Goal: Task Accomplishment & Management: Complete application form

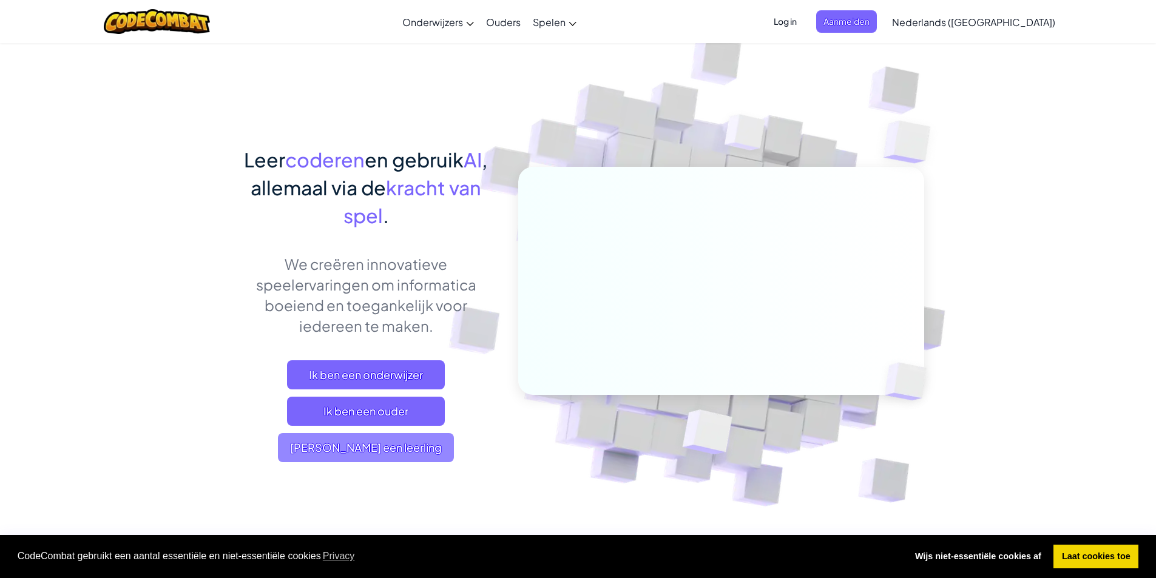
click at [364, 451] on span "[PERSON_NAME] een leerling" at bounding box center [366, 447] width 176 height 29
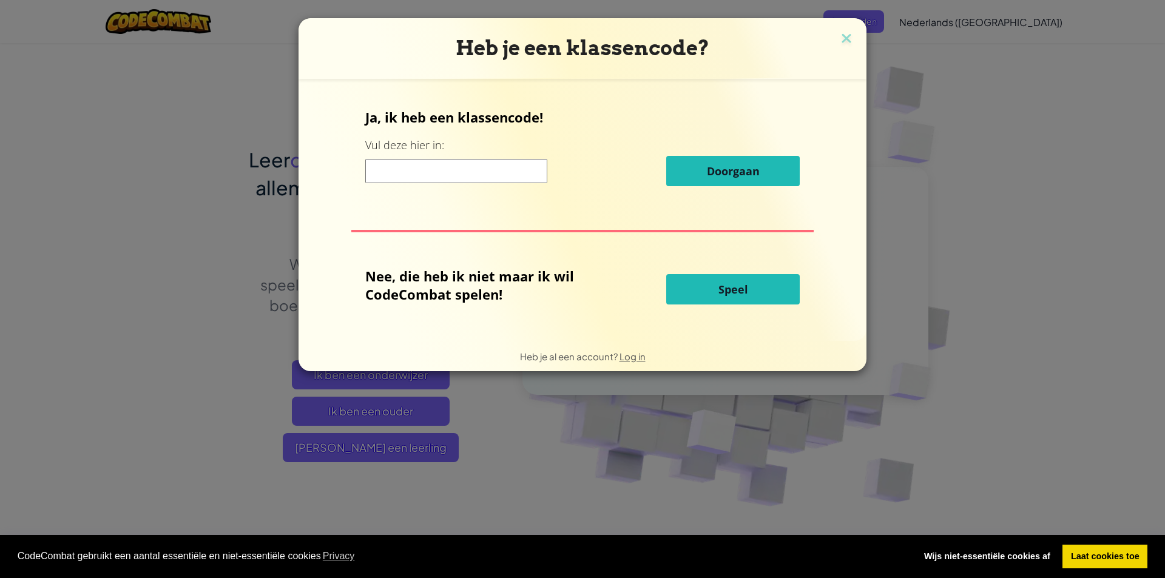
click at [466, 169] on input at bounding box center [456, 171] width 182 height 24
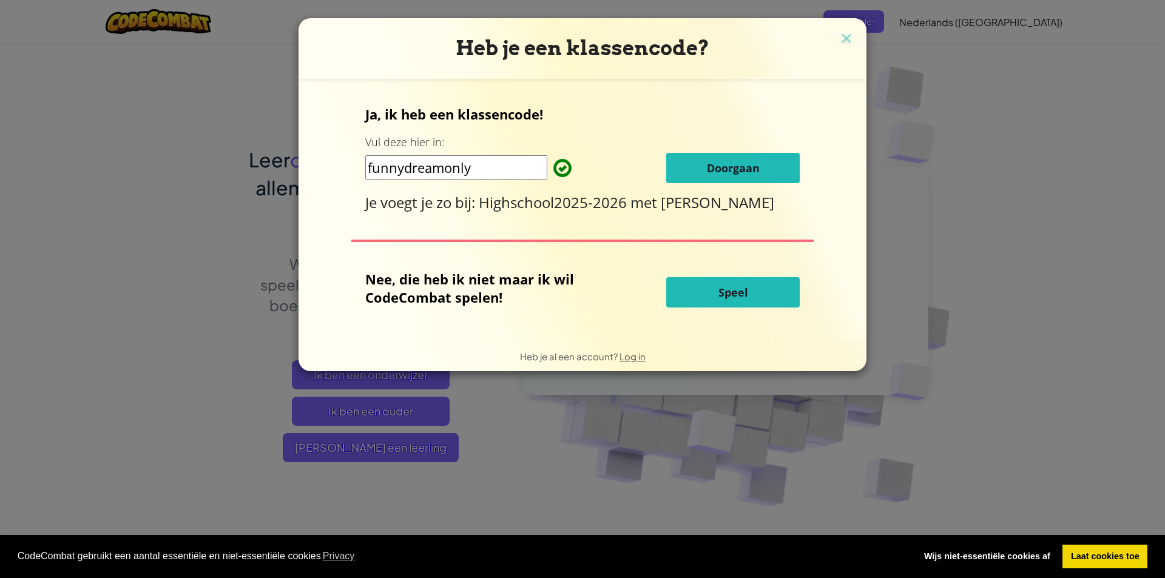
type input "funnydreamonly"
click at [704, 166] on button "Doorgaan" at bounding box center [733, 168] width 134 height 30
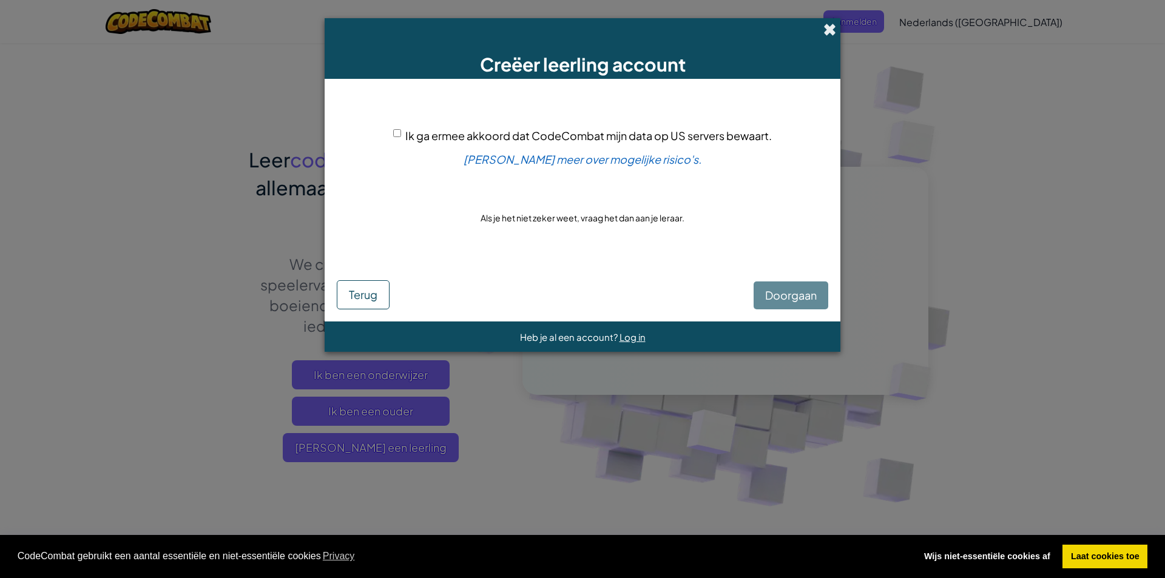
click at [823, 29] on span at bounding box center [829, 29] width 13 height 13
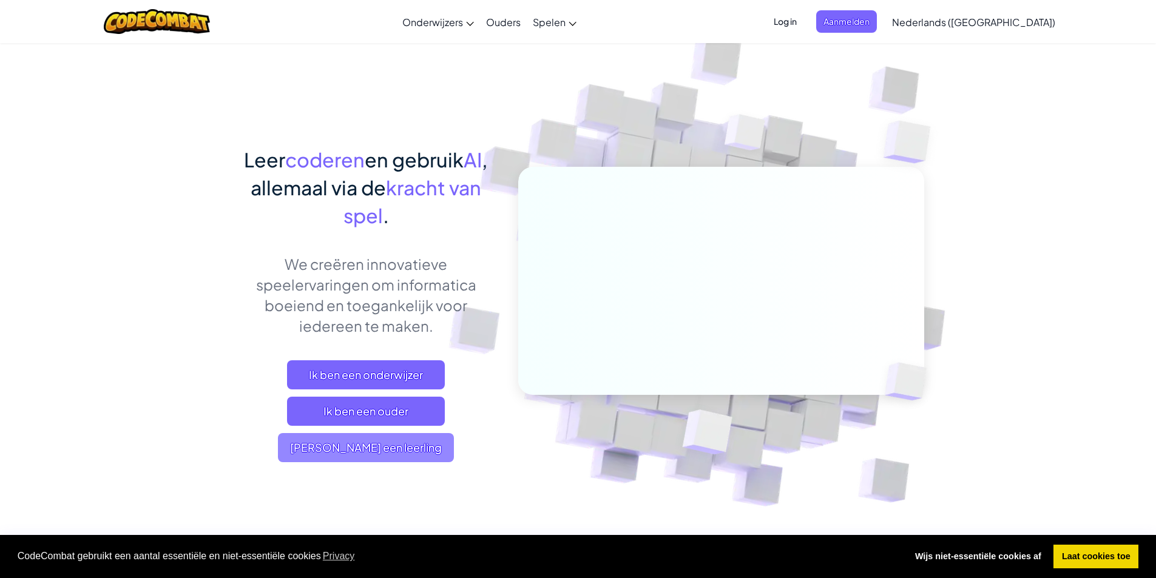
click at [373, 453] on span "Ik ben een leerling" at bounding box center [366, 447] width 176 height 29
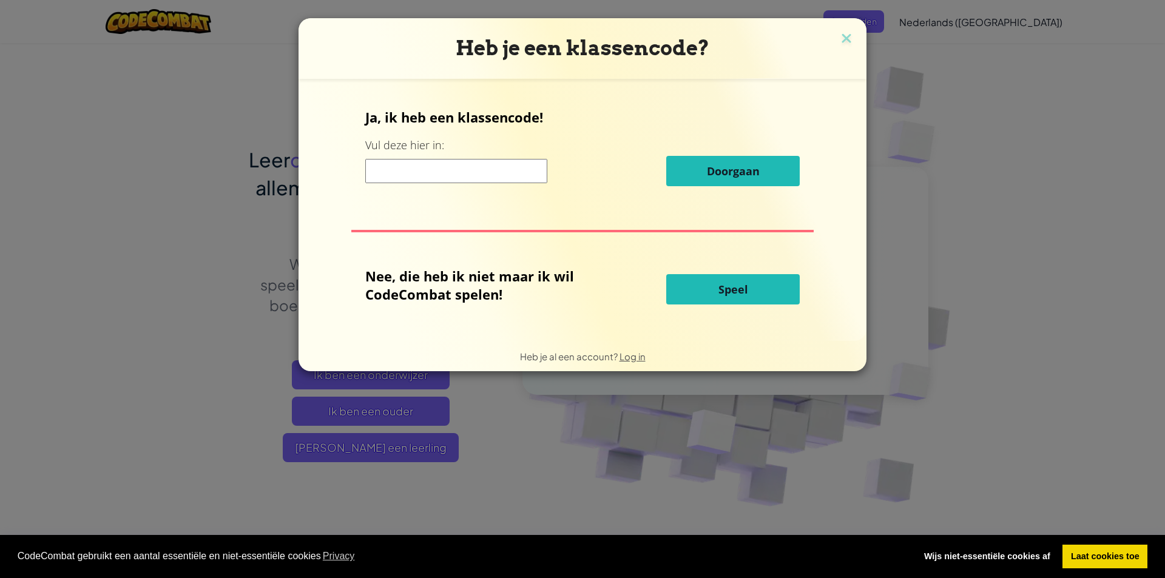
click at [422, 170] on input at bounding box center [456, 171] width 182 height 24
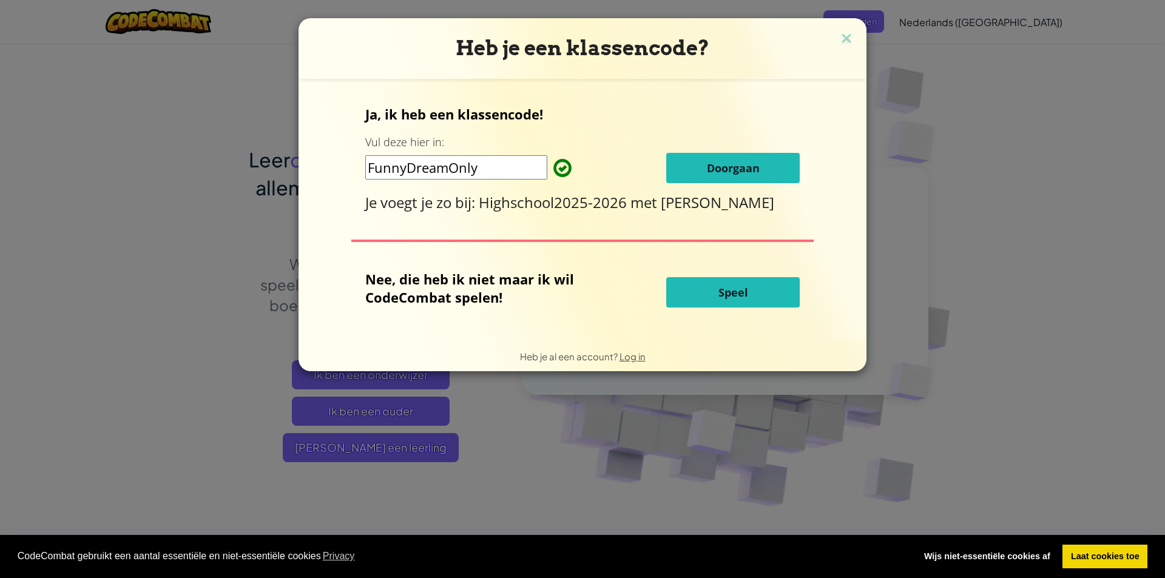
type input "FunnyDreamOnly"
click at [711, 166] on span "Doorgaan" at bounding box center [733, 168] width 53 height 15
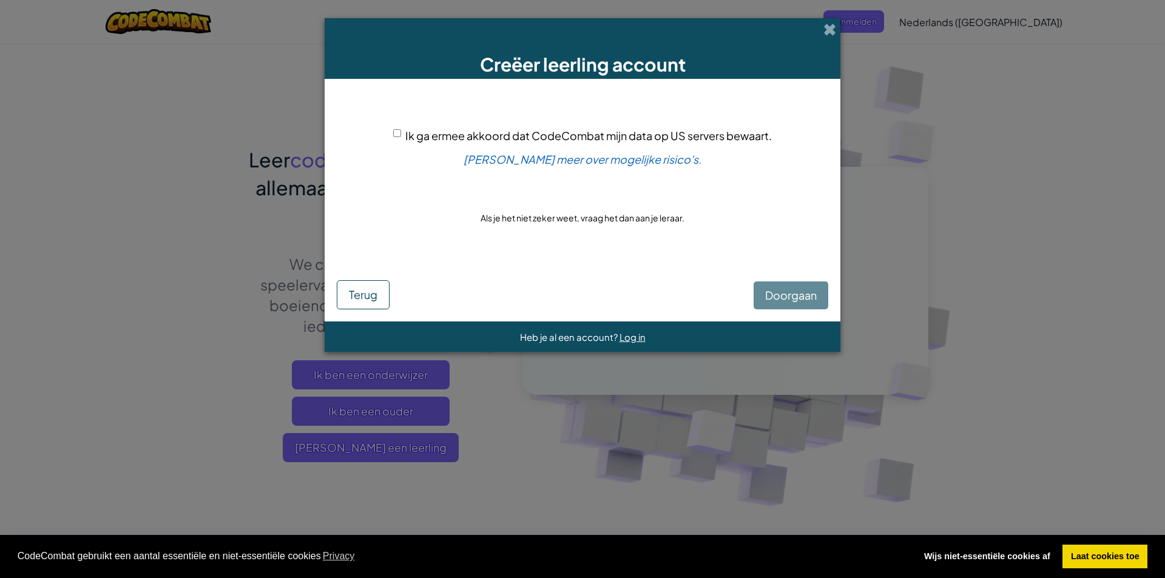
click at [395, 129] on input "Ik ga ermee akkoord dat CodeCombat mijn data op US servers bewaart." at bounding box center [397, 133] width 8 height 8
checkbox input "true"
click at [790, 291] on span "Doorgaan" at bounding box center [791, 295] width 52 height 14
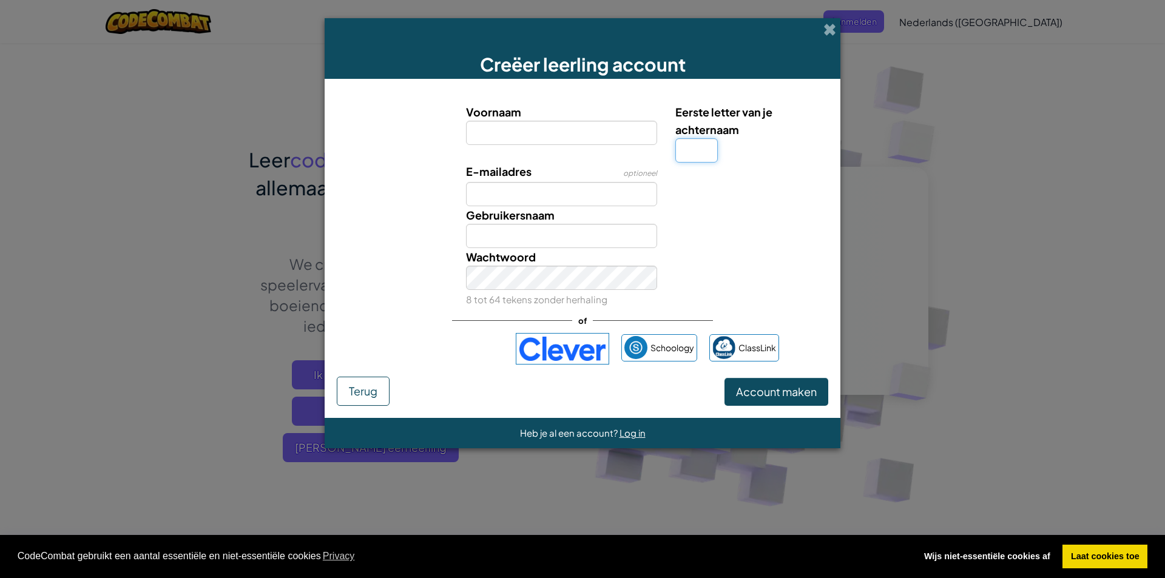
click at [686, 157] on input "Eerste letter van je achternaam" at bounding box center [696, 150] width 42 height 24
type input "B"
click at [530, 129] on input "Voornaam" at bounding box center [562, 133] width 192 height 24
type input "Joey"
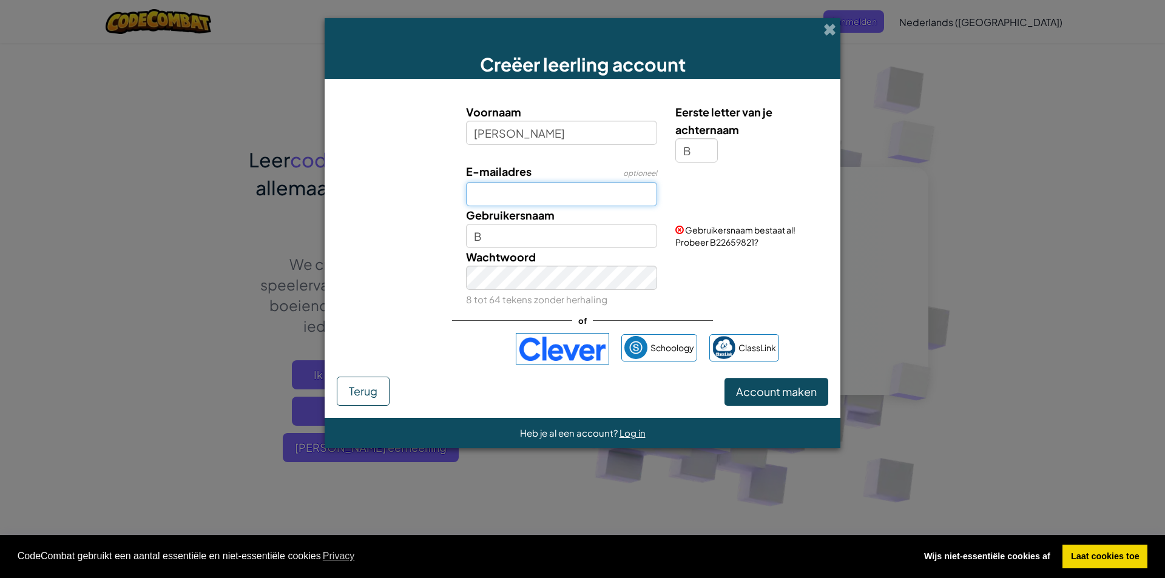
type input "JoeyB"
click at [533, 183] on input "E-mailadres" at bounding box center [562, 194] width 192 height 24
type input "SMC220312"
click at [533, 249] on label "Wachtwoord" at bounding box center [501, 257] width 70 height 18
click at [525, 240] on input "JoeyB" at bounding box center [562, 236] width 192 height 24
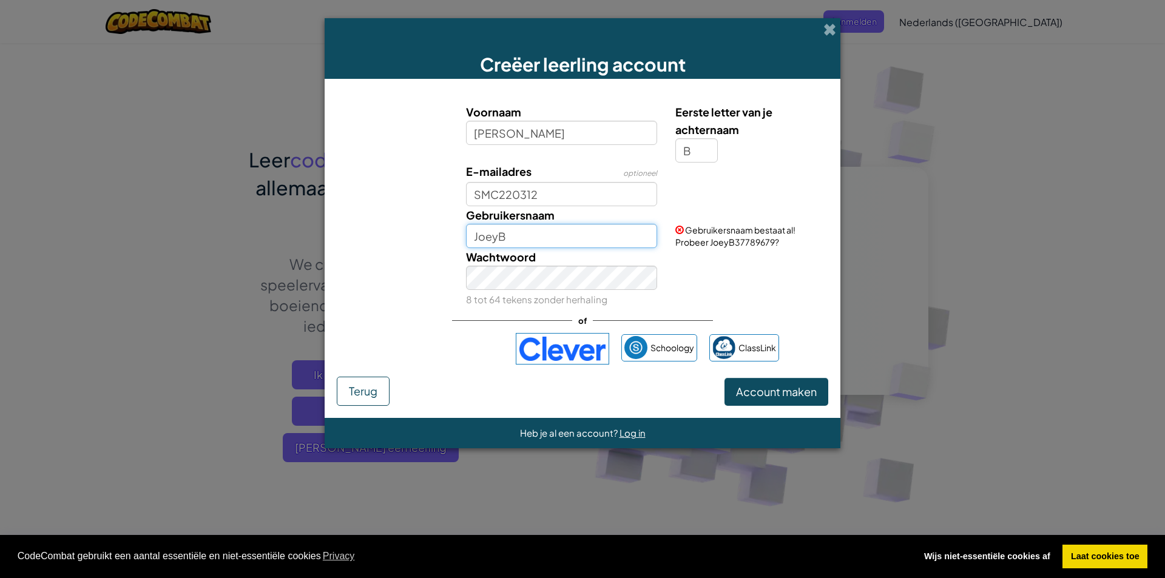
click at [597, 235] on input "JoeyB" at bounding box center [562, 236] width 192 height 24
type input "JoeyBuschman"
click at [735, 288] on div "Wachtwoord 8 tot 64 tekens zonder herhaling" at bounding box center [583, 278] width 504 height 60
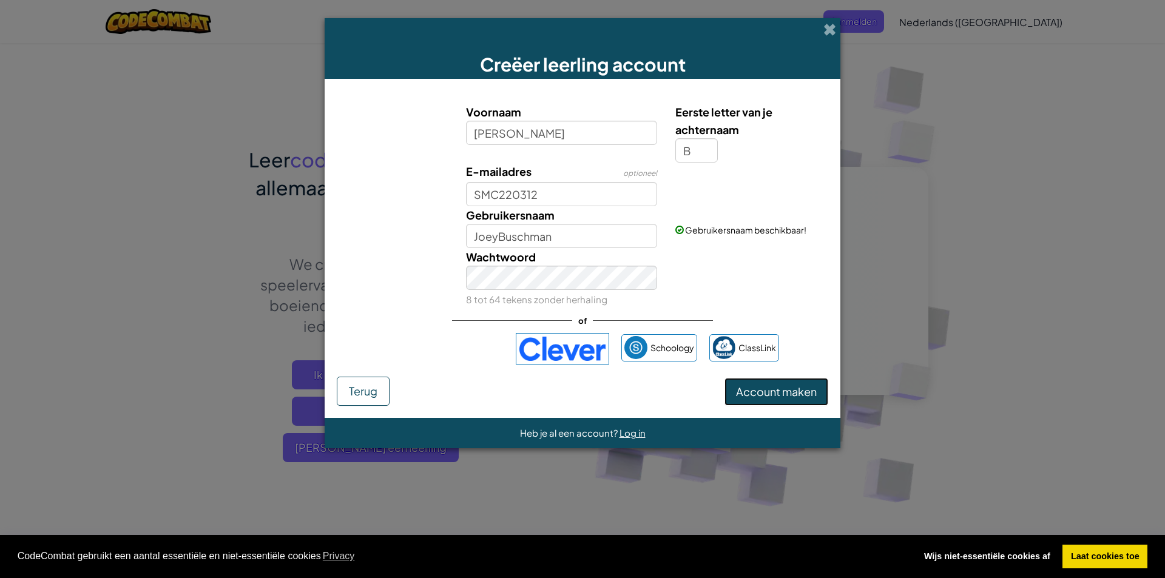
click at [784, 394] on span "Account maken" at bounding box center [776, 392] width 81 height 14
type input "SMC220312@student.mondia.nl"
click at [742, 395] on span "Account maken" at bounding box center [776, 392] width 81 height 14
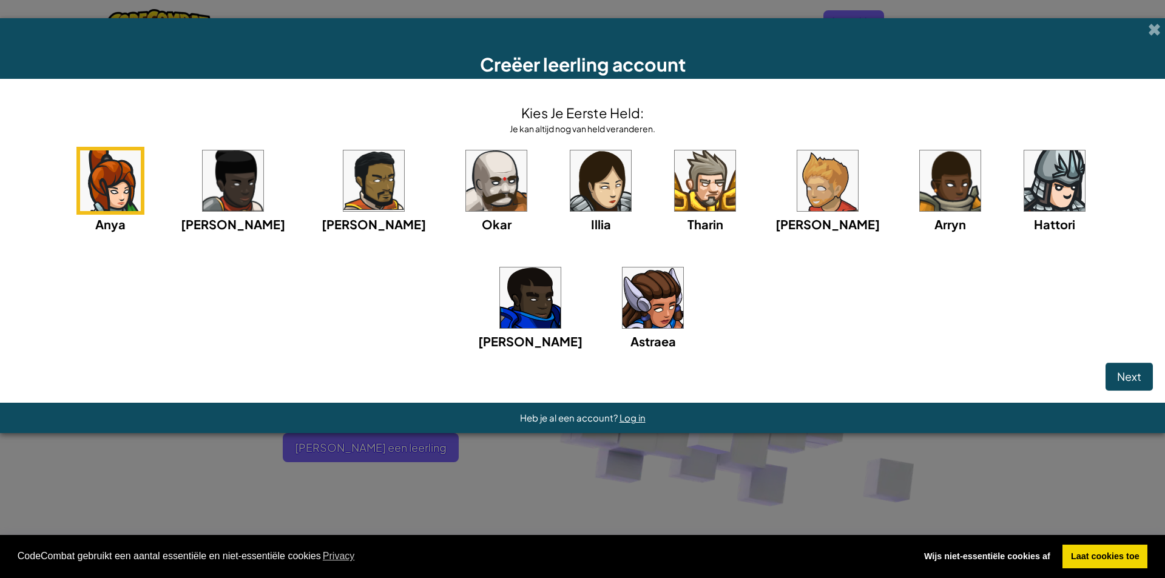
click at [561, 268] on img at bounding box center [530, 298] width 61 height 61
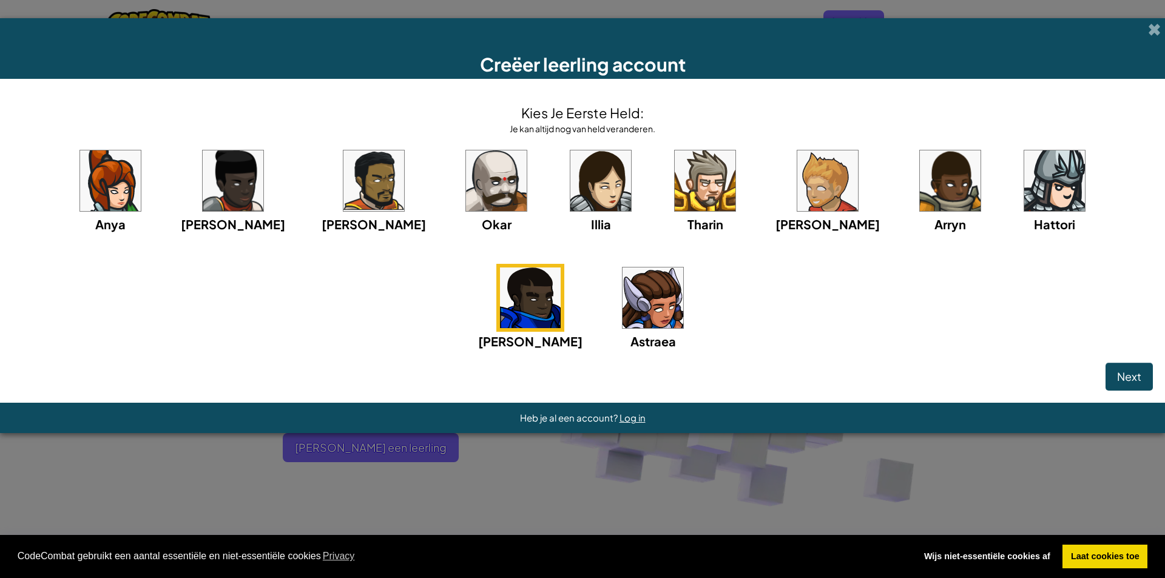
click at [1034, 216] on div "Hattori" at bounding box center [1054, 224] width 41 height 19
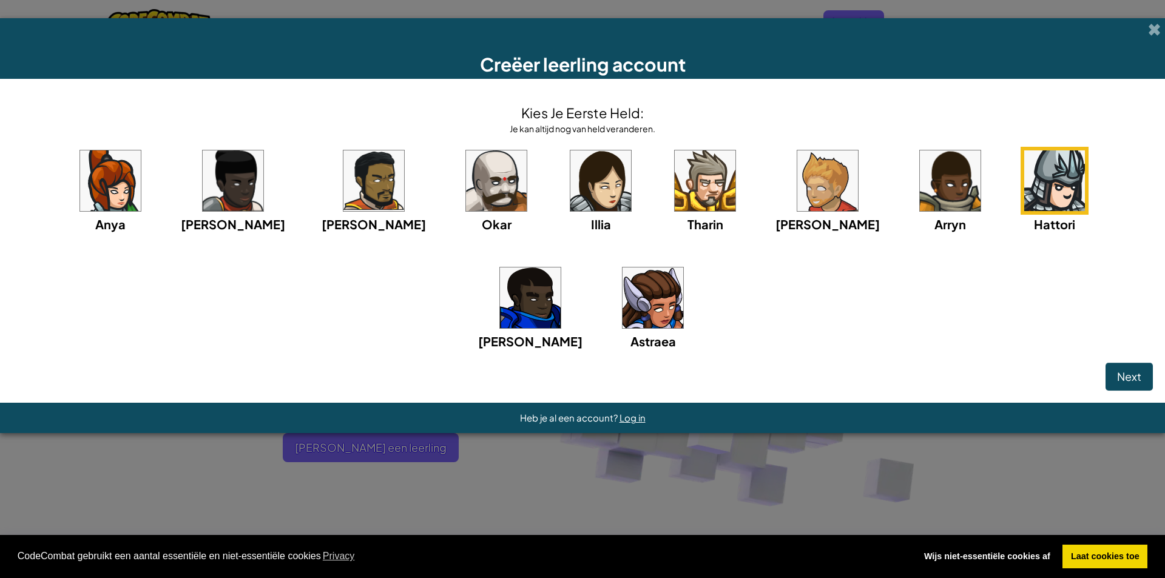
click at [797, 198] on img at bounding box center [827, 180] width 61 height 61
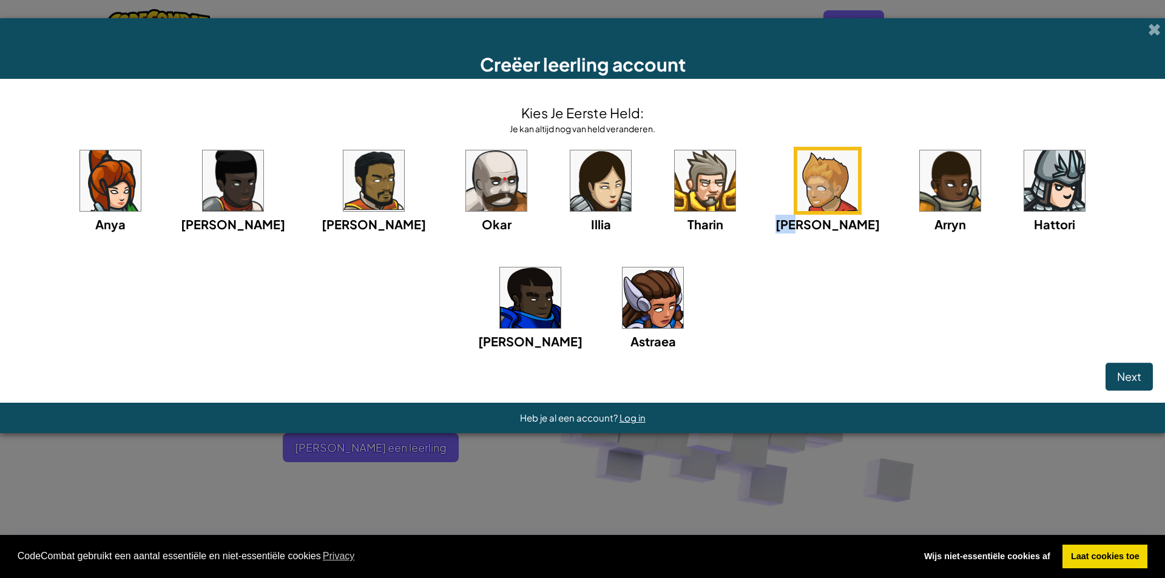
drag, startPoint x: 728, startPoint y: 223, endPoint x: 757, endPoint y: 225, distance: 29.8
click at [776, 225] on div "Ned" at bounding box center [828, 190] width 104 height 87
click at [776, 223] on div "Ned" at bounding box center [828, 190] width 104 height 87
click at [675, 178] on img at bounding box center [705, 180] width 61 height 61
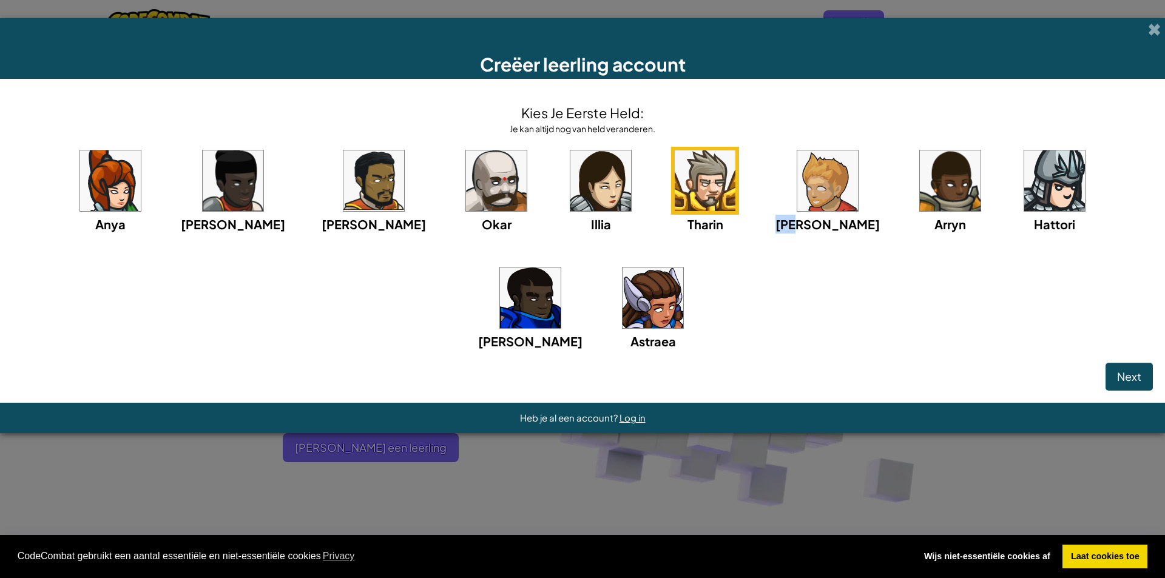
drag, startPoint x: 728, startPoint y: 226, endPoint x: 759, endPoint y: 220, distance: 30.8
click at [776, 220] on div "Ned" at bounding box center [828, 190] width 104 height 87
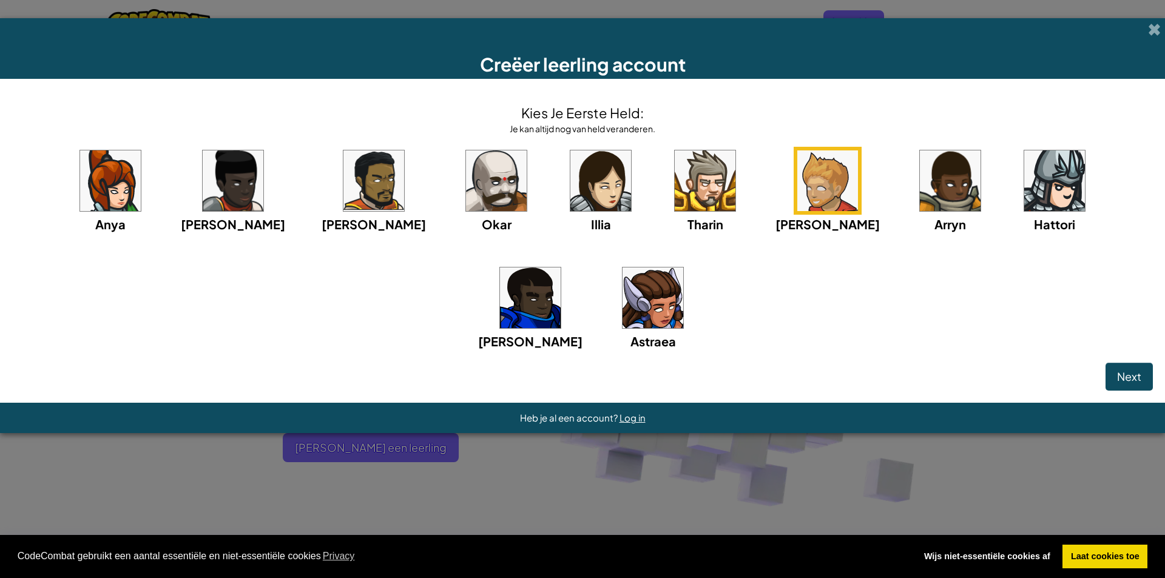
click at [776, 220] on div "Ned" at bounding box center [828, 190] width 104 height 87
click at [675, 192] on img at bounding box center [705, 180] width 61 height 61
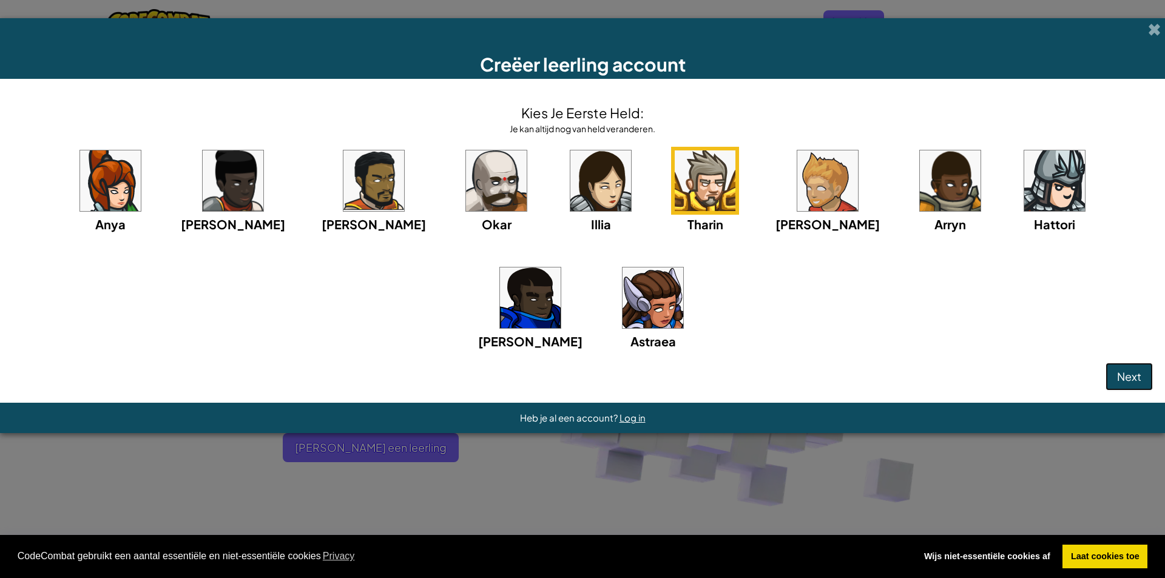
click at [1137, 373] on span "Next" at bounding box center [1129, 377] width 24 height 14
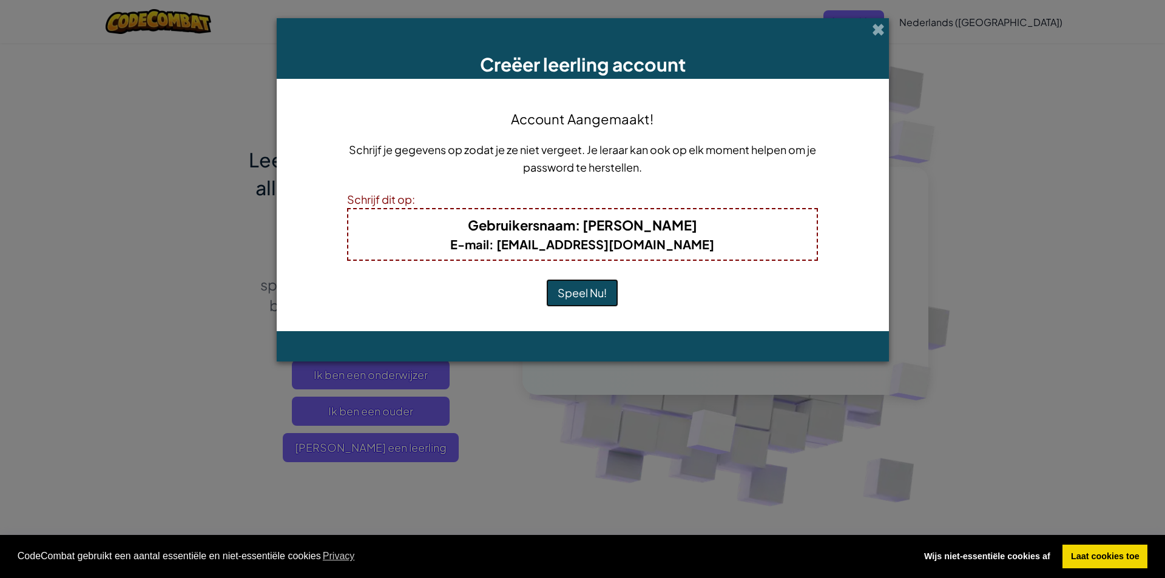
click at [580, 294] on button "Speel Nu!" at bounding box center [582, 293] width 72 height 28
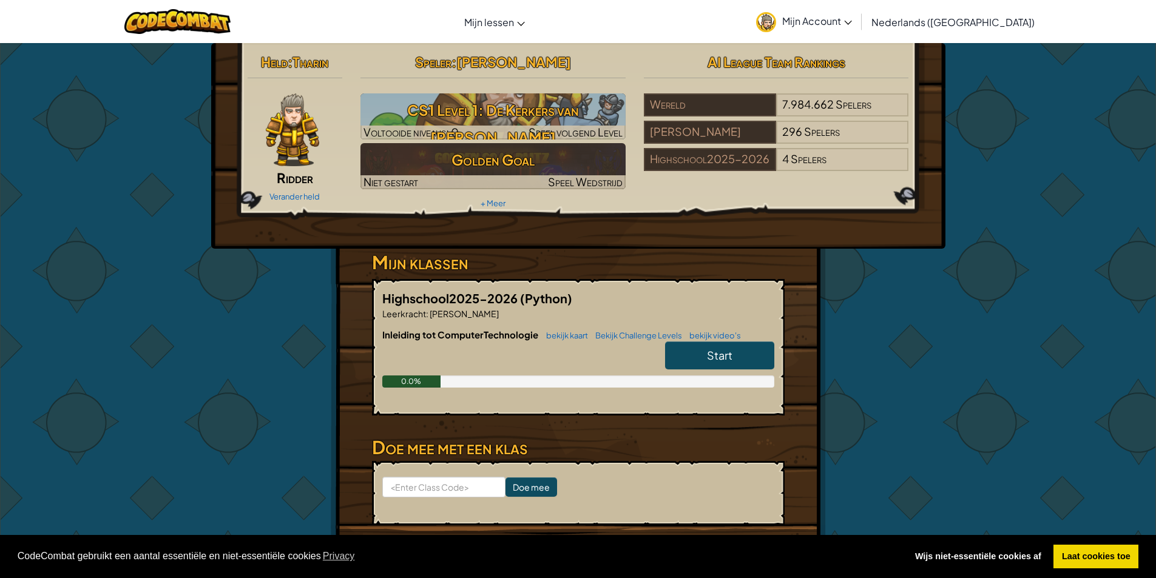
click at [711, 364] on link "Start" at bounding box center [719, 356] width 109 height 28
select select "nl-[GEOGRAPHIC_DATA]"
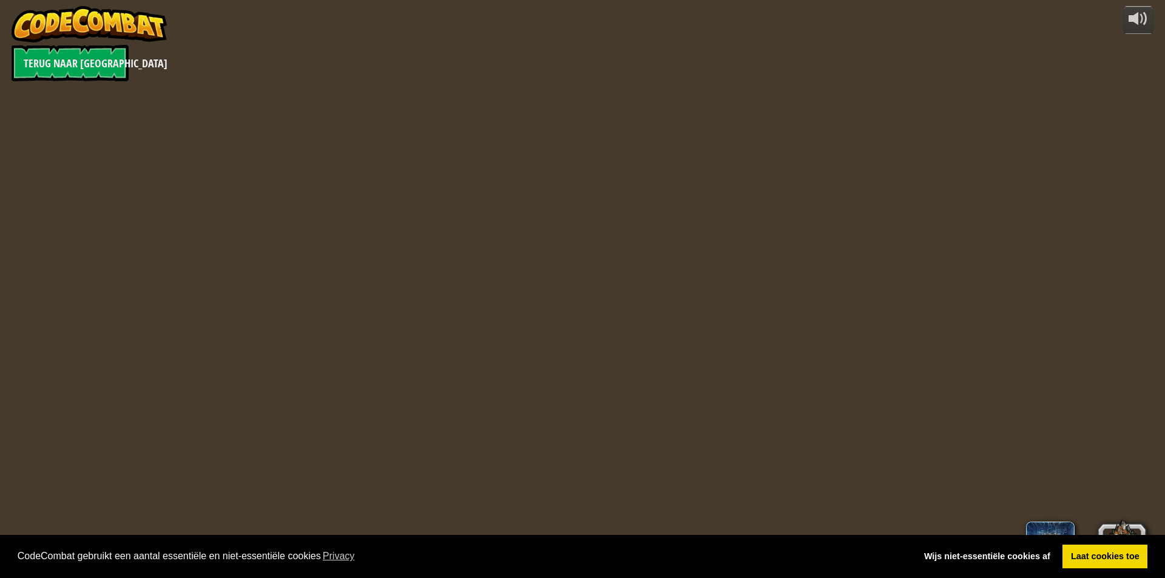
select select "nl-[GEOGRAPHIC_DATA]"
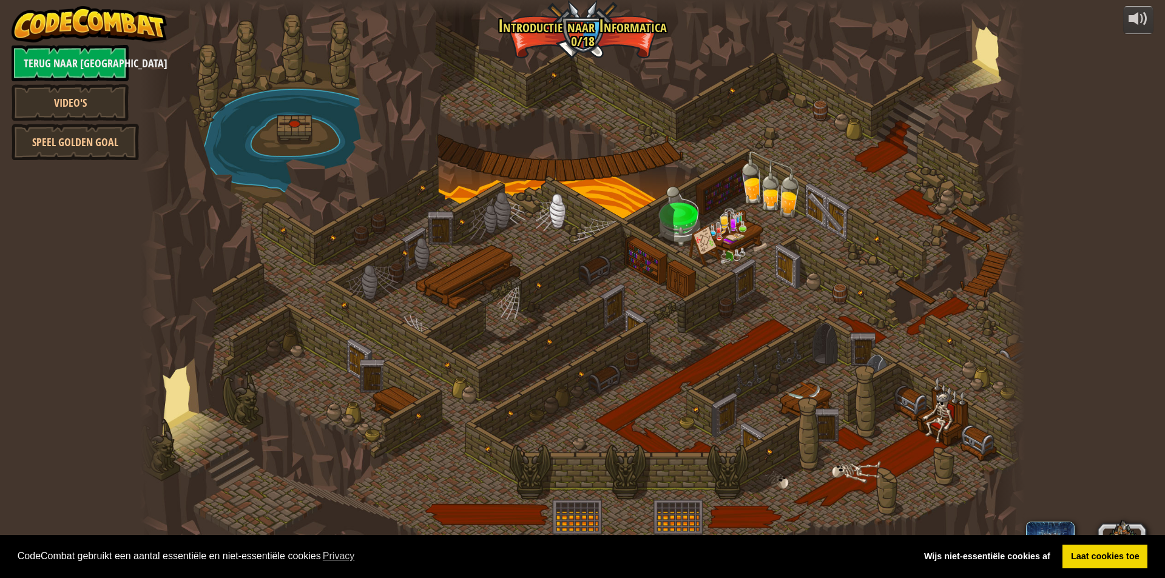
select select "nl-[GEOGRAPHIC_DATA]"
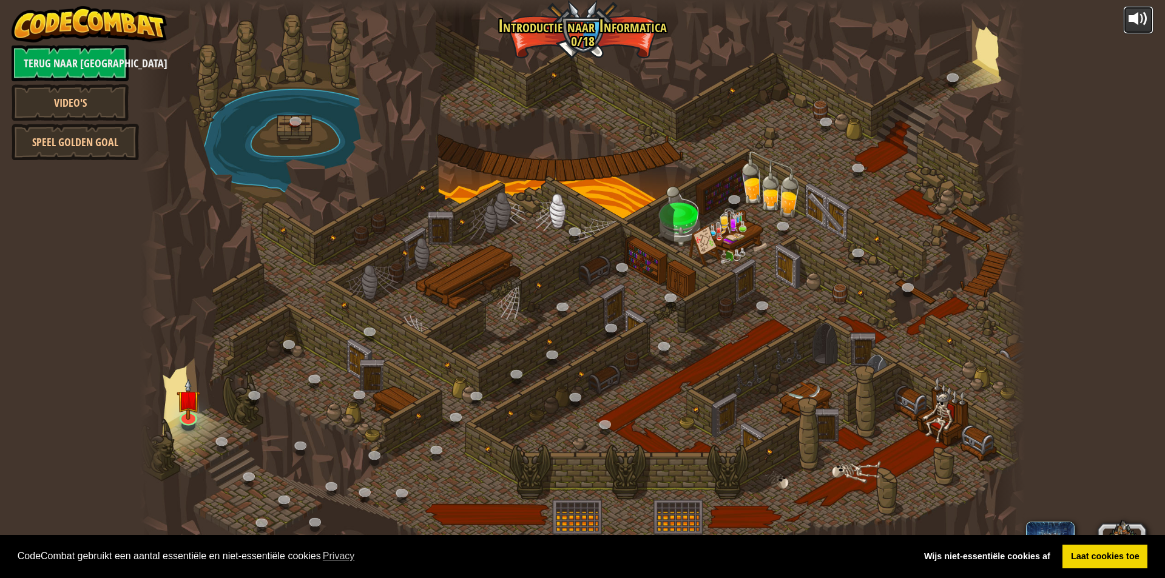
click at [1134, 22] on div at bounding box center [1138, 18] width 19 height 19
click at [1127, 19] on button at bounding box center [1138, 20] width 30 height 29
click at [1135, 20] on div at bounding box center [1138, 18] width 19 height 19
click at [1133, 15] on div at bounding box center [1138, 18] width 19 height 19
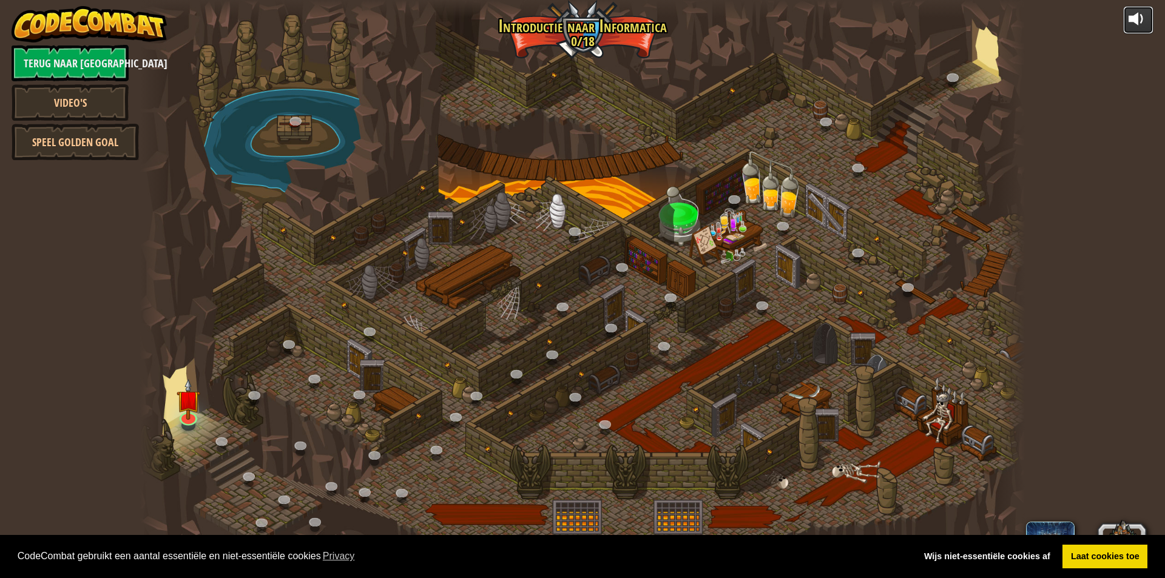
click at [1132, 17] on div at bounding box center [1138, 18] width 19 height 19
click at [79, 54] on link "Terug naar [GEOGRAPHIC_DATA]" at bounding box center [70, 63] width 117 height 36
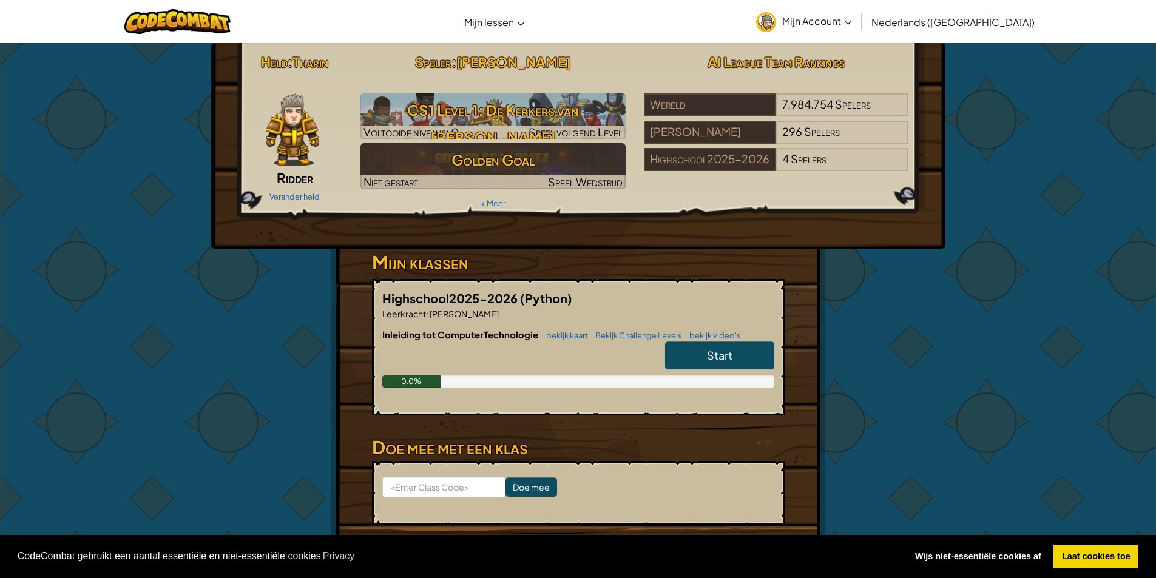
click at [695, 355] on link "Start" at bounding box center [719, 356] width 109 height 28
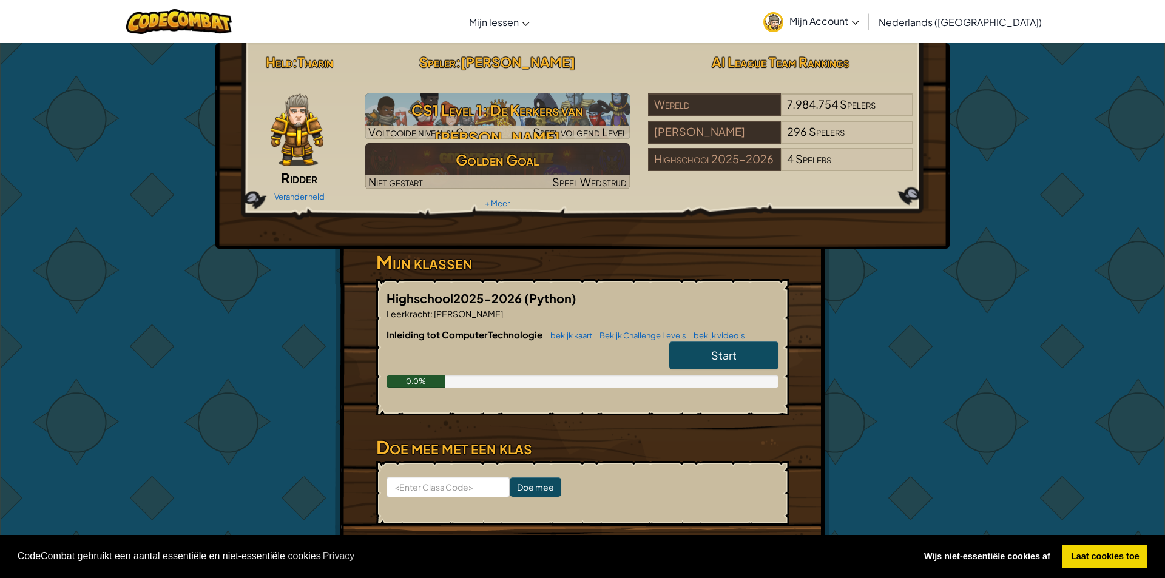
select select "nl-[GEOGRAPHIC_DATA]"
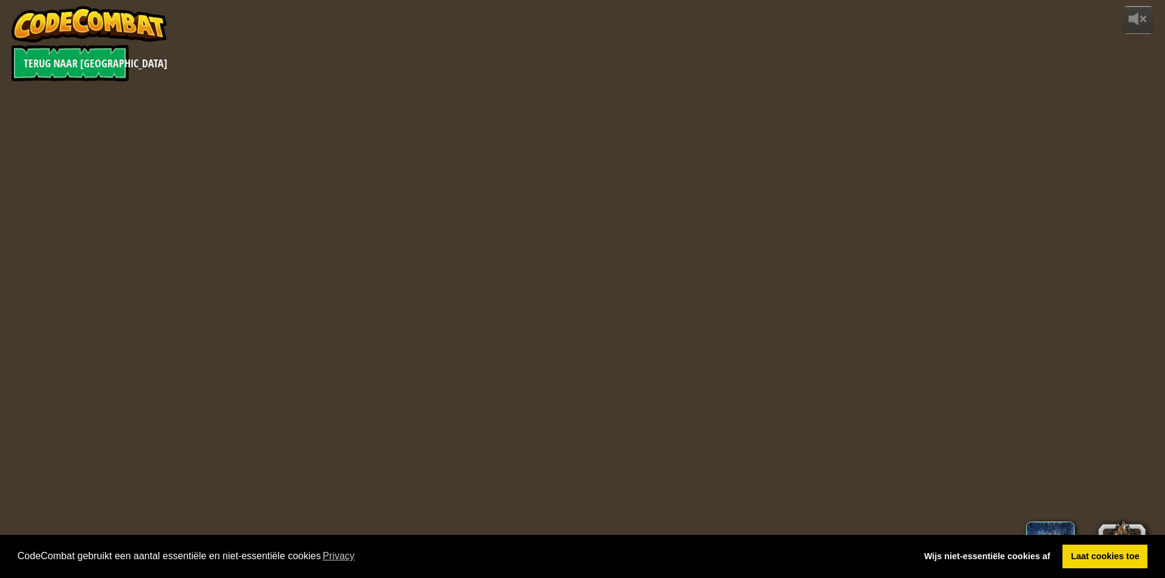
select select "nl-[GEOGRAPHIC_DATA]"
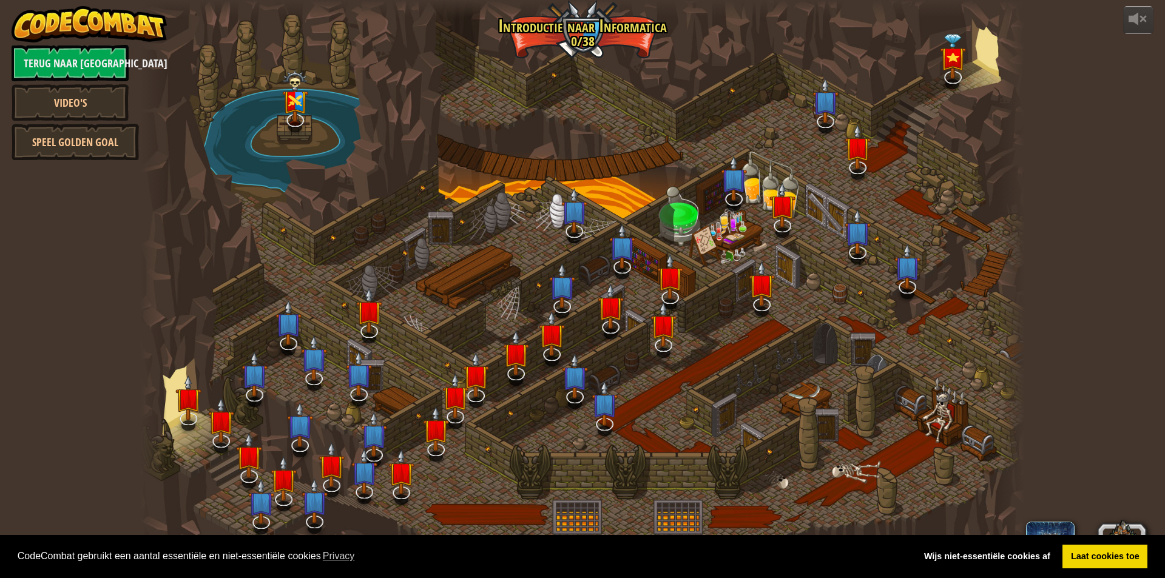
select select "nl-[GEOGRAPHIC_DATA]"
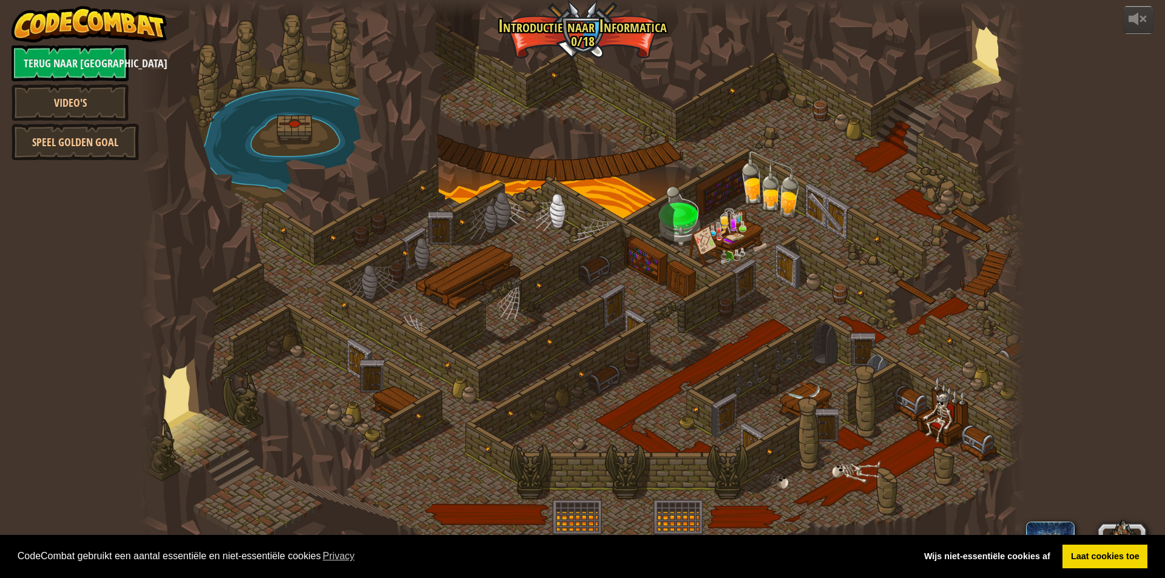
select select "nl-[GEOGRAPHIC_DATA]"
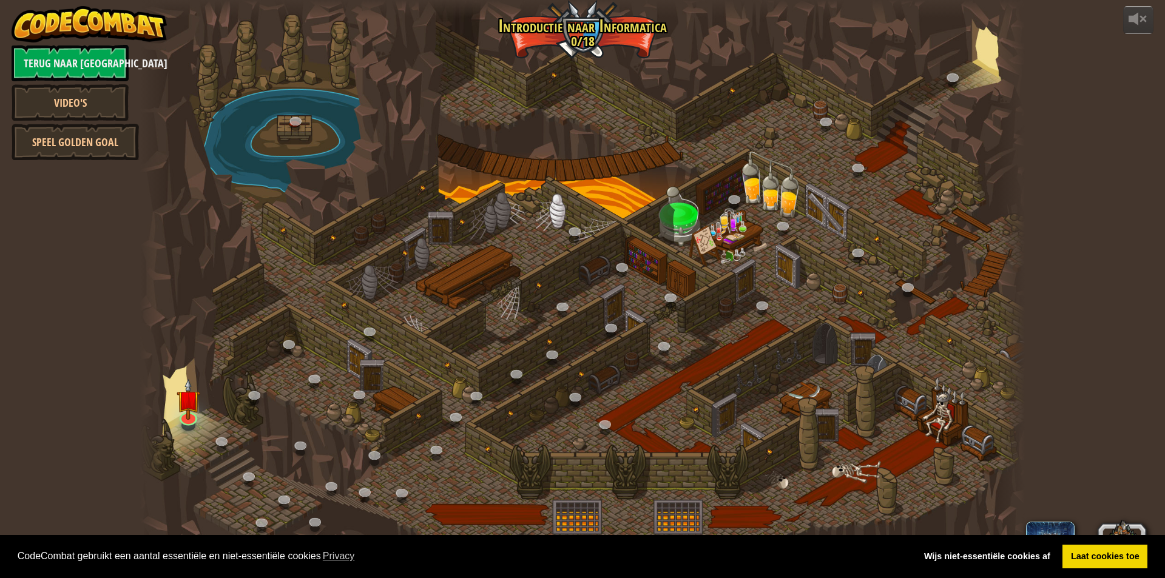
click at [215, 401] on div at bounding box center [582, 289] width 885 height 578
click at [1106, 331] on div "powered by Terug naar Klaslokaal Video's Speel Golden Goal 25. Poorten van [PER…" at bounding box center [582, 289] width 1165 height 578
click at [1103, 331] on div "powered by Terug naar Klaslokaal Video's Speel Golden Goal 25. Poorten van [PER…" at bounding box center [582, 289] width 1165 height 578
drag, startPoint x: 1079, startPoint y: 340, endPoint x: 1072, endPoint y: 343, distance: 7.9
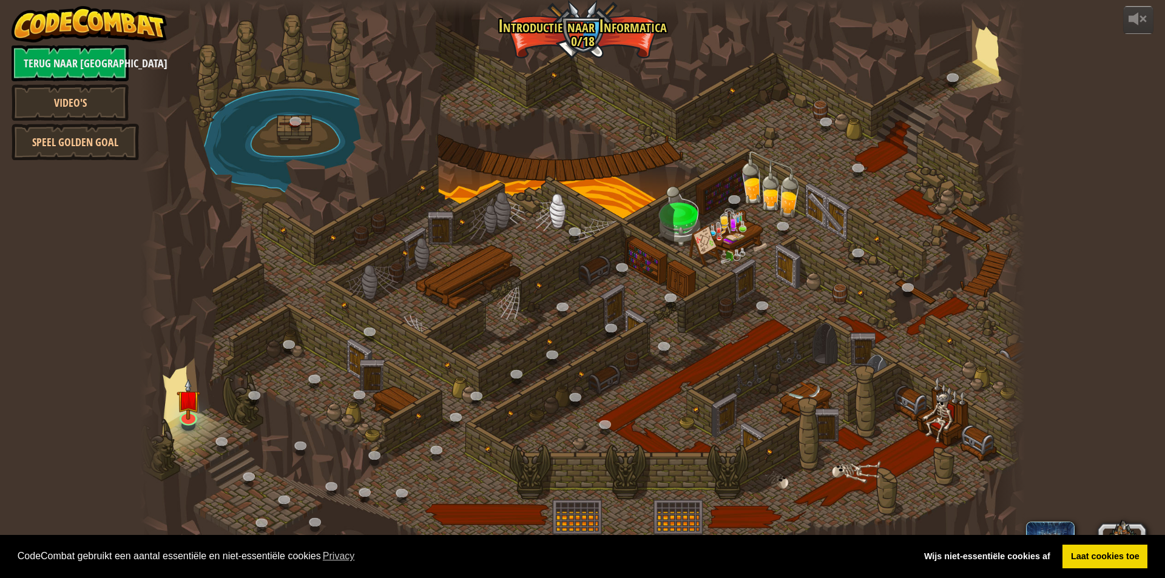
drag, startPoint x: 1072, startPoint y: 343, endPoint x: 1070, endPoint y: 371, distance: 27.4
click at [1070, 371] on div "powered by Terug naar Klaslokaal Video's Speel Golden Goal 25. Poorten van [PER…" at bounding box center [582, 289] width 1165 height 578
drag, startPoint x: 1070, startPoint y: 371, endPoint x: 1031, endPoint y: 387, distance: 41.9
drag, startPoint x: 1031, startPoint y: 387, endPoint x: 1055, endPoint y: 413, distance: 35.7
click at [1053, 413] on div "powered by Terug naar Klaslokaal Video's Speel Golden Goal 25. Poorten van [PER…" at bounding box center [582, 289] width 1165 height 578
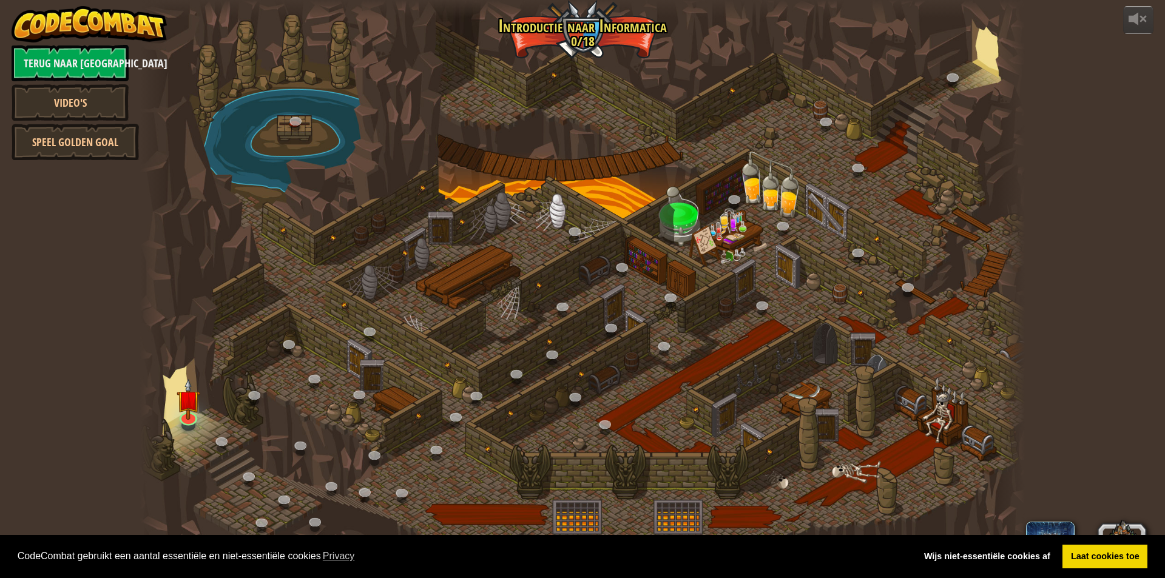
drag, startPoint x: 1065, startPoint y: 353, endPoint x: 1042, endPoint y: 444, distance: 93.9
click at [1042, 444] on div "powered by Terug naar Klaslokaal Video's Speel Golden Goal 25. Poorten van [PER…" at bounding box center [582, 289] width 1165 height 578
drag, startPoint x: 1160, startPoint y: 341, endPoint x: 1123, endPoint y: 422, distance: 89.6
click at [1121, 432] on div "powered by Terug naar Klaslokaal Video's Speel Golden Goal 25. Poorten van [PER…" at bounding box center [582, 289] width 1165 height 578
drag, startPoint x: 1137, startPoint y: 325, endPoint x: 1119, endPoint y: 370, distance: 47.9
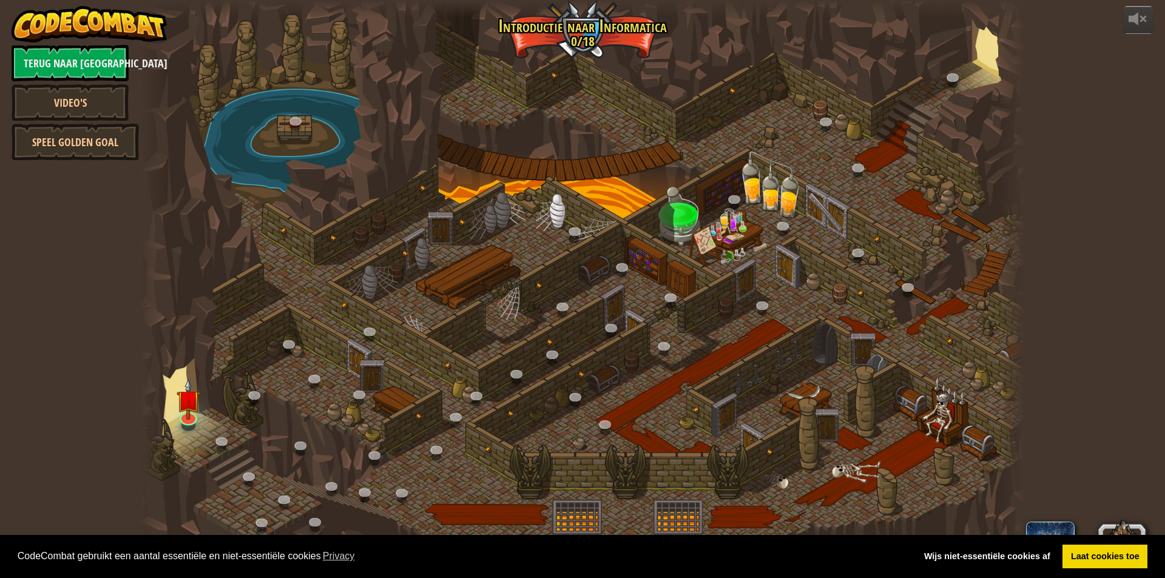
click at [1119, 378] on div "powered by Terug naar Klaslokaal Video's Speel Golden Goal 25. Poorten van [PER…" at bounding box center [582, 289] width 1165 height 578
drag, startPoint x: 1112, startPoint y: 309, endPoint x: 1138, endPoint y: 304, distance: 27.1
click at [1138, 304] on div "powered by Terug naar Klaslokaal Video's Speel Golden Goal 25. Poorten van [PER…" at bounding box center [582, 289] width 1165 height 578
drag, startPoint x: 1114, startPoint y: 93, endPoint x: 1131, endPoint y: 305, distance: 212.5
click at [1131, 305] on div "powered by Terug naar Klaslokaal Video's Speel Golden Goal 25. Poorten van [PER…" at bounding box center [582, 289] width 1165 height 578
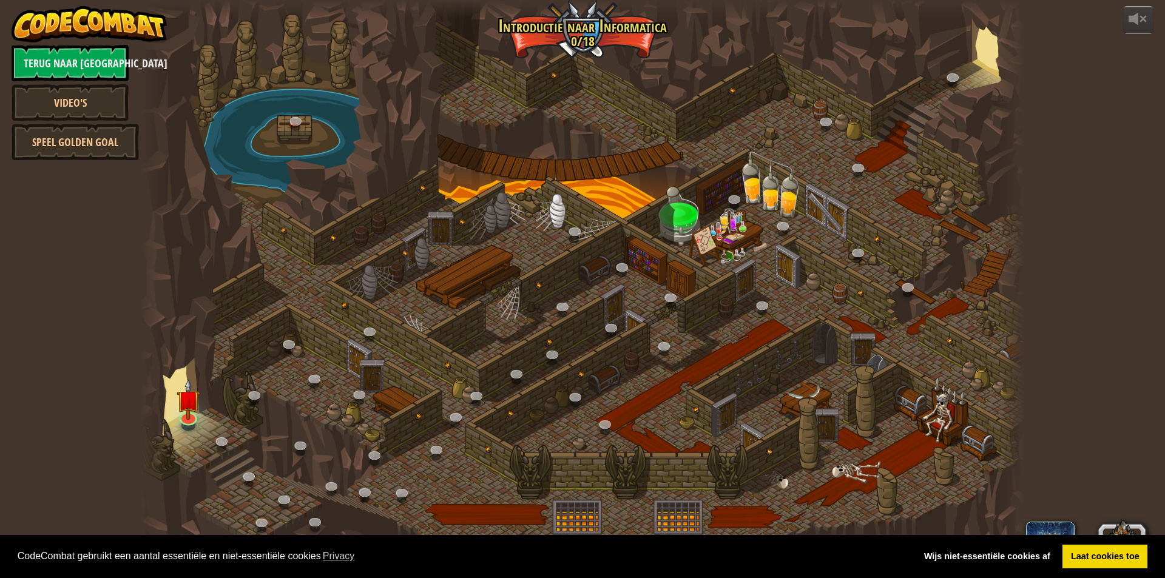
drag, startPoint x: 1123, startPoint y: 299, endPoint x: 1121, endPoint y: 214, distance: 84.4
click at [1121, 214] on div "powered by Terug naar Klaslokaal Video's Speel Golden Goal 25. Poorten van [PER…" at bounding box center [582, 289] width 1165 height 578
drag, startPoint x: 1126, startPoint y: 277, endPoint x: 1109, endPoint y: 246, distance: 36.1
drag, startPoint x: 1109, startPoint y: 246, endPoint x: 1128, endPoint y: 246, distance: 19.4
drag, startPoint x: 1128, startPoint y: 246, endPoint x: 1149, endPoint y: 319, distance: 76.3
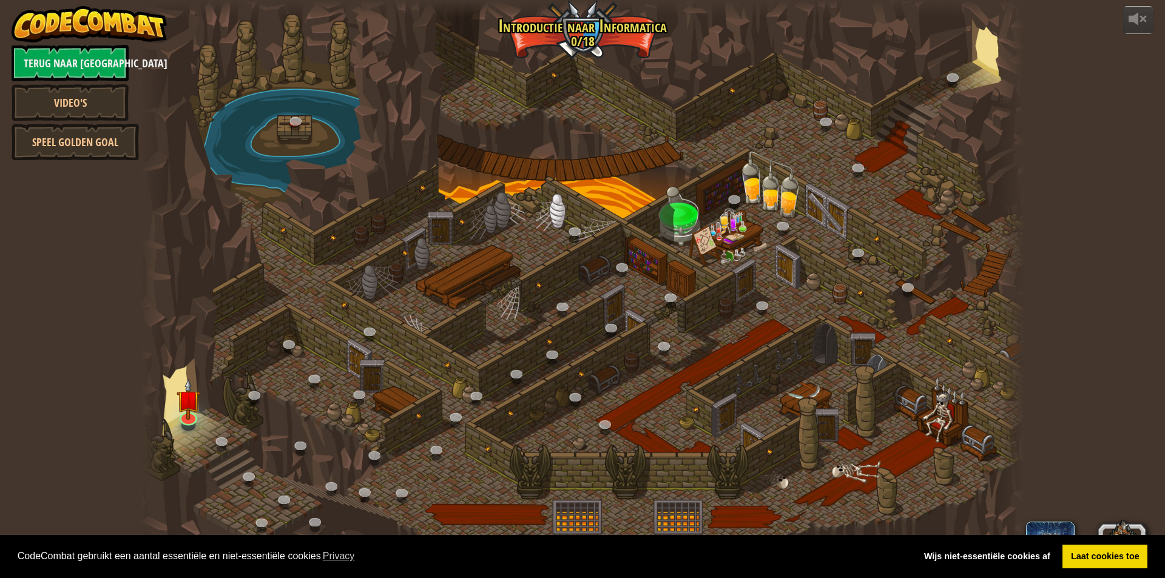
drag, startPoint x: 1149, startPoint y: 319, endPoint x: 44, endPoint y: 237, distance: 1107.5
drag, startPoint x: 44, startPoint y: 237, endPoint x: 27, endPoint y: 347, distance: 110.6
drag, startPoint x: 27, startPoint y: 347, endPoint x: 58, endPoint y: 432, distance: 91.2
drag, startPoint x: 58, startPoint y: 432, endPoint x: 76, endPoint y: 482, distance: 53.0
drag, startPoint x: 76, startPoint y: 482, endPoint x: 22, endPoint y: 487, distance: 54.9
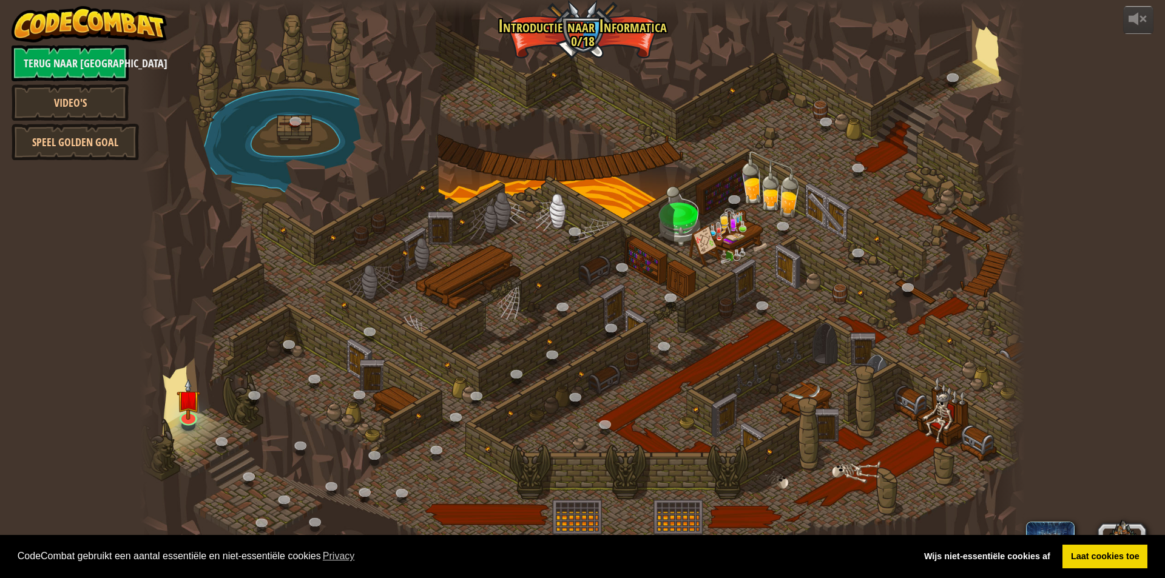
drag, startPoint x: 22, startPoint y: 487, endPoint x: 15, endPoint y: 443, distance: 44.9
drag, startPoint x: 15, startPoint y: 443, endPoint x: 48, endPoint y: 486, distance: 54.5
drag, startPoint x: 48, startPoint y: 486, endPoint x: 0, endPoint y: 489, distance: 48.0
drag, startPoint x: 0, startPoint y: 489, endPoint x: 84, endPoint y: 502, distance: 85.4
drag, startPoint x: 84, startPoint y: 502, endPoint x: 42, endPoint y: 500, distance: 41.9
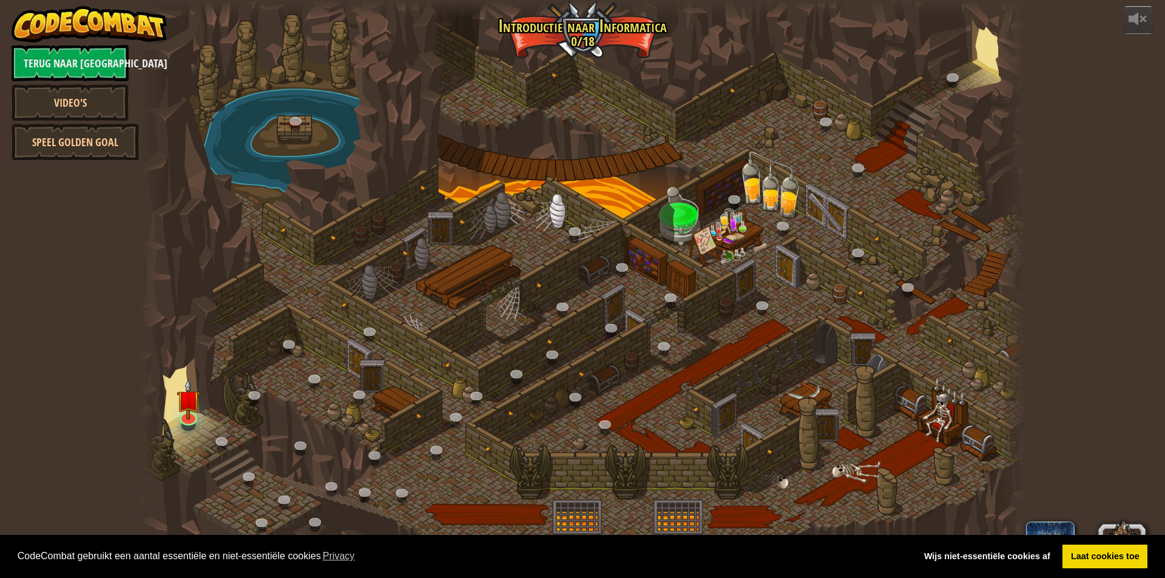
drag, startPoint x: 42, startPoint y: 500, endPoint x: 27, endPoint y: 418, distance: 83.3
drag, startPoint x: 27, startPoint y: 418, endPoint x: 118, endPoint y: 506, distance: 126.6
drag, startPoint x: 118, startPoint y: 506, endPoint x: 42, endPoint y: 504, distance: 76.5
drag, startPoint x: 42, startPoint y: 504, endPoint x: 95, endPoint y: 507, distance: 53.5
drag, startPoint x: 95, startPoint y: 507, endPoint x: 25, endPoint y: 510, distance: 70.5
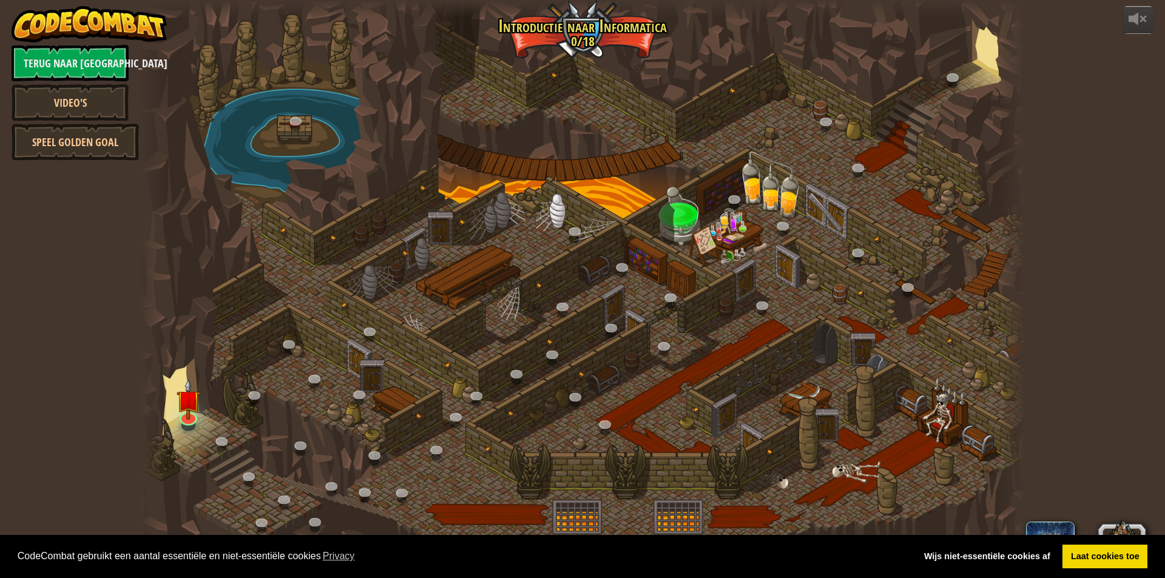
drag, startPoint x: 25, startPoint y: 510, endPoint x: 92, endPoint y: 522, distance: 68.4
drag, startPoint x: 92, startPoint y: 522, endPoint x: 36, endPoint y: 300, distance: 229.8
drag
click at [70, 462] on div "powered by Terug naar Klaslokaal Video's Speel Golden Goal 25. Poorten van [PER…" at bounding box center [582, 289] width 1165 height 578
click at [1092, 561] on link "Laat cookies toe" at bounding box center [1105, 557] width 85 height 24
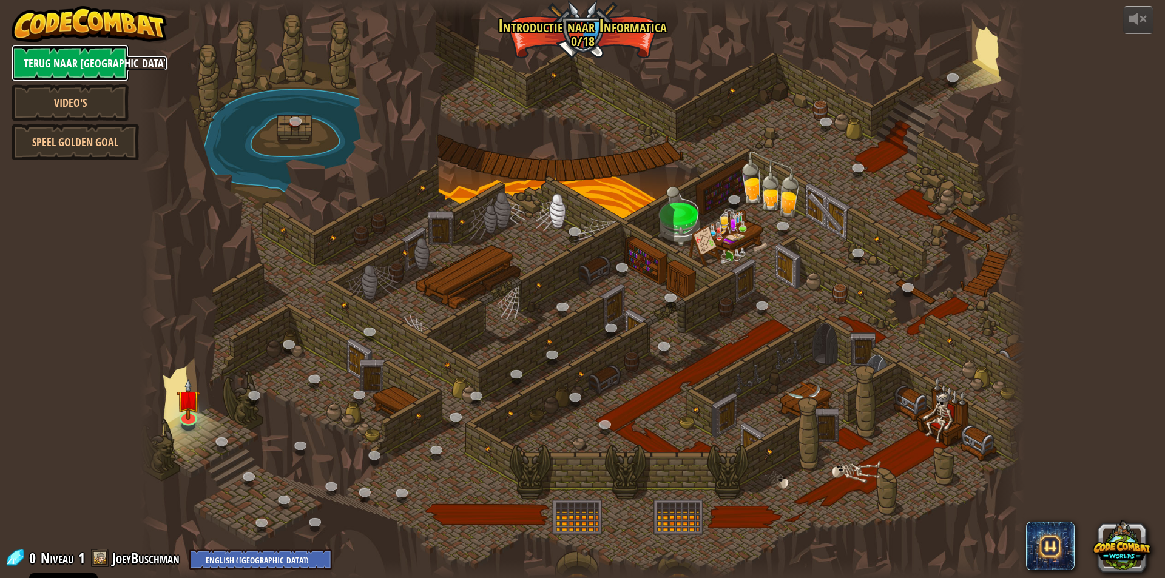
click at [83, 64] on link "Terug naar [GEOGRAPHIC_DATA]" at bounding box center [70, 63] width 117 height 36
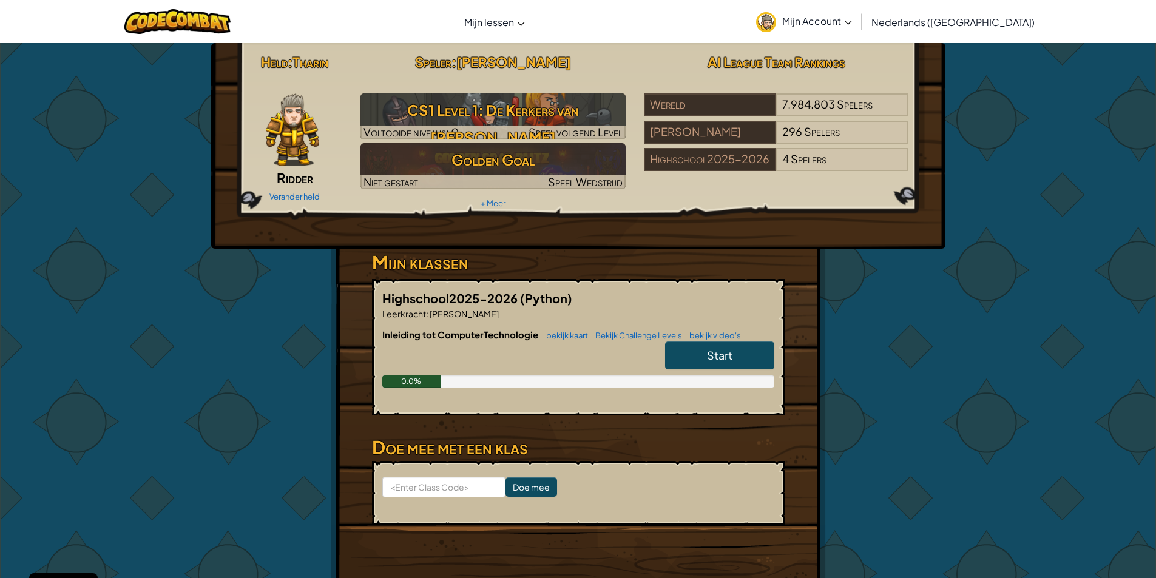
click at [731, 360] on span "Start" at bounding box center [719, 355] width 25 height 14
select select "nl-[GEOGRAPHIC_DATA]"
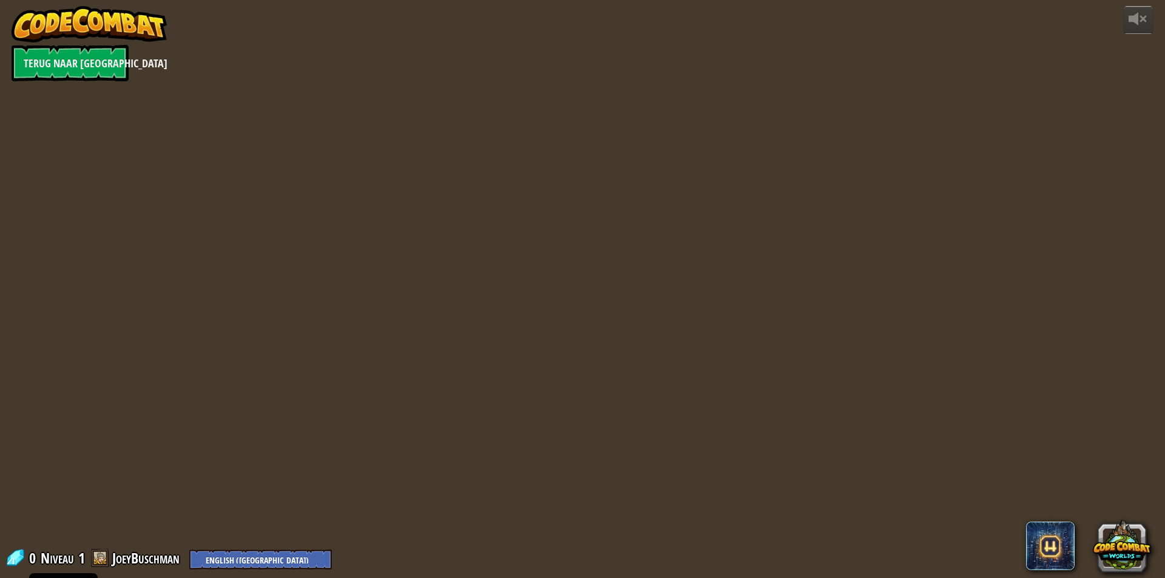
select select "nl-[GEOGRAPHIC_DATA]"
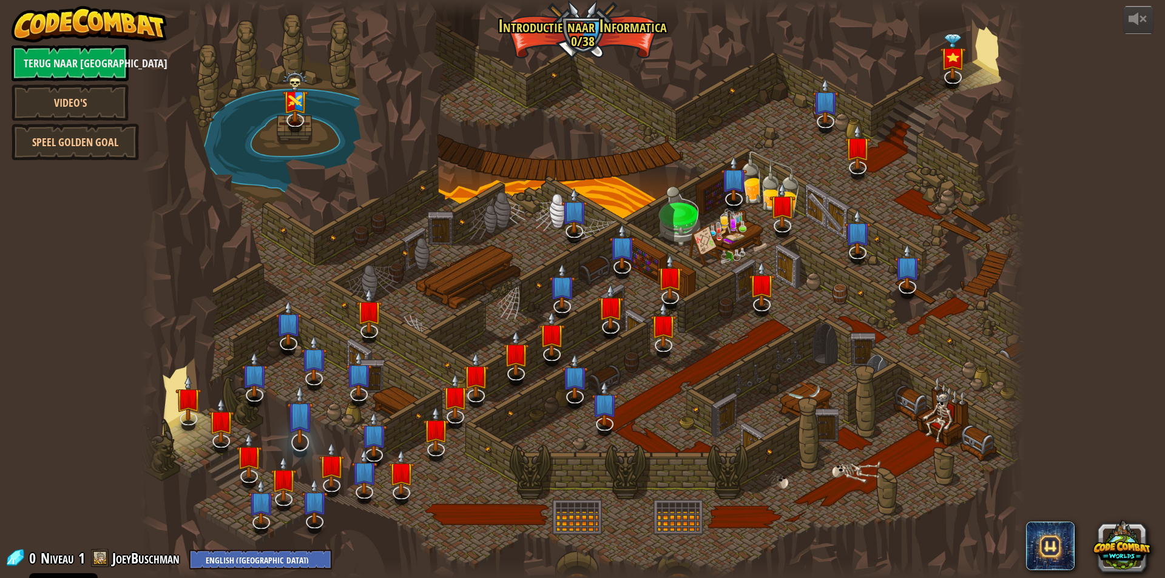
select select "nl-[GEOGRAPHIC_DATA]"
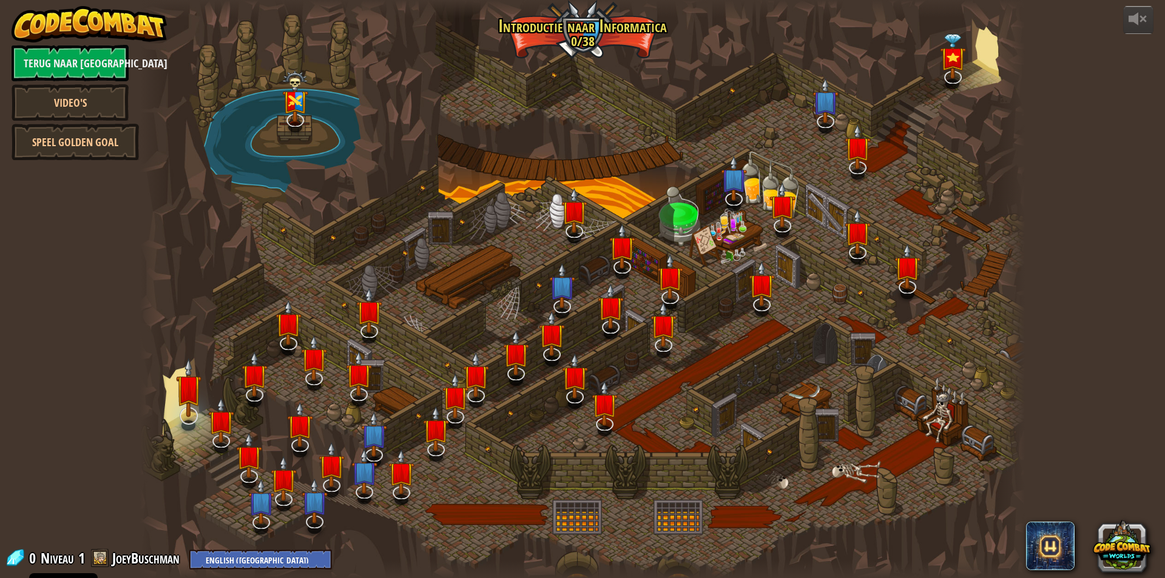
select select "nl-[GEOGRAPHIC_DATA]"
click at [183, 405] on img at bounding box center [189, 387] width 26 height 59
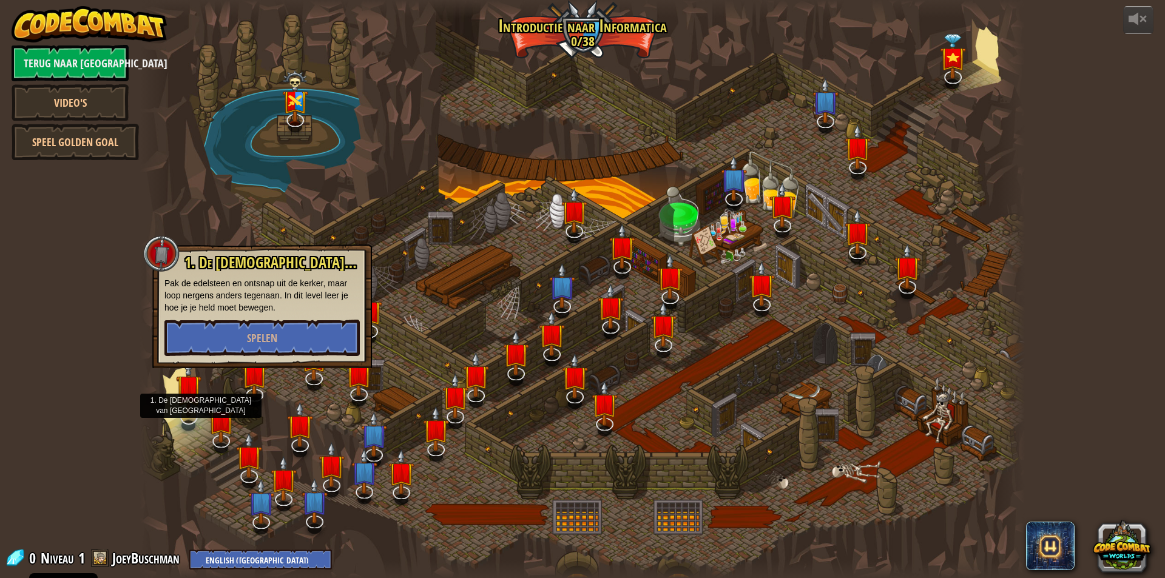
select select "nl-[GEOGRAPHIC_DATA]"
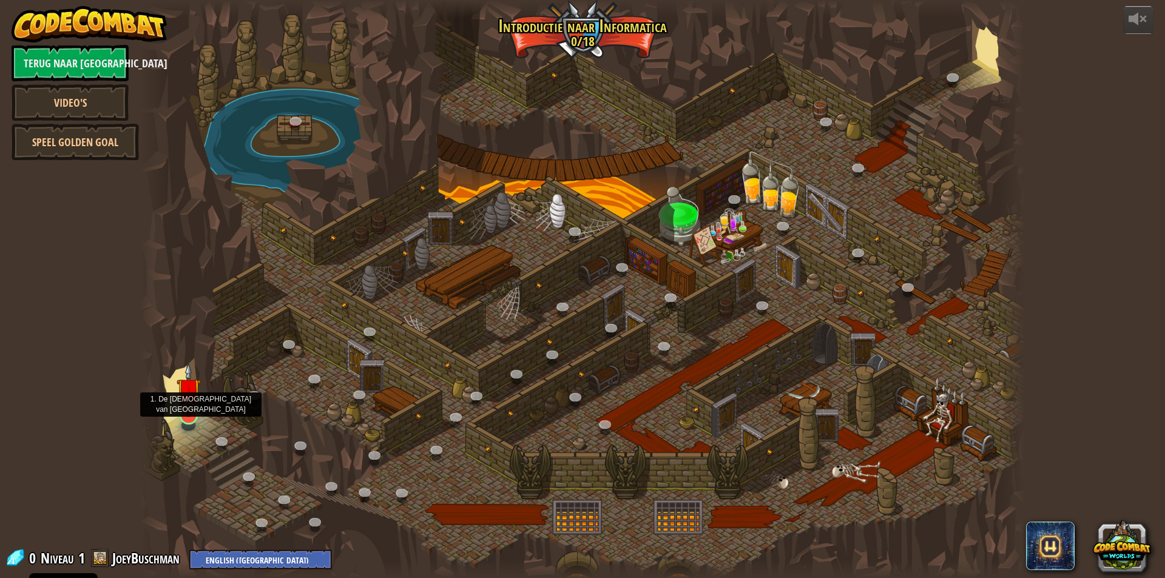
click at [186, 410] on img at bounding box center [189, 390] width 24 height 55
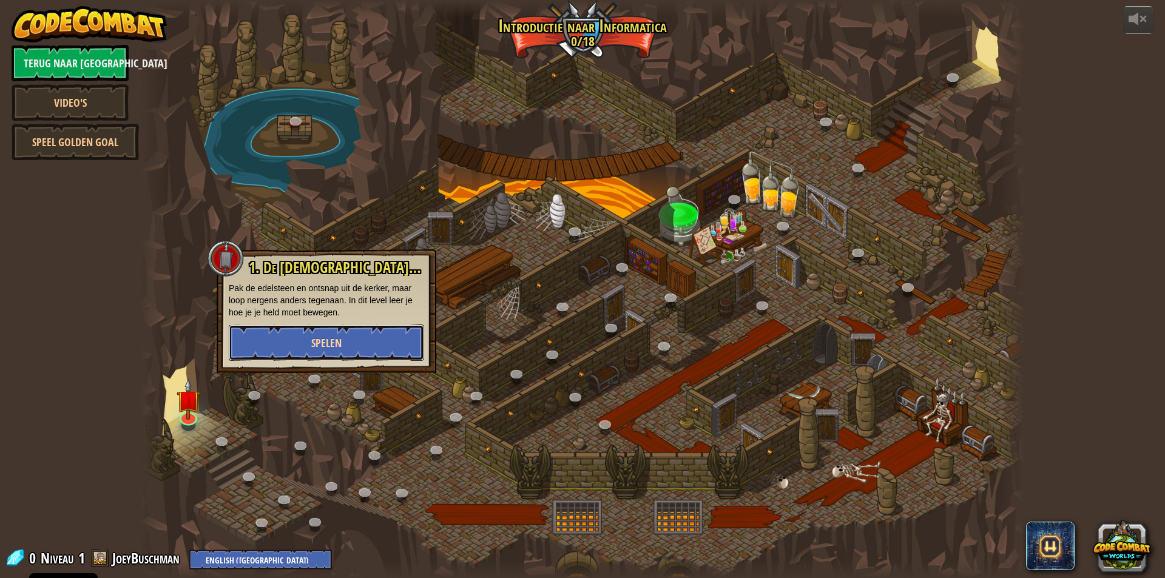
click at [314, 340] on span "Spelen" at bounding box center [326, 343] width 30 height 15
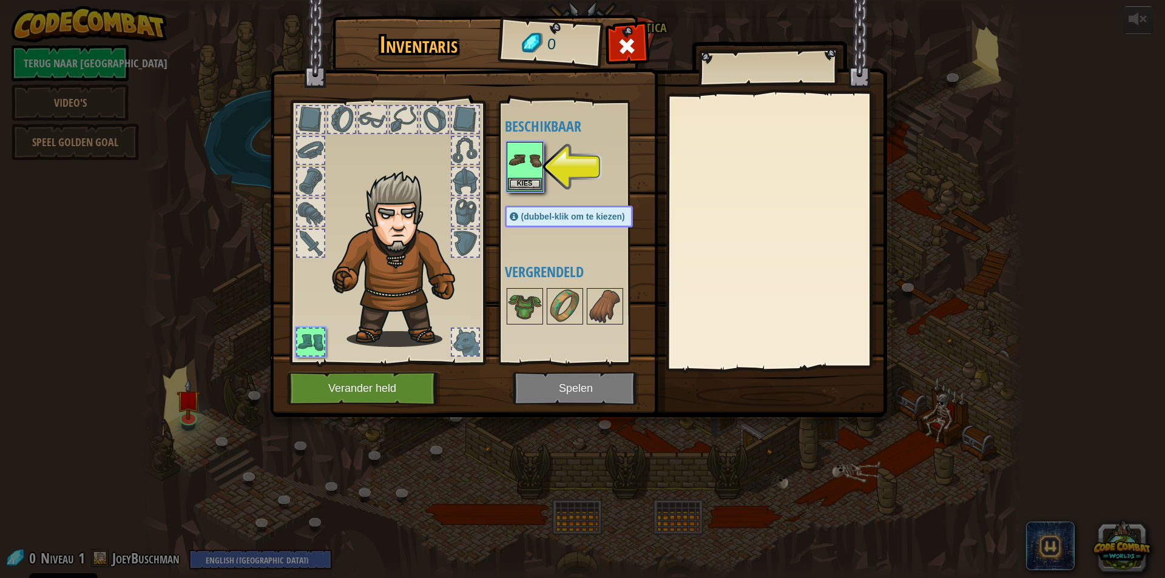
click at [576, 388] on img at bounding box center [578, 197] width 617 height 441
click at [524, 170] on img at bounding box center [525, 160] width 34 height 34
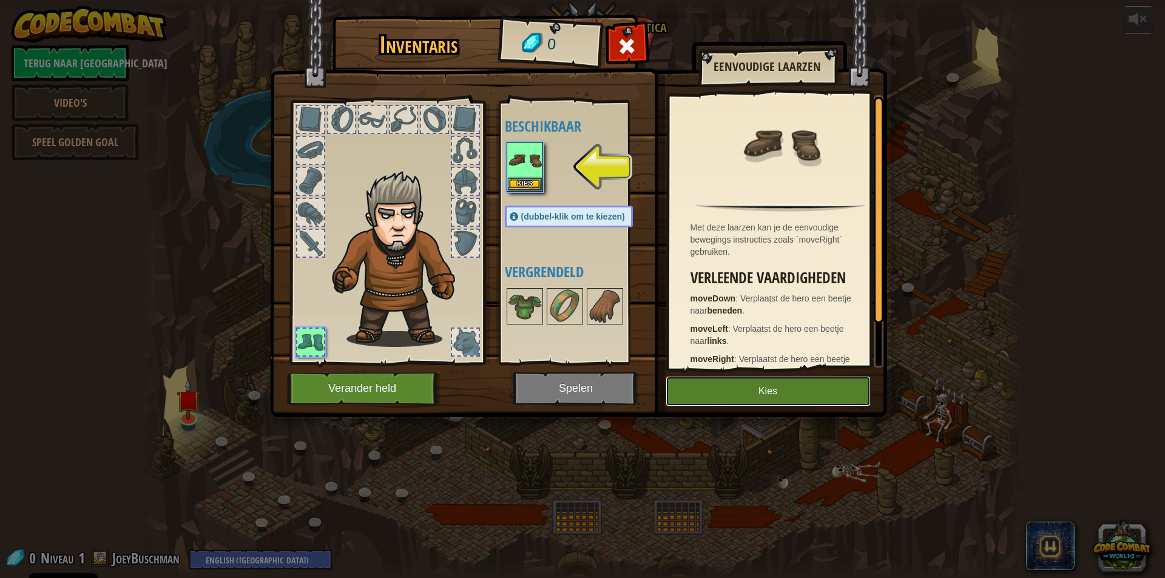
click at [756, 389] on button "Kies" at bounding box center [768, 391] width 205 height 30
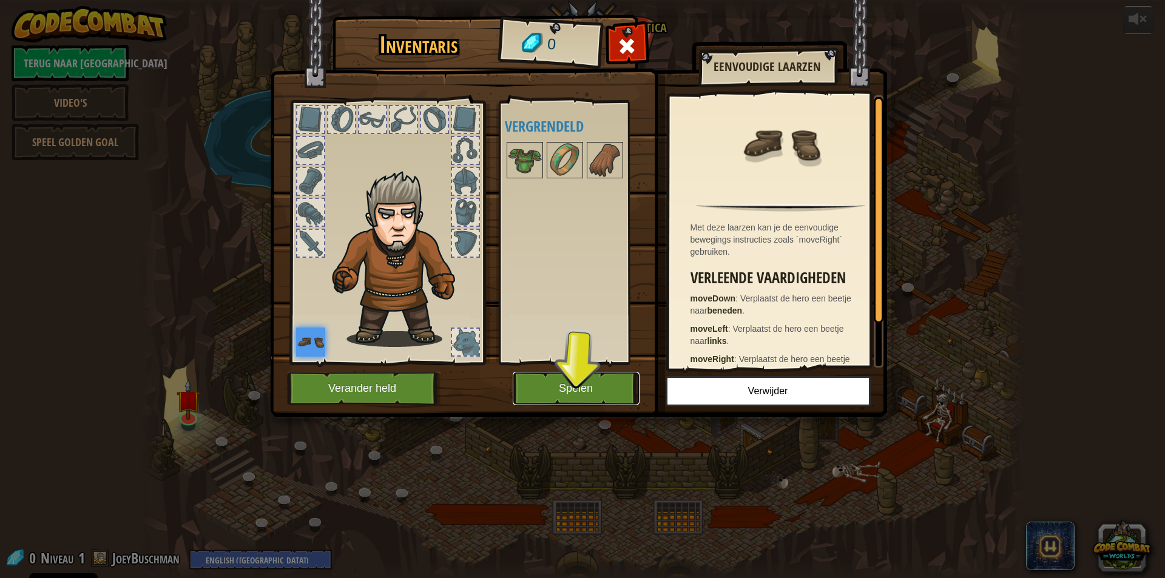
click at [567, 385] on button "Spelen" at bounding box center [576, 388] width 127 height 33
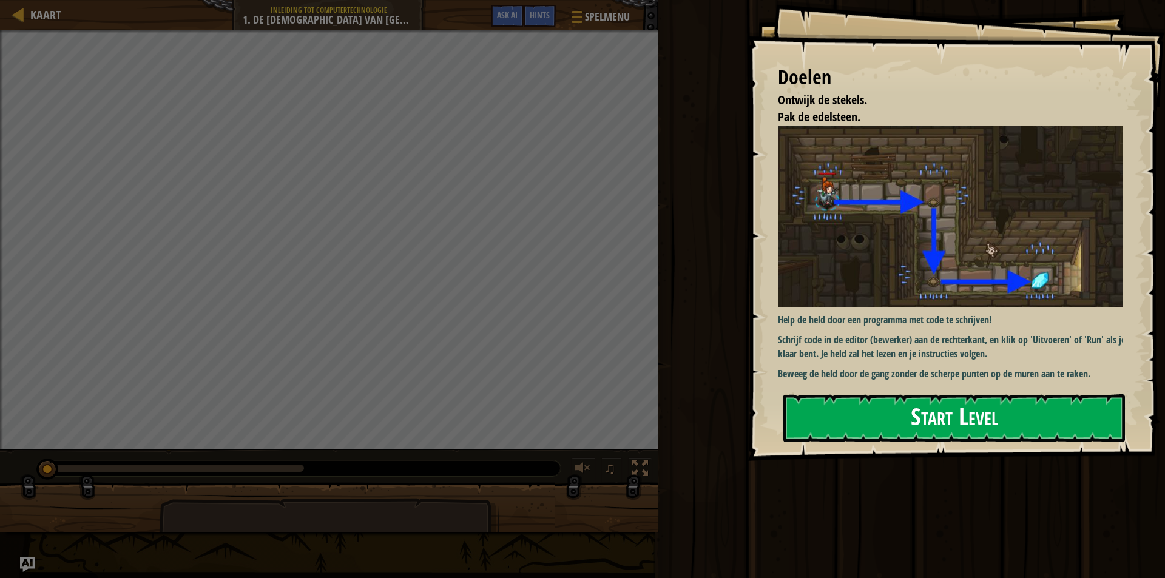
click at [955, 419] on button "Start Level" at bounding box center [954, 418] width 342 height 48
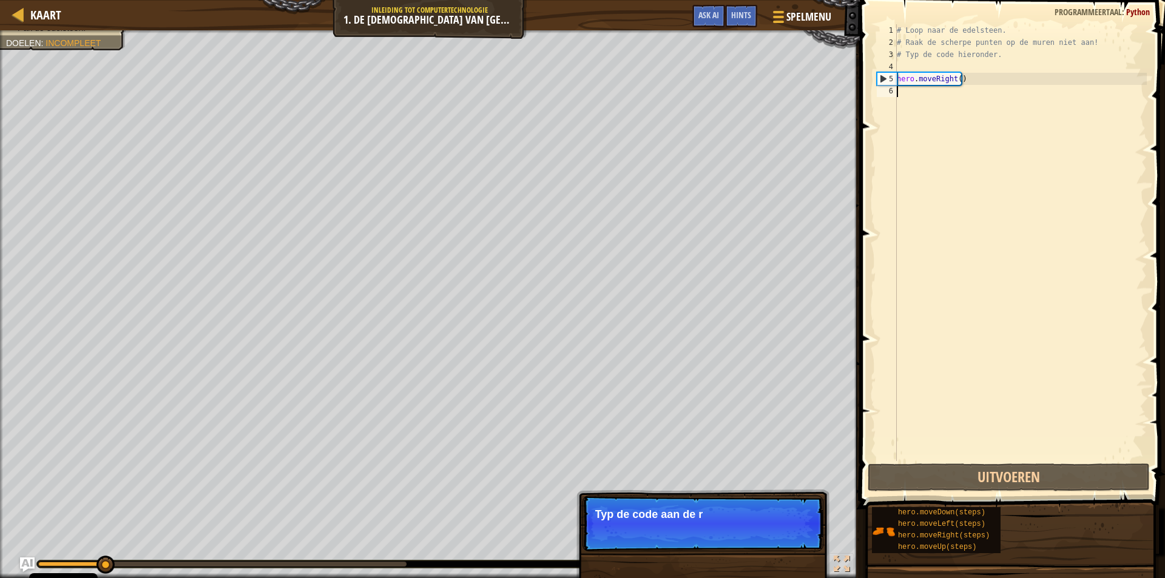
click at [905, 96] on div "# Loop naar de edelsteen. # Raak de scherpe punten op de muren niet aan! # Typ …" at bounding box center [1020, 254] width 252 height 461
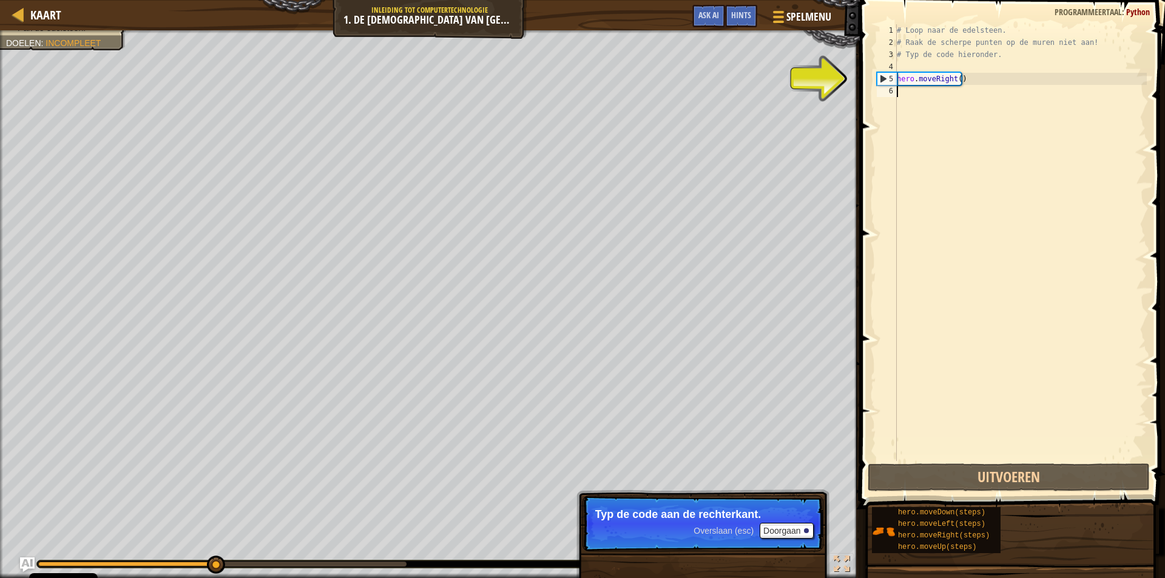
type textarea "h"
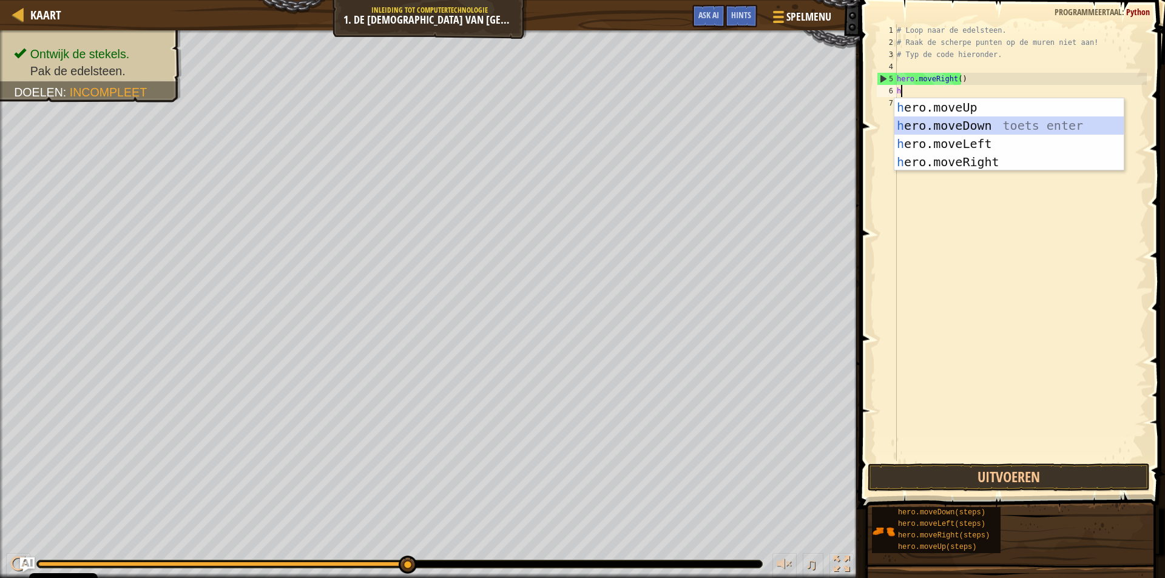
click at [949, 122] on div "h ero.moveUp toets enter h ero.moveDown toets enter h ero.moveLeft toets enter …" at bounding box center [1008, 152] width 229 height 109
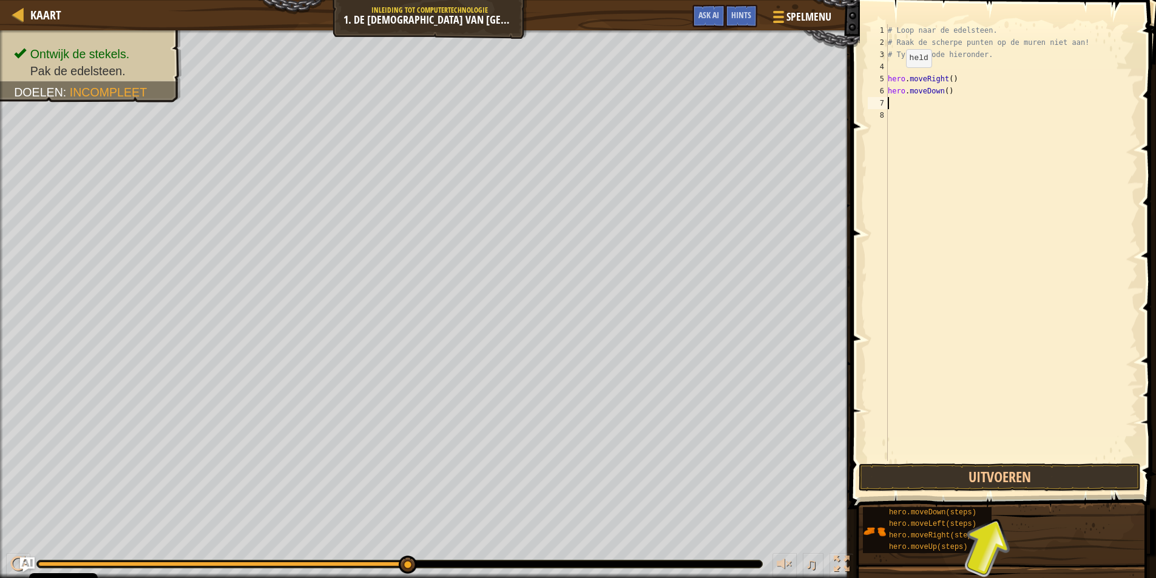
type textarea "h"
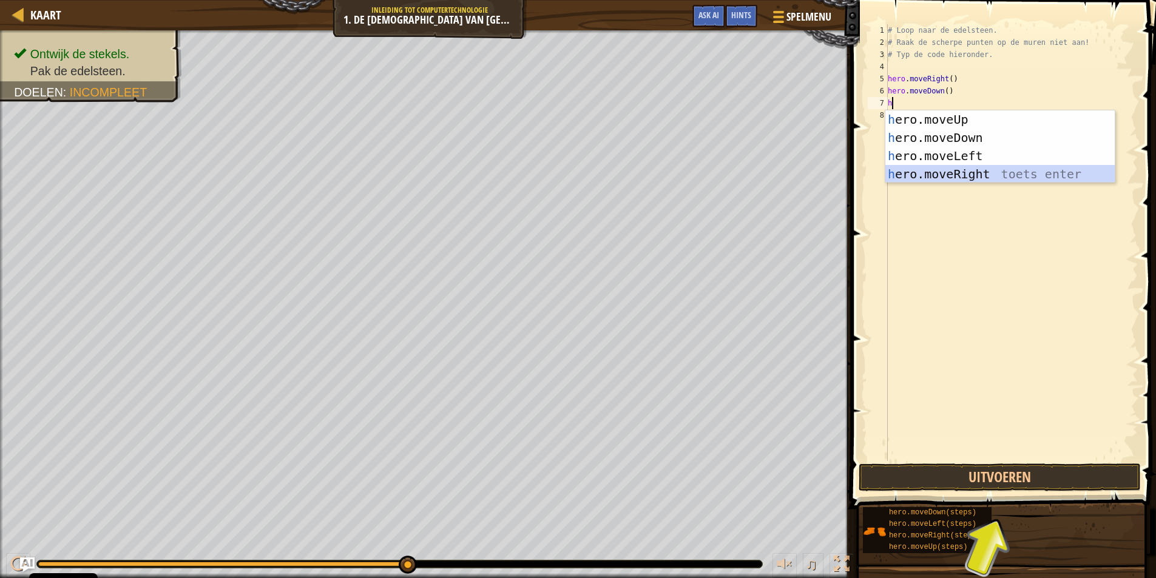
click at [935, 172] on div "h ero.moveUp toets enter h ero.moveDown toets enter h ero.moveLeft toets enter …" at bounding box center [999, 164] width 229 height 109
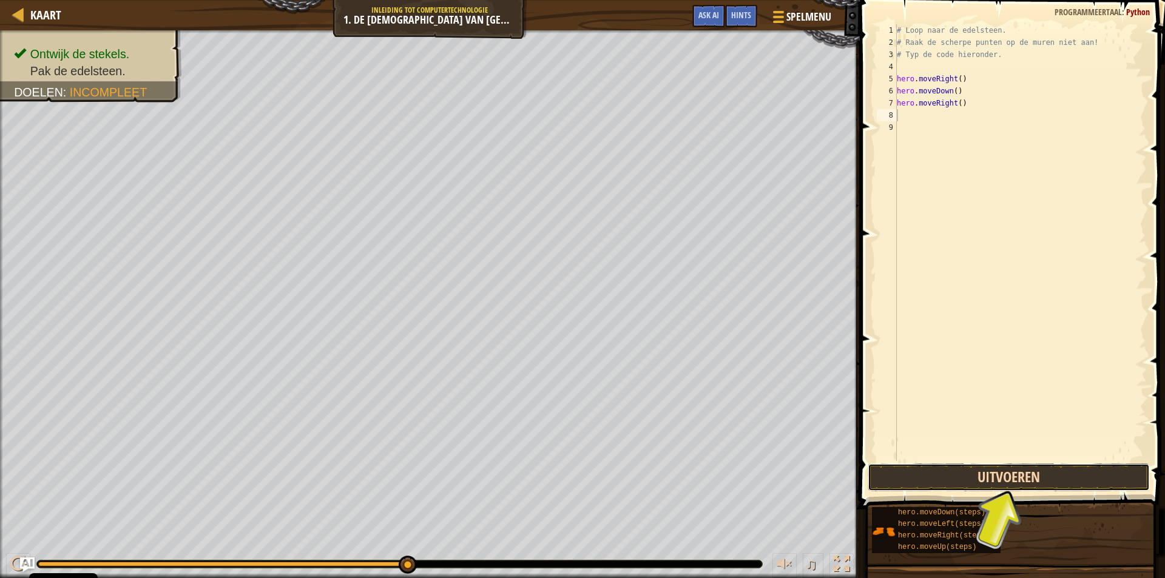
click at [998, 479] on button "Uitvoeren" at bounding box center [1009, 478] width 282 height 28
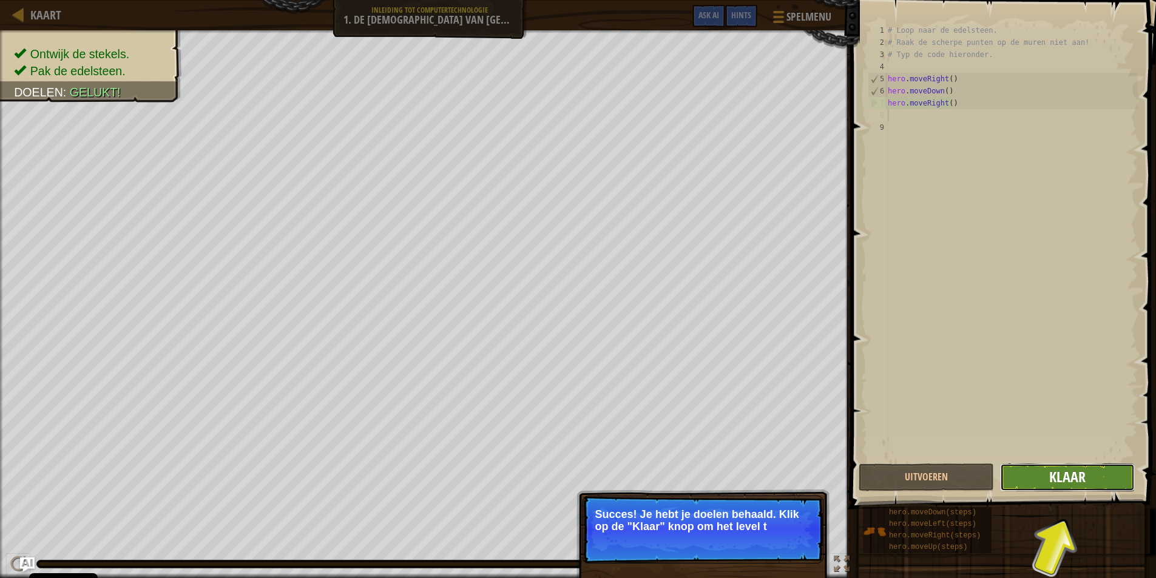
click at [1067, 475] on span "Klaar" at bounding box center [1067, 476] width 36 height 19
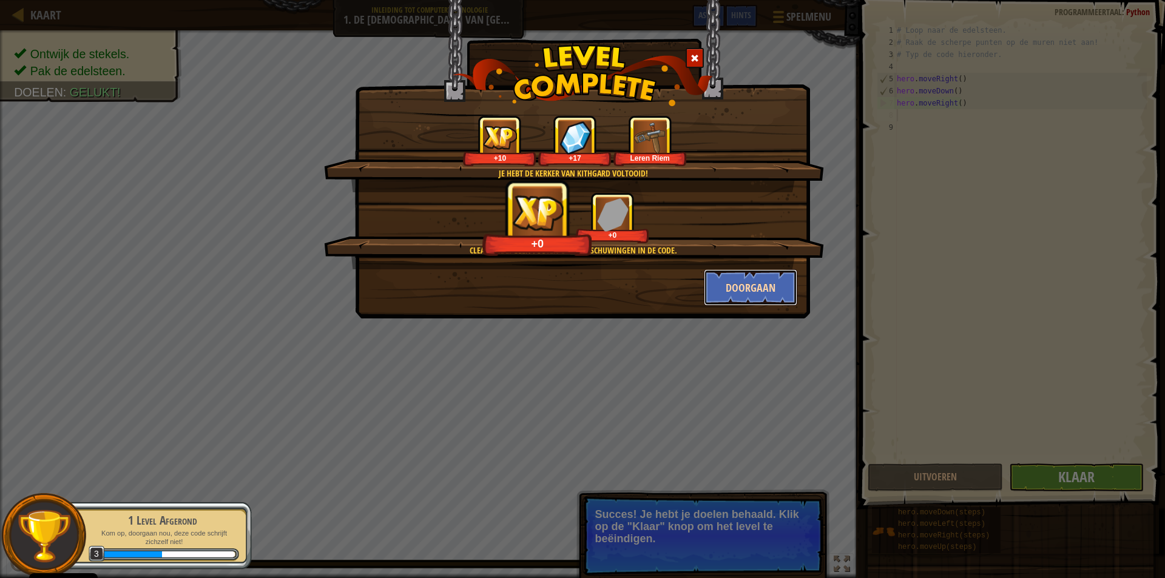
click at [754, 285] on button "Doorgaan" at bounding box center [751, 287] width 94 height 36
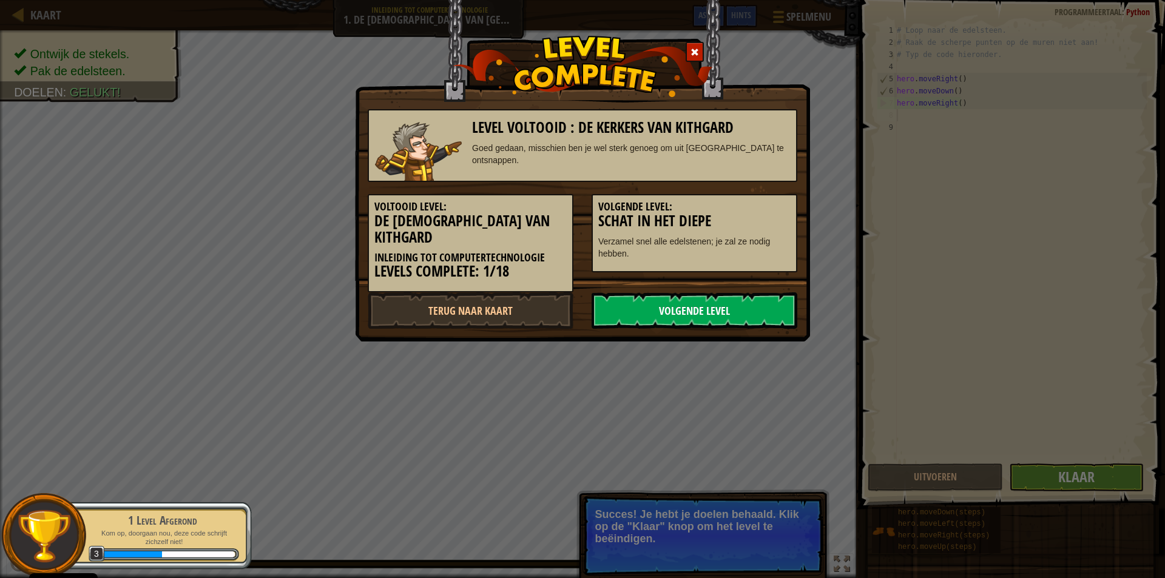
click at [677, 294] on link "Volgende Level" at bounding box center [695, 311] width 206 height 36
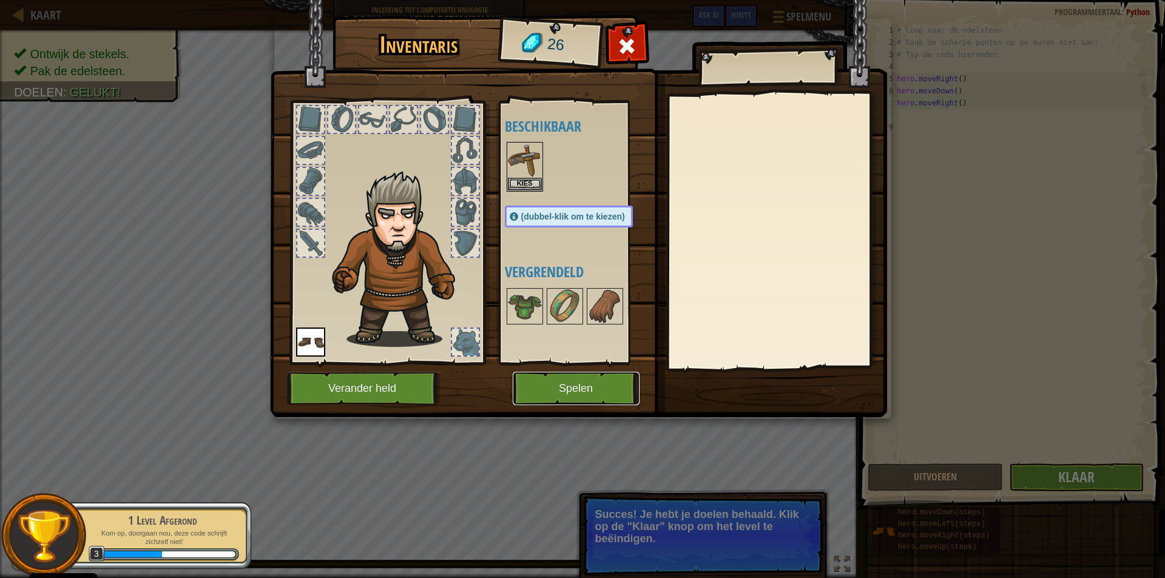
click at [566, 388] on button "Spelen" at bounding box center [576, 388] width 127 height 33
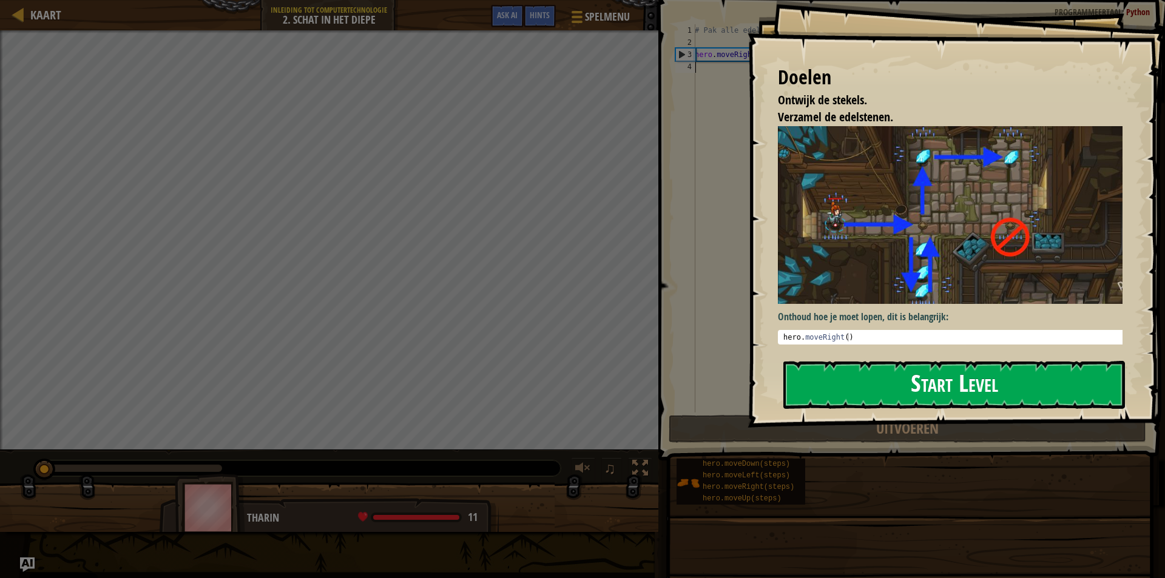
click at [951, 384] on button "Start Level" at bounding box center [954, 385] width 342 height 48
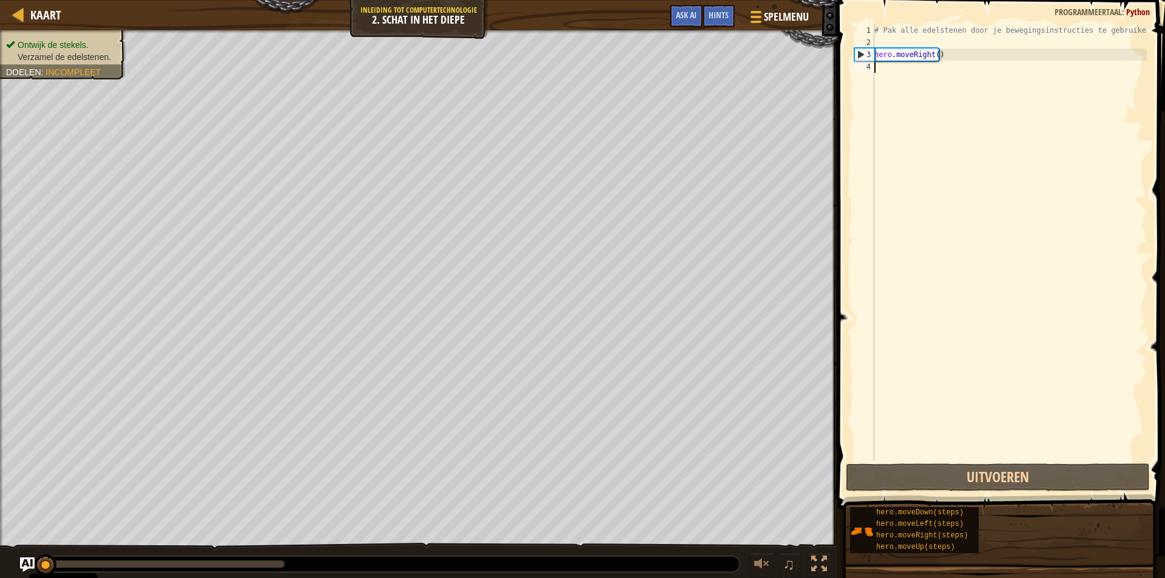
type textarea "h"
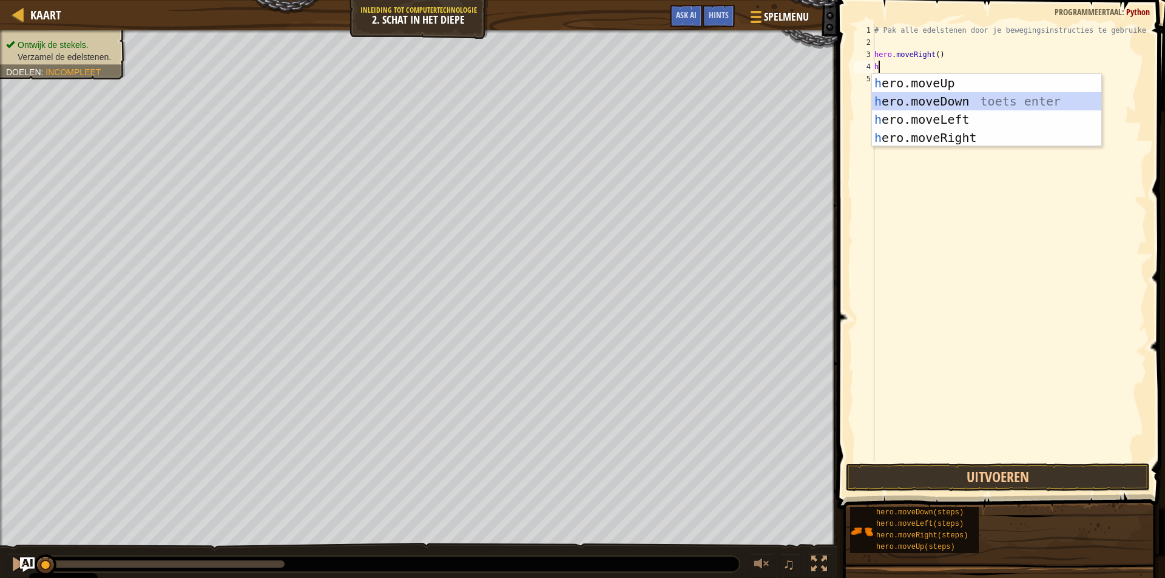
click at [955, 95] on div "h ero.moveUp toets enter h ero.moveDown toets enter h ero.moveLeft toets enter …" at bounding box center [986, 128] width 229 height 109
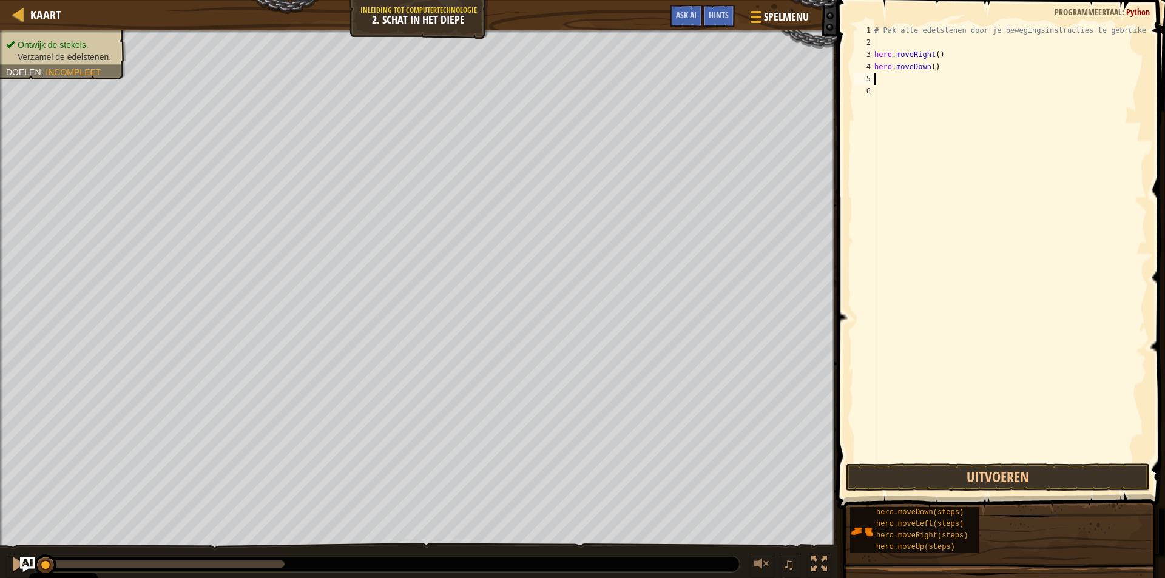
type textarea "h"
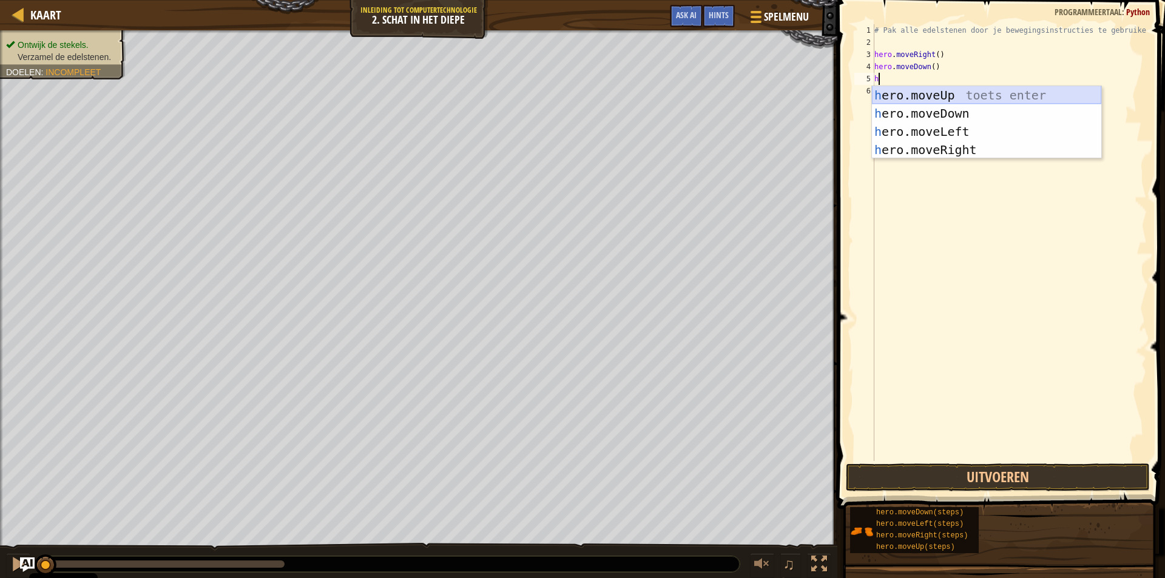
click at [951, 88] on div "h ero.moveUp toets enter h ero.moveDown toets enter h ero.moveLeft toets enter …" at bounding box center [986, 140] width 229 height 109
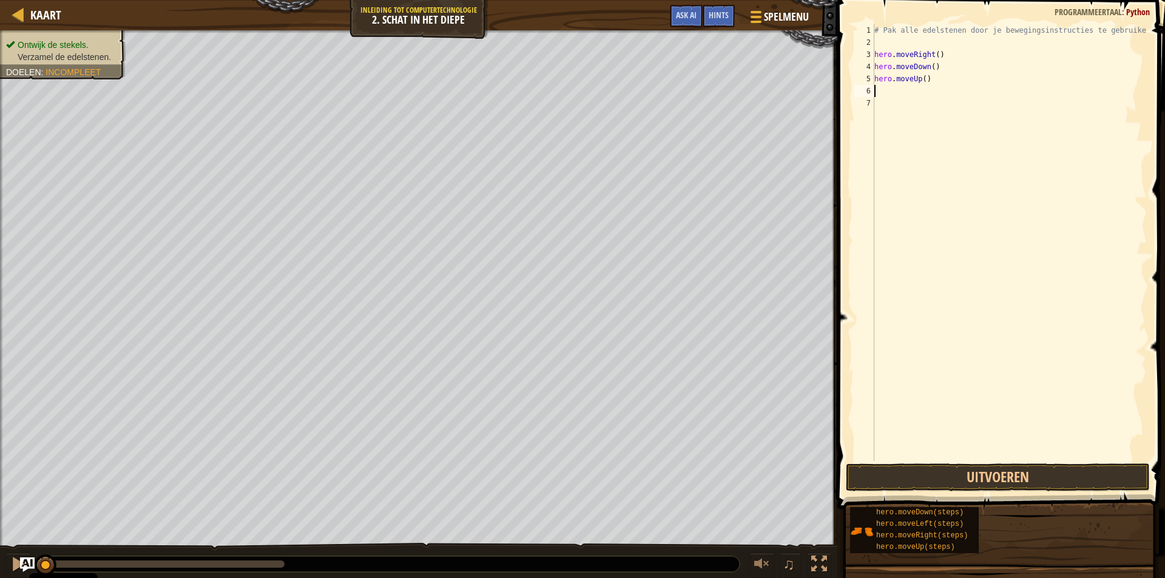
type textarea "h"
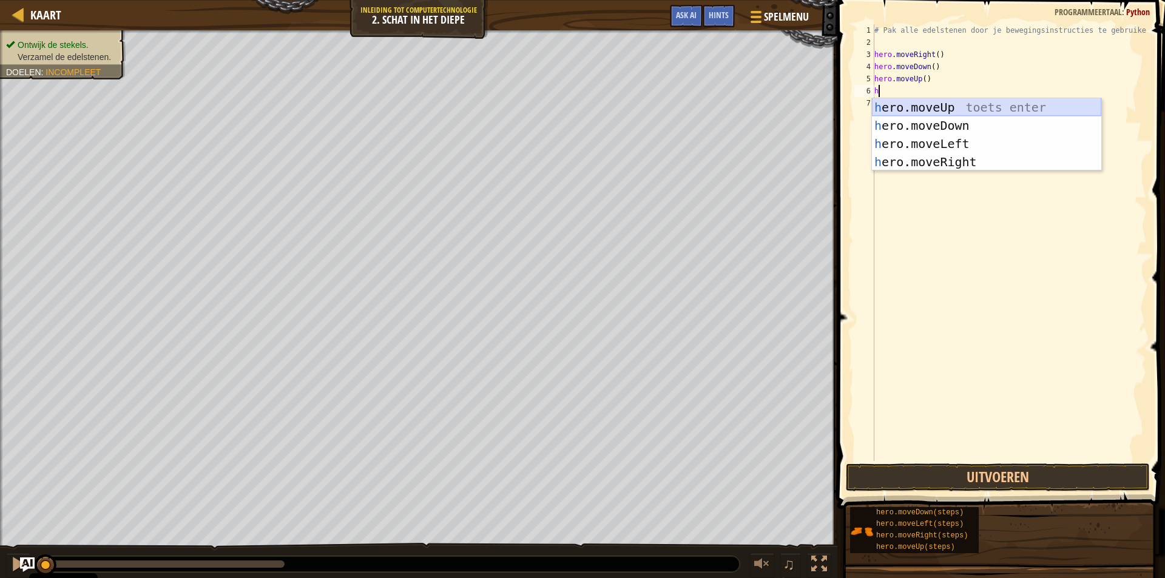
click at [930, 104] on div "h ero.moveUp toets enter h ero.moveDown toets enter h ero.moveLeft toets enter …" at bounding box center [986, 152] width 229 height 109
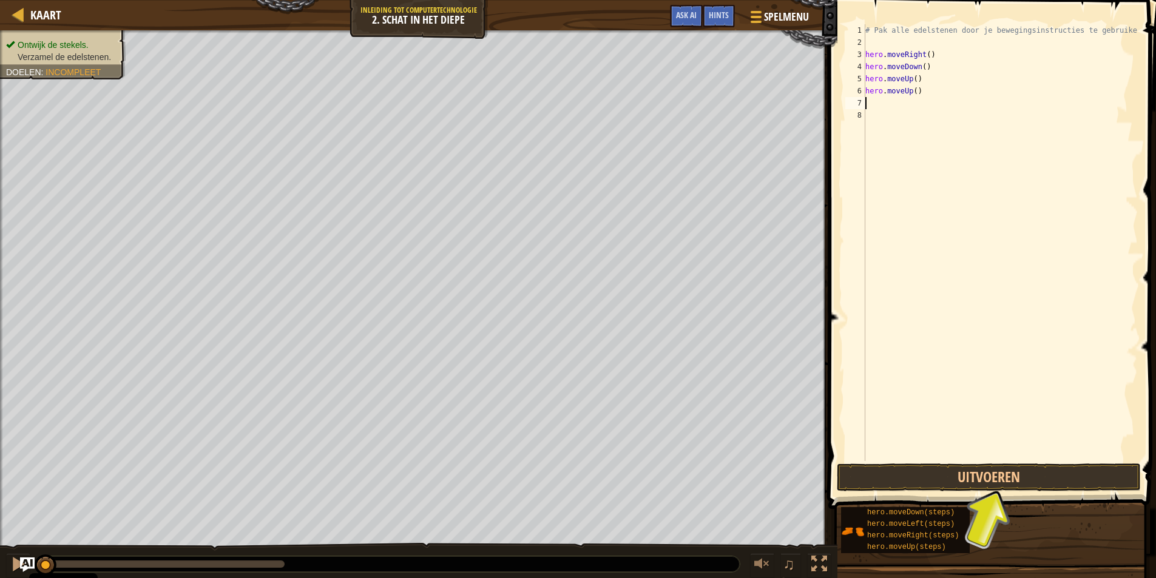
type textarea "h"
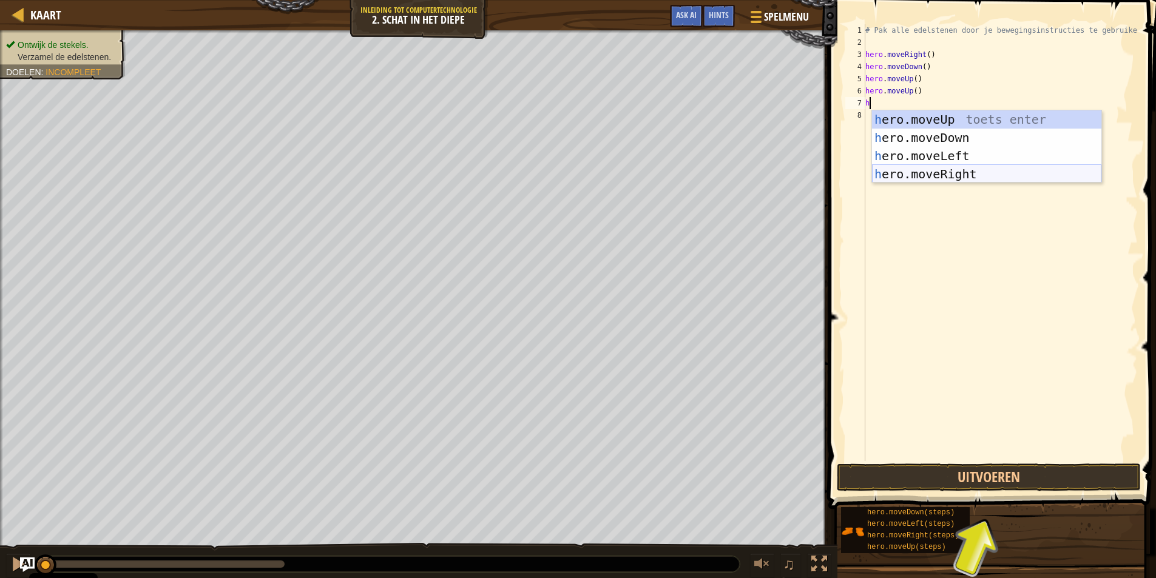
click at [958, 176] on div "h ero.moveUp toets enter h ero.moveDown toets enter h ero.moveLeft toets enter …" at bounding box center [986, 164] width 229 height 109
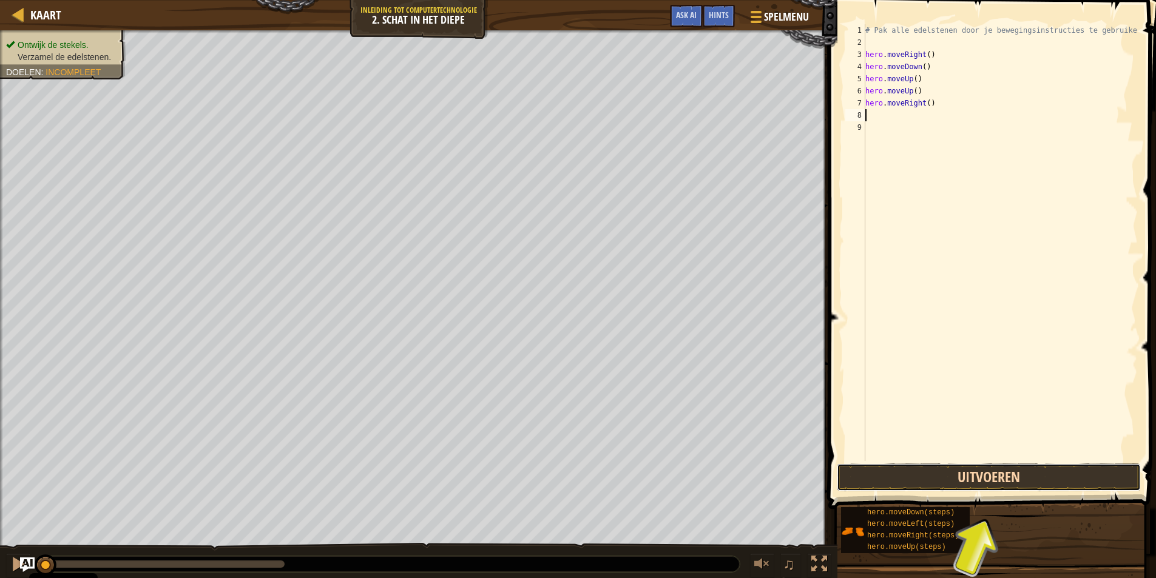
click at [956, 482] on button "Uitvoeren" at bounding box center [989, 478] width 304 height 28
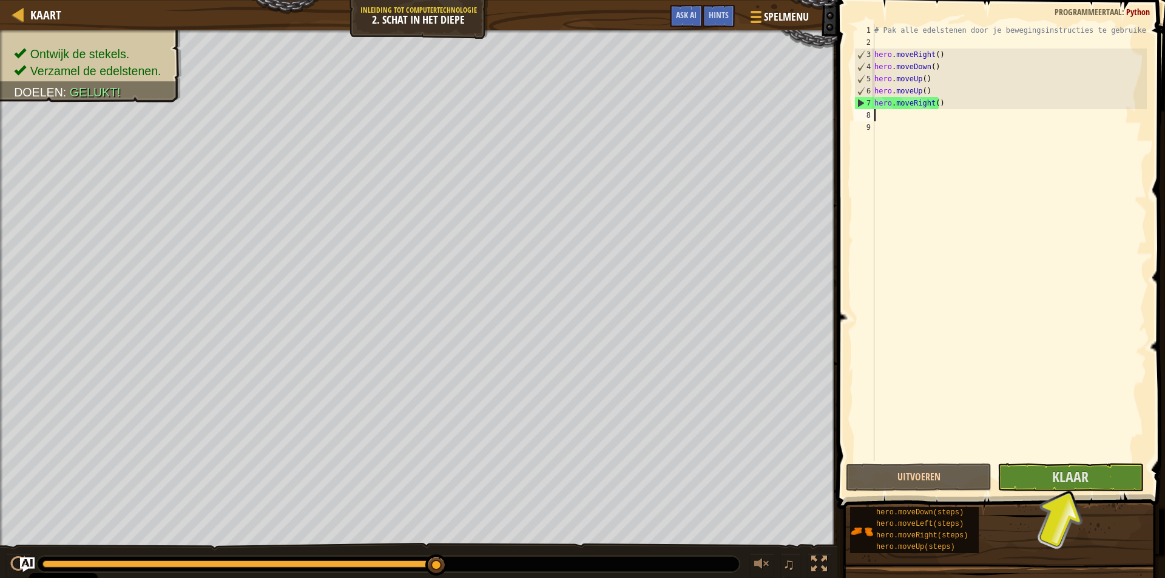
type textarea "he"
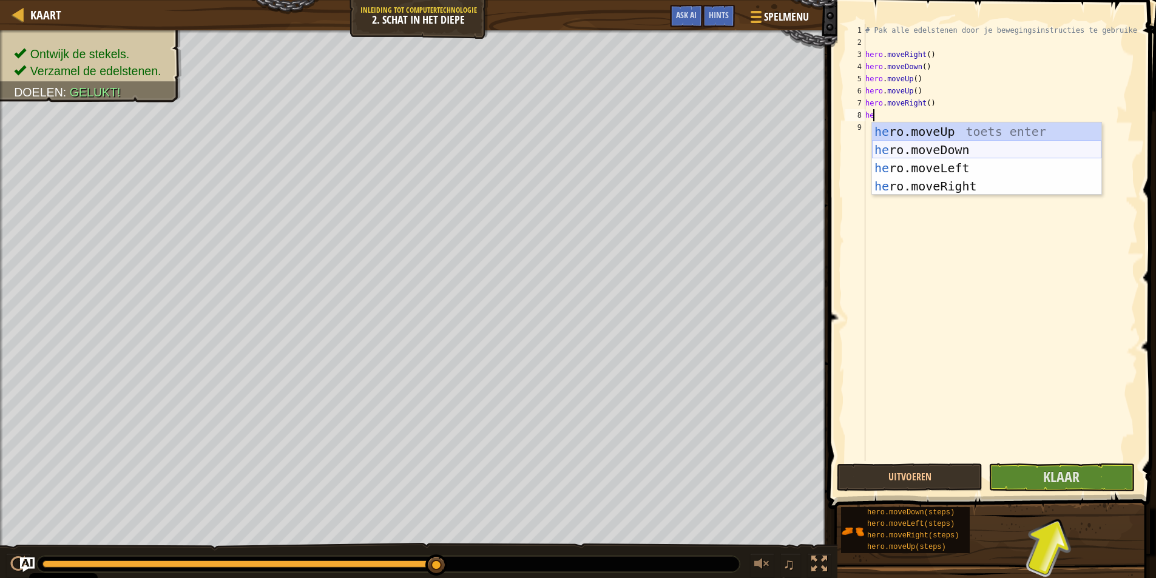
click at [919, 143] on div "he ro.moveUp toets enter he ro.moveDown toets enter he ro.moveLeft toets enter …" at bounding box center [986, 177] width 229 height 109
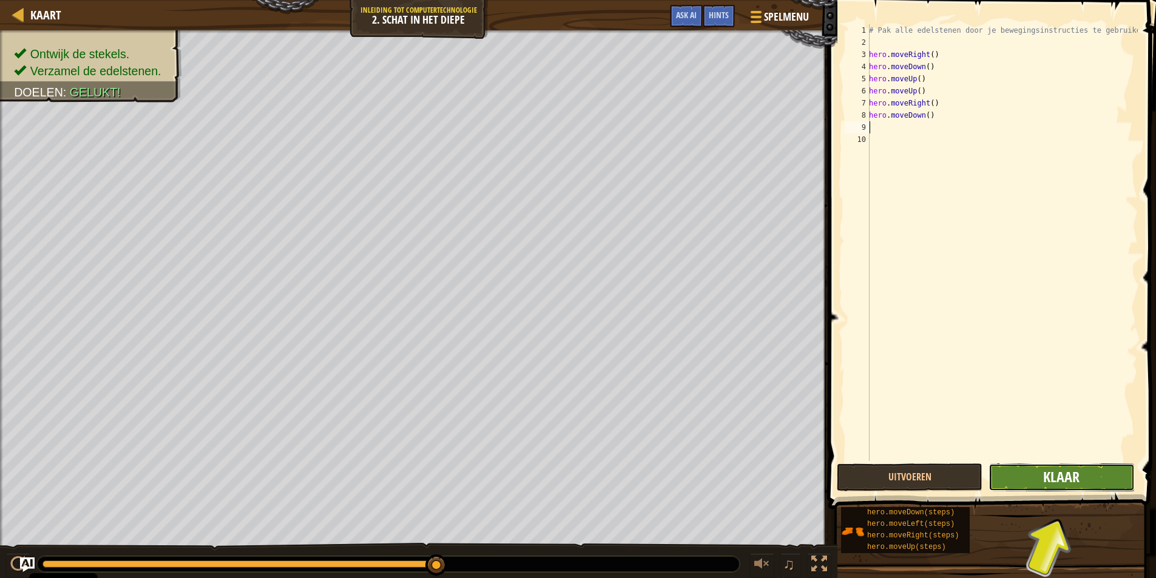
click at [1057, 480] on span "Klaar" at bounding box center [1061, 476] width 36 height 19
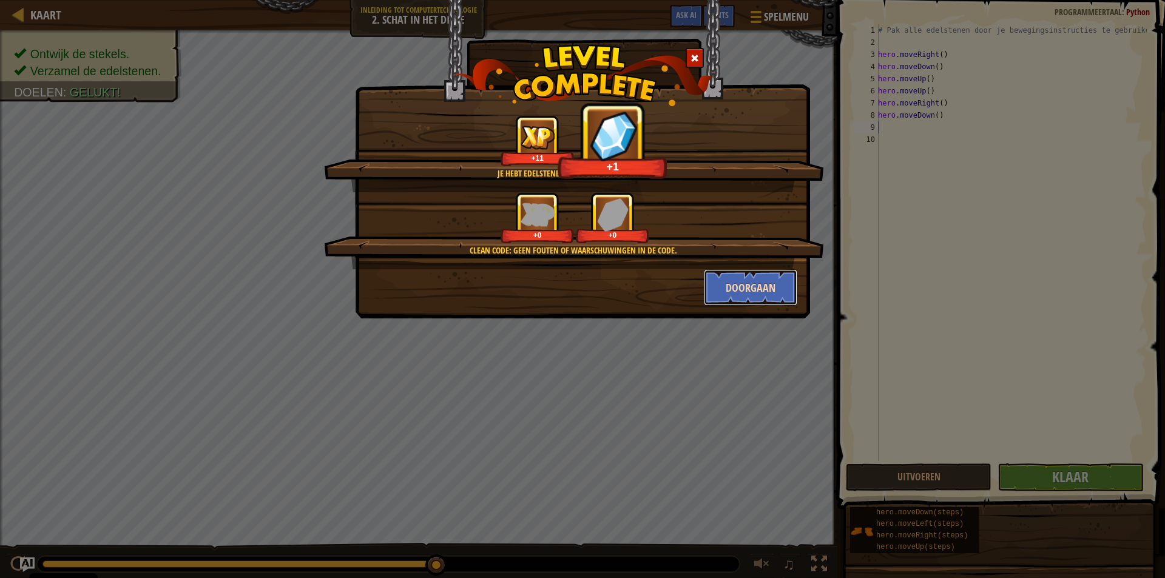
click at [736, 289] on button "Doorgaan" at bounding box center [751, 287] width 94 height 36
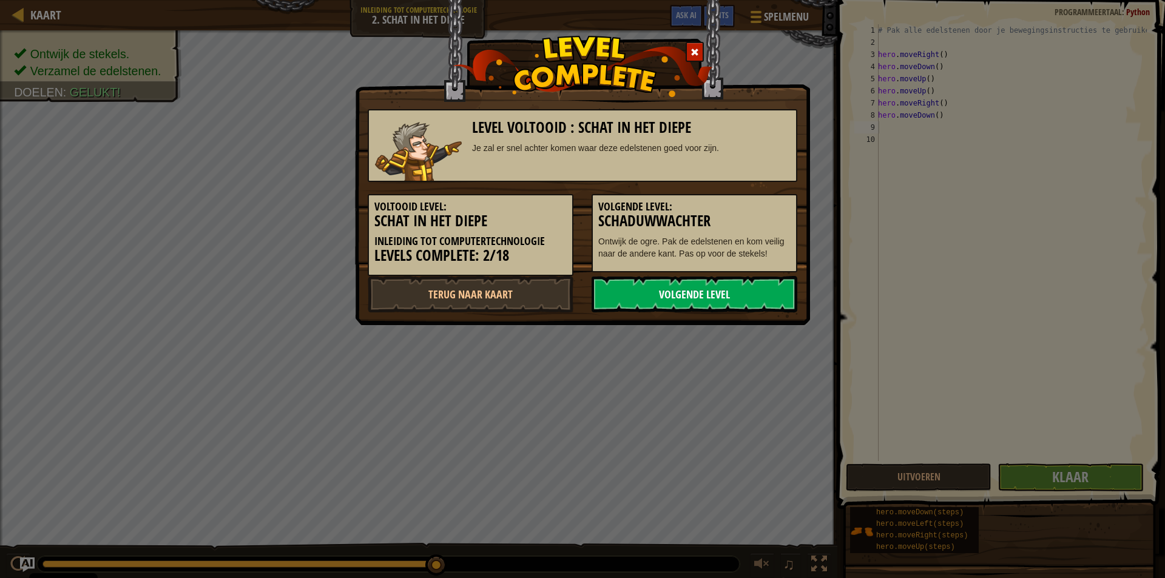
click at [736, 289] on link "Volgende Level" at bounding box center [695, 294] width 206 height 36
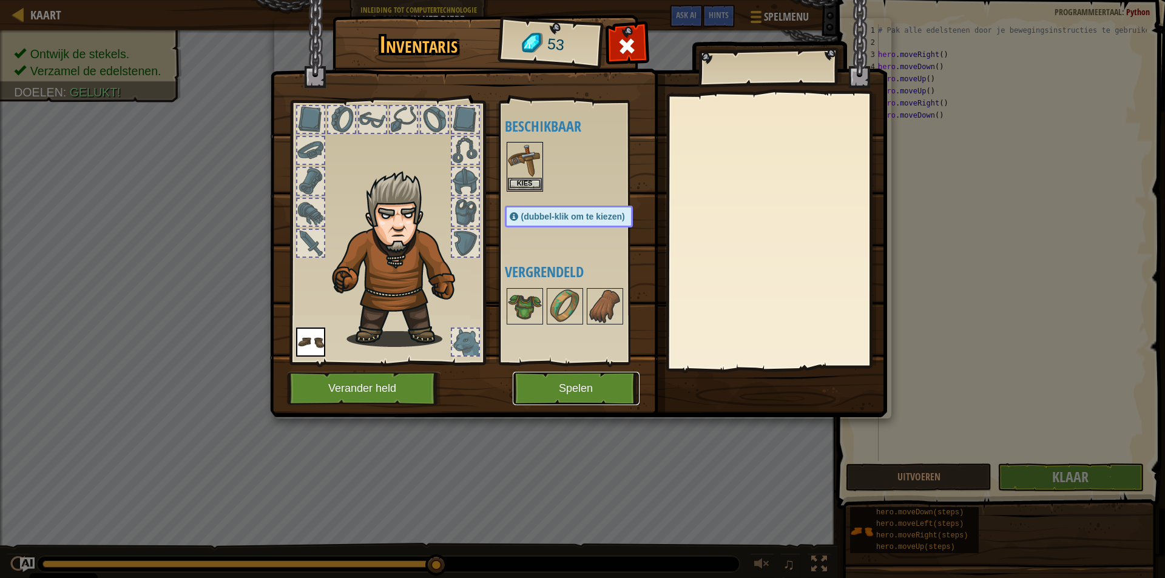
click at [580, 382] on button "Spelen" at bounding box center [576, 388] width 127 height 33
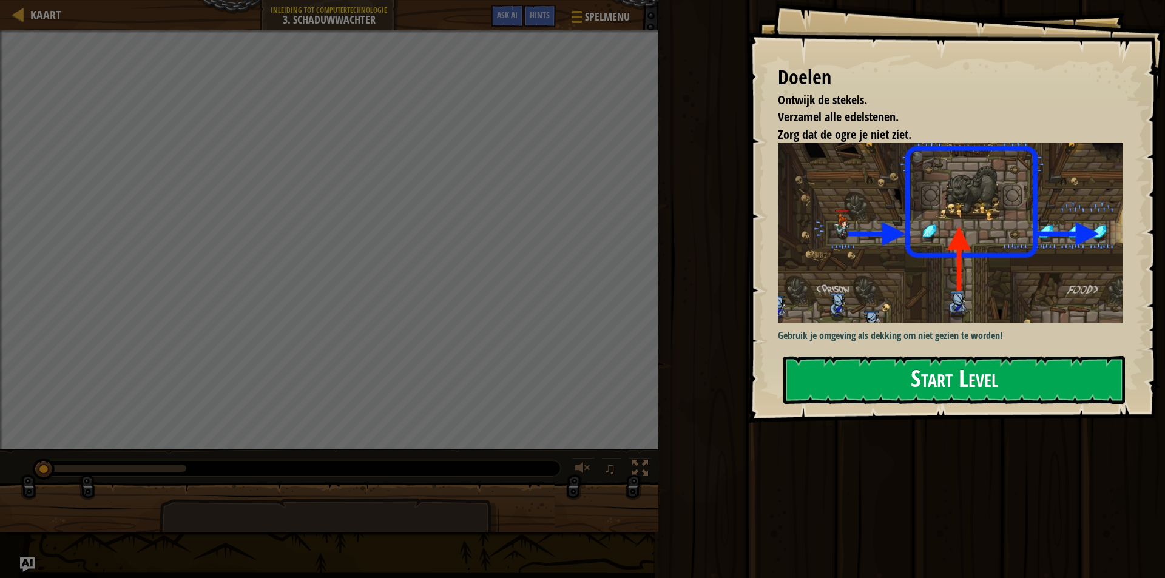
click at [963, 380] on button "Start Level" at bounding box center [954, 380] width 342 height 48
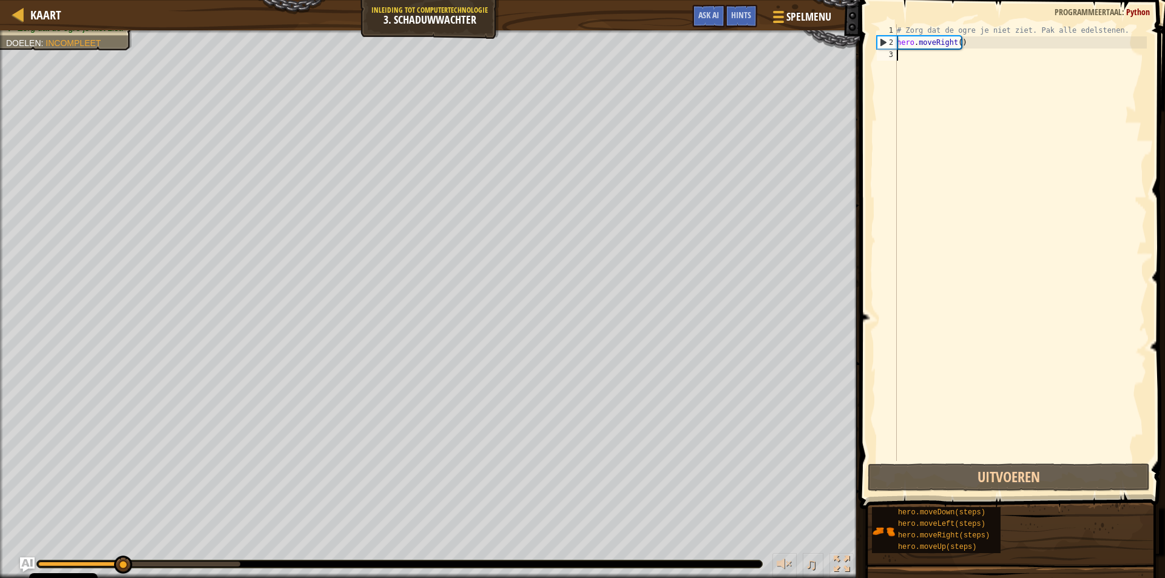
type textarea "h"
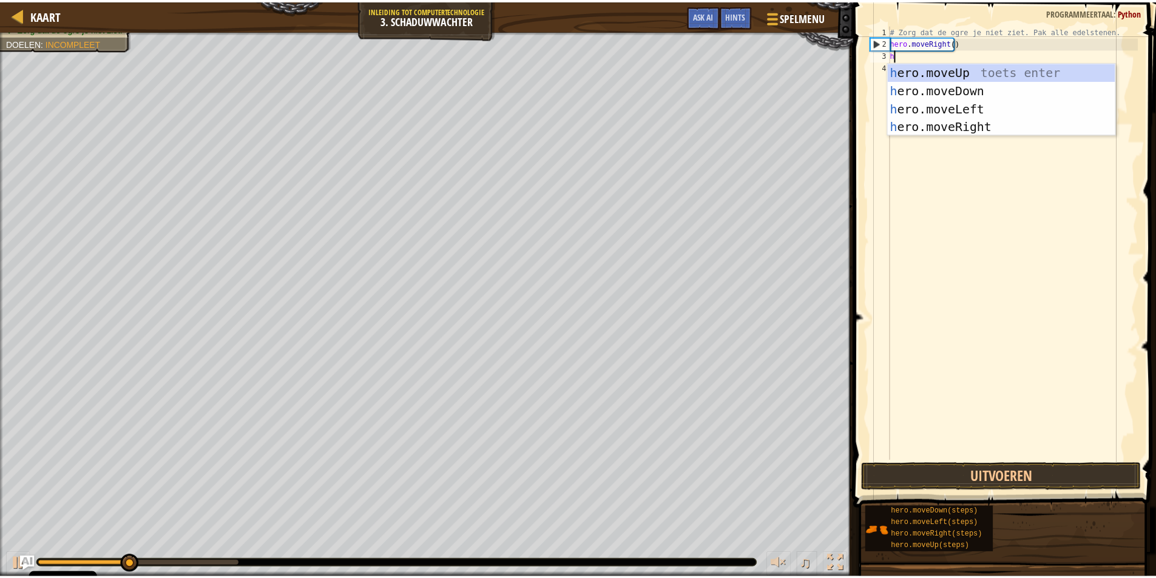
scroll to position [5, 0]
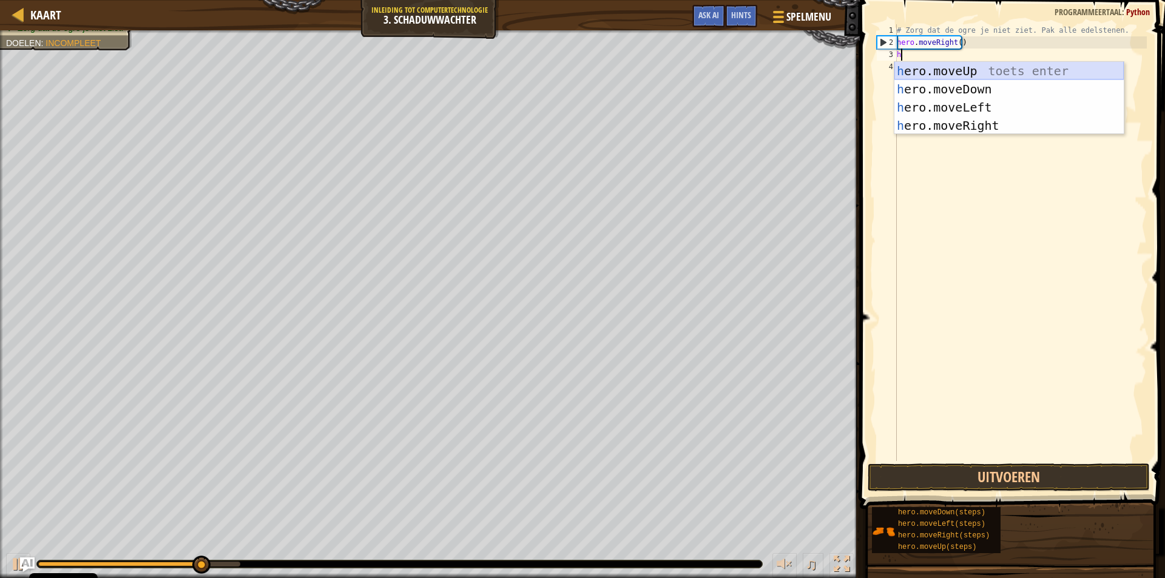
click at [965, 66] on div "h ero.moveUp toets enter h ero.moveDown toets enter h ero.moveLeft toets enter …" at bounding box center [1008, 116] width 229 height 109
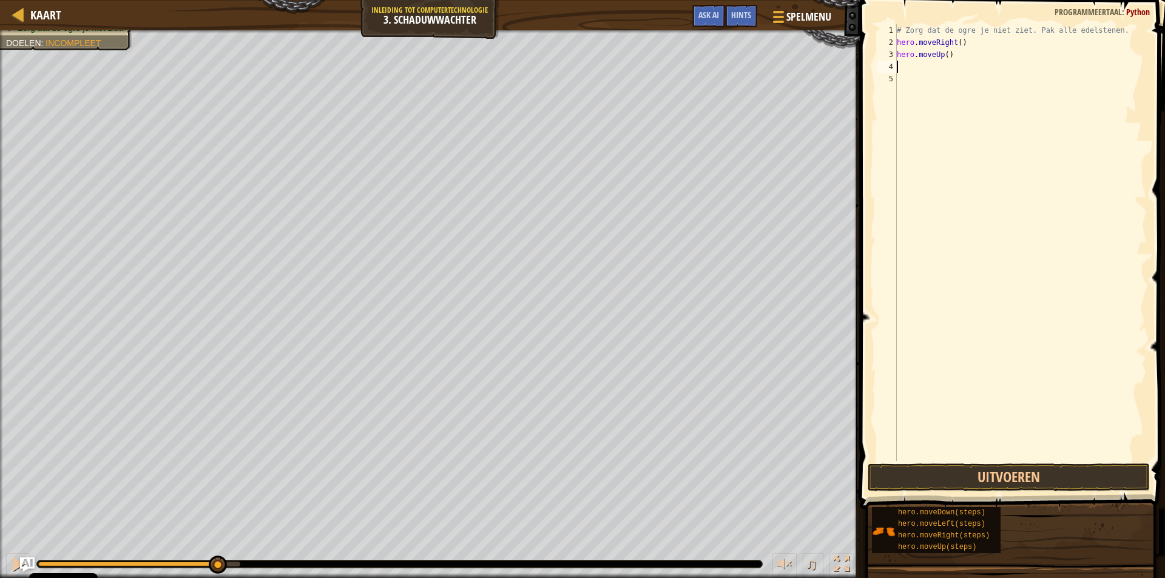
type textarea "h"
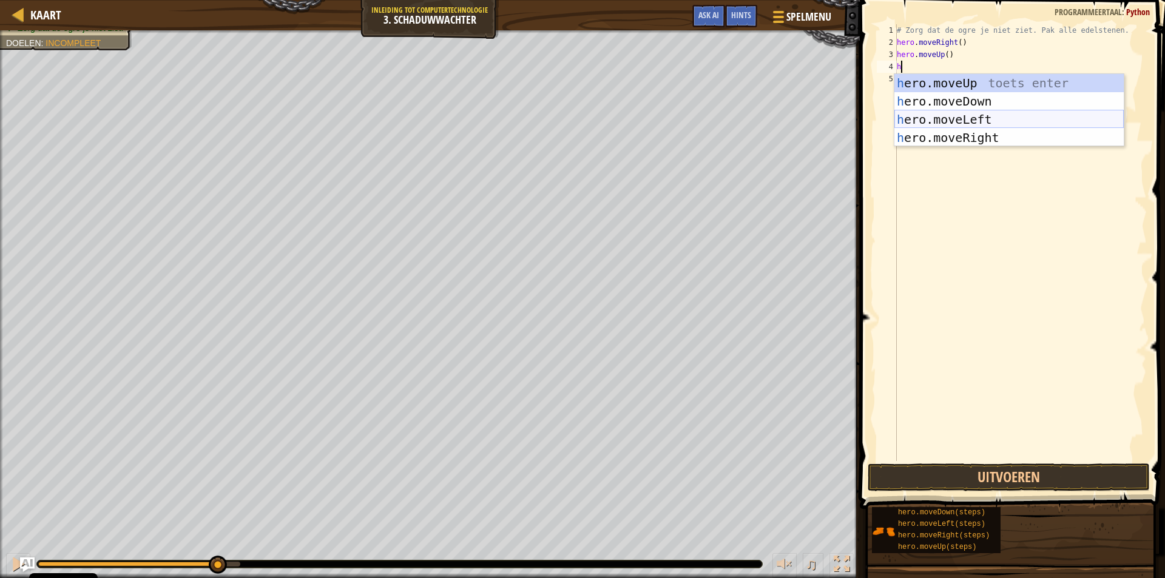
click at [966, 112] on div "h ero.moveUp toets enter h ero.moveDown toets enter h ero.moveLeft toets enter …" at bounding box center [1008, 128] width 229 height 109
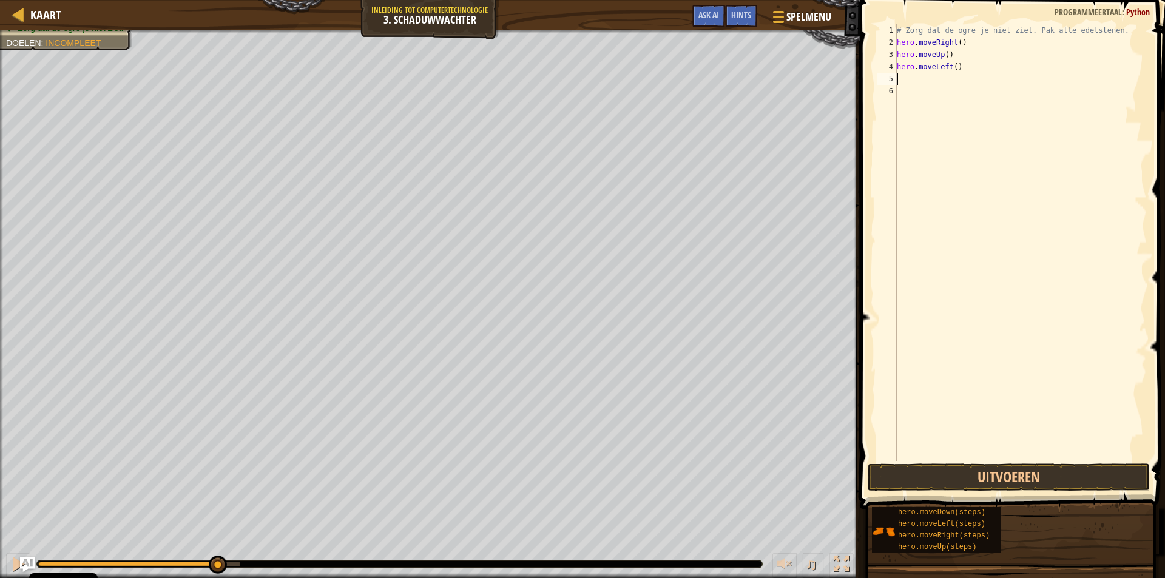
type textarea "h"
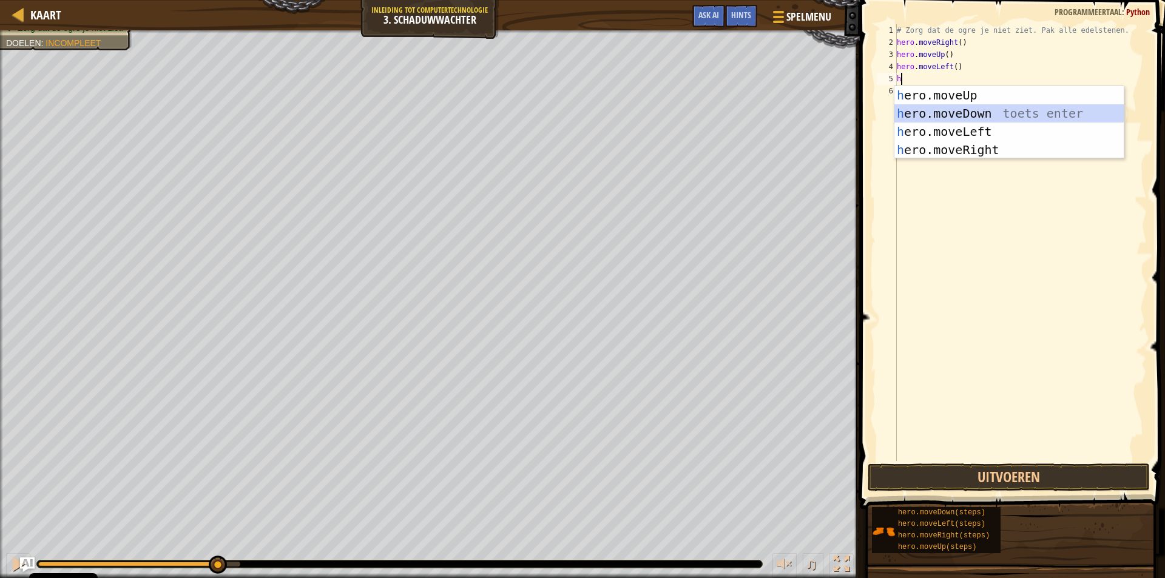
click at [957, 107] on div "h ero.moveUp toets enter h ero.moveDown toets enter h ero.moveLeft toets enter …" at bounding box center [1008, 140] width 229 height 109
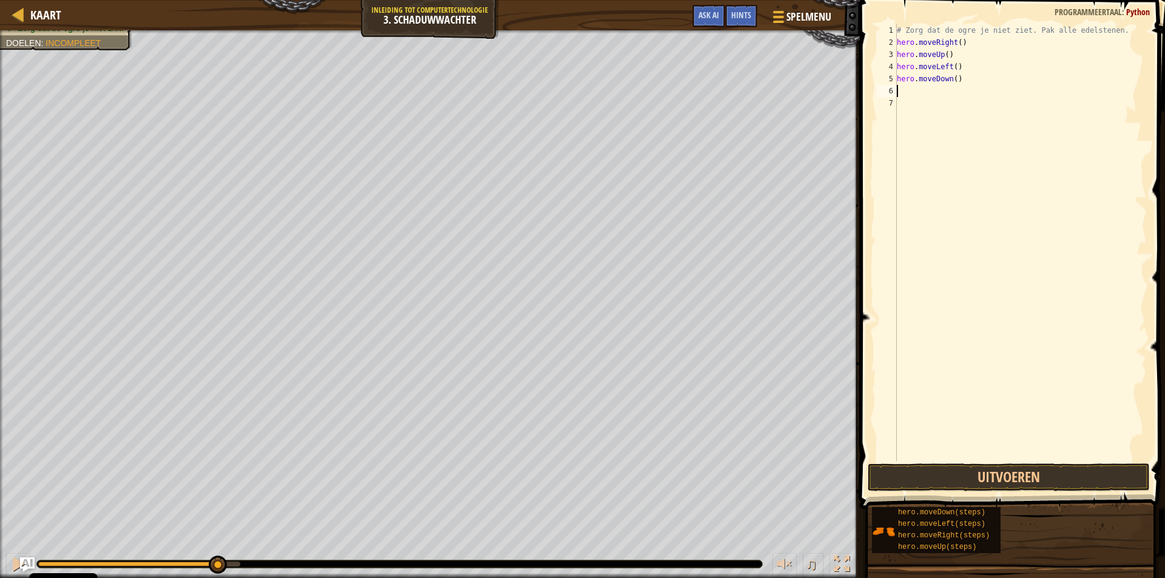
type textarea "h"
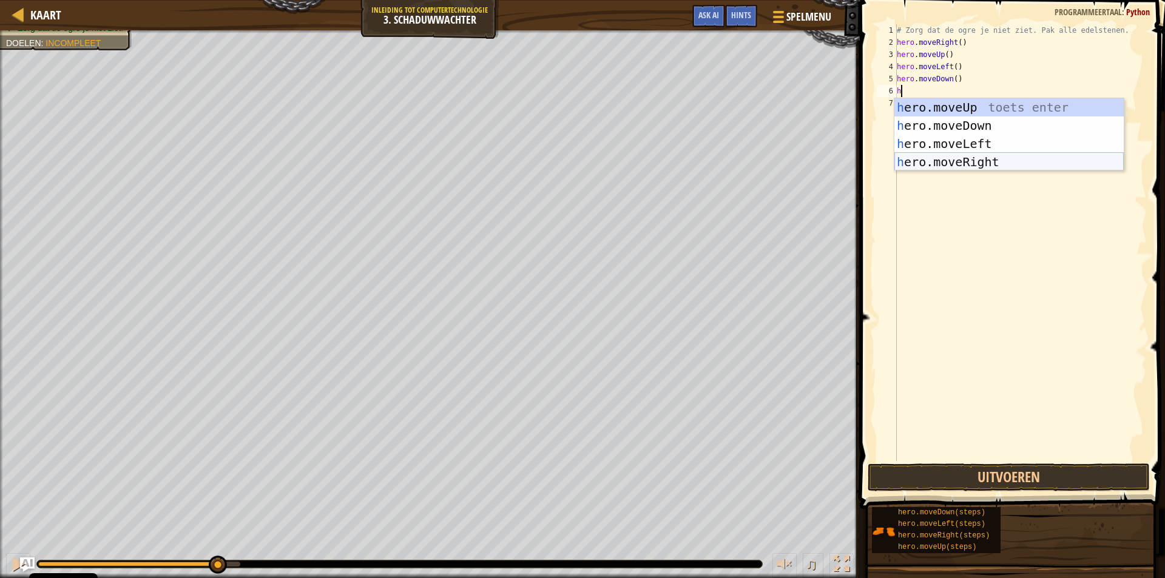
click at [969, 159] on div "h ero.moveUp toets enter h ero.moveDown toets enter h ero.moveLeft toets enter …" at bounding box center [1008, 152] width 229 height 109
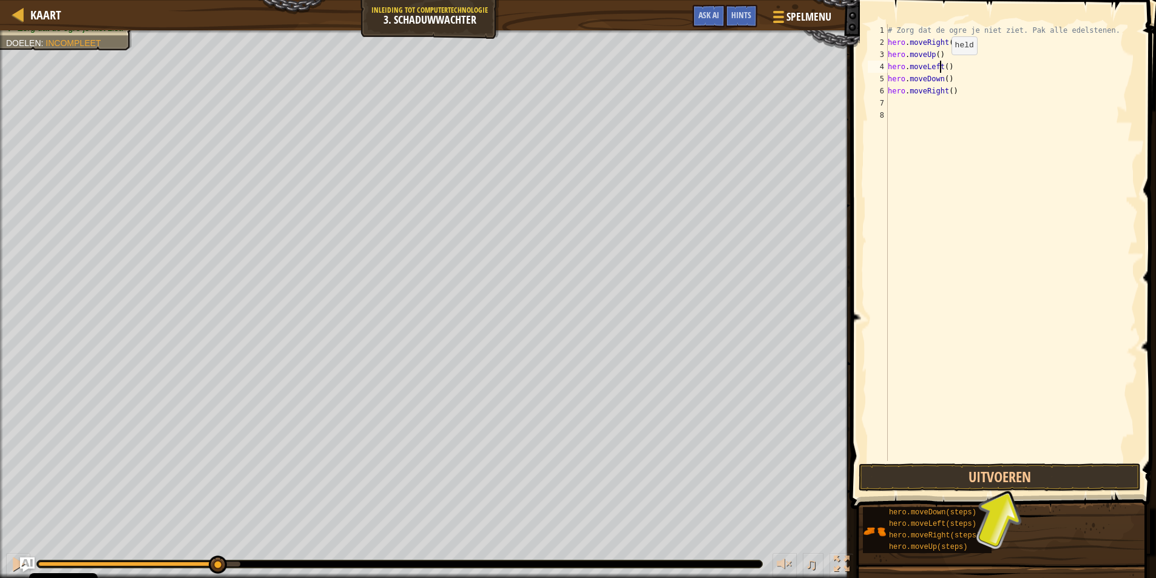
click at [941, 67] on div "# Zorg dat de ogre je niet ziet. Pak alle edelstenen. hero . moveRight ( ) hero…" at bounding box center [1011, 254] width 252 height 461
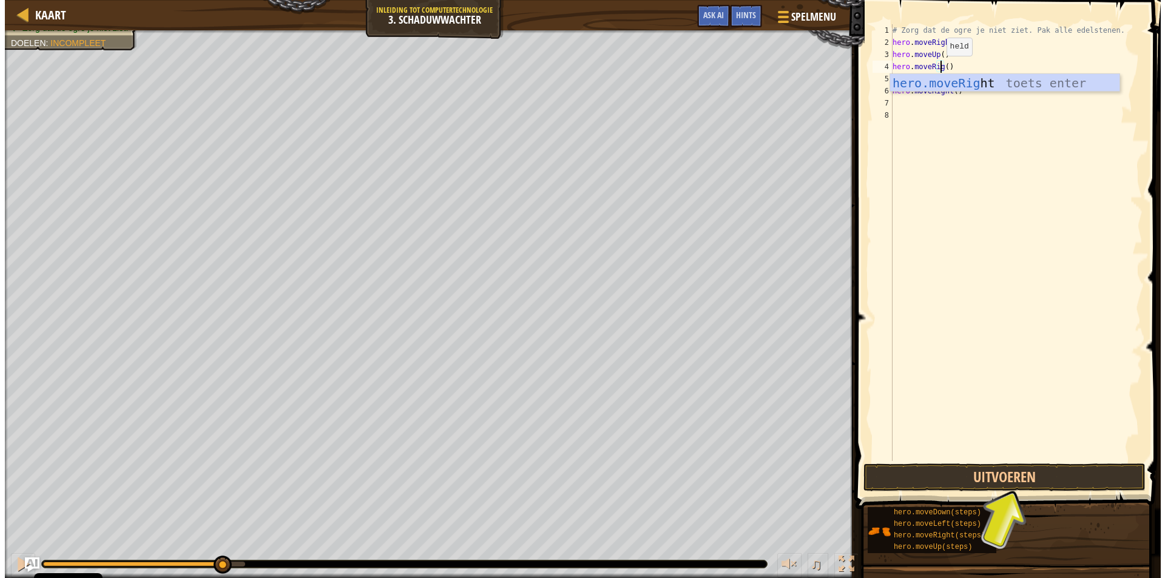
scroll to position [5, 4]
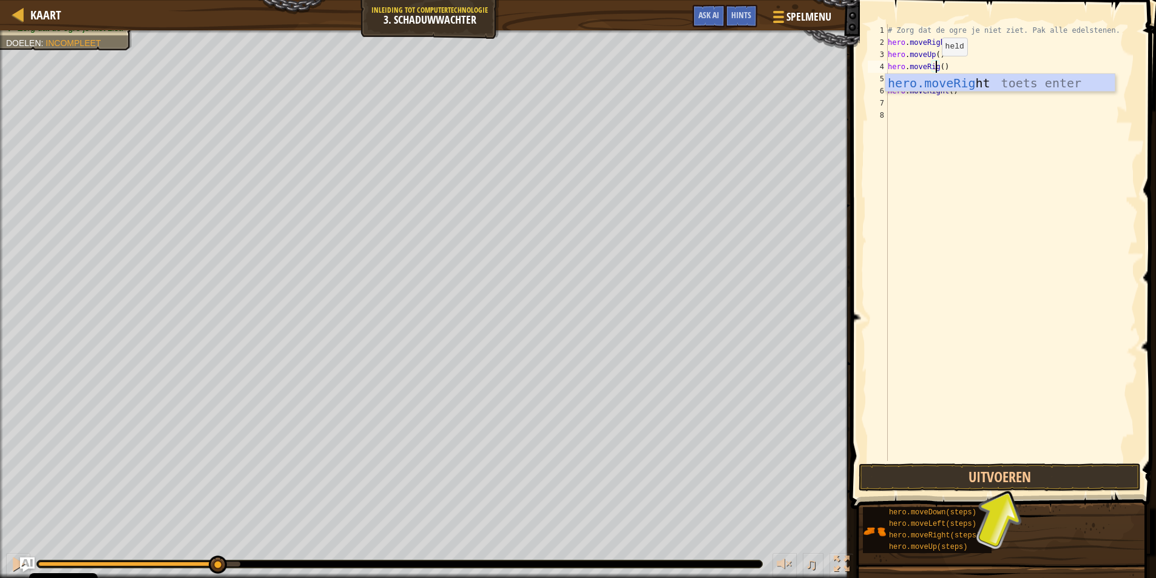
type textarea "hero.moveRight()"
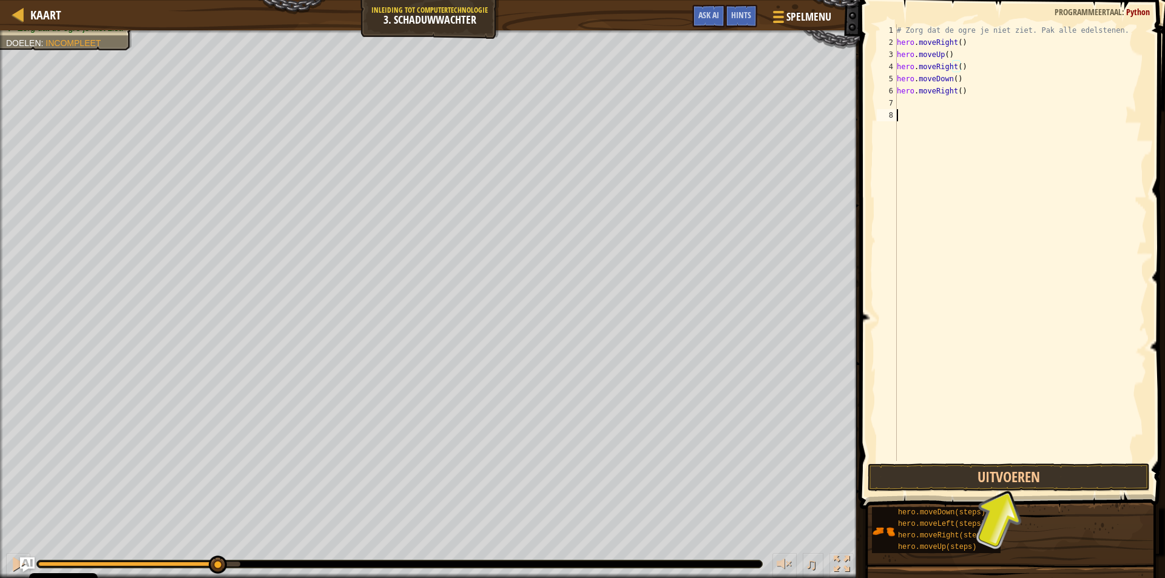
click at [1047, 204] on div "# Zorg dat de ogre je niet ziet. Pak alle edelstenen. hero . moveRight ( ) hero…" at bounding box center [1020, 254] width 252 height 461
click at [1004, 482] on button "Uitvoeren" at bounding box center [1009, 478] width 282 height 28
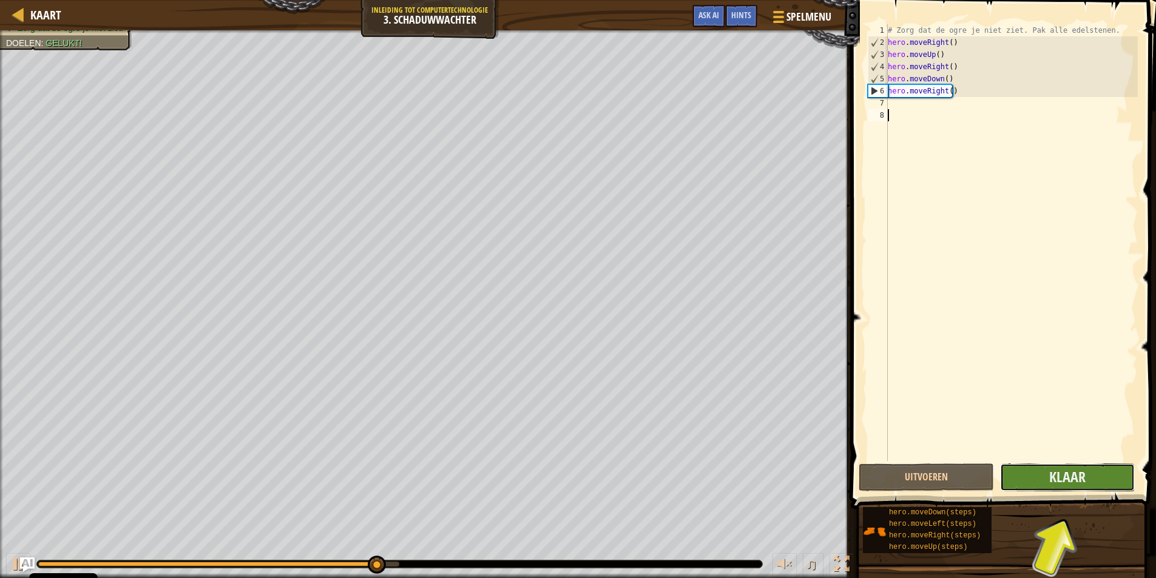
click at [1109, 475] on button "Klaar" at bounding box center [1067, 478] width 135 height 28
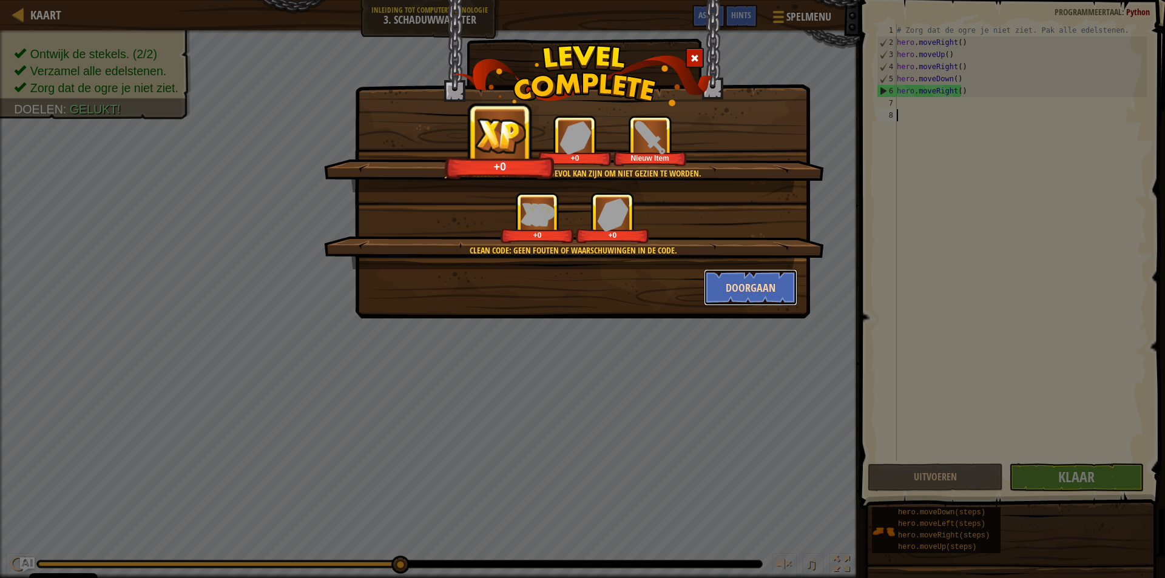
click at [746, 289] on button "Doorgaan" at bounding box center [751, 287] width 94 height 36
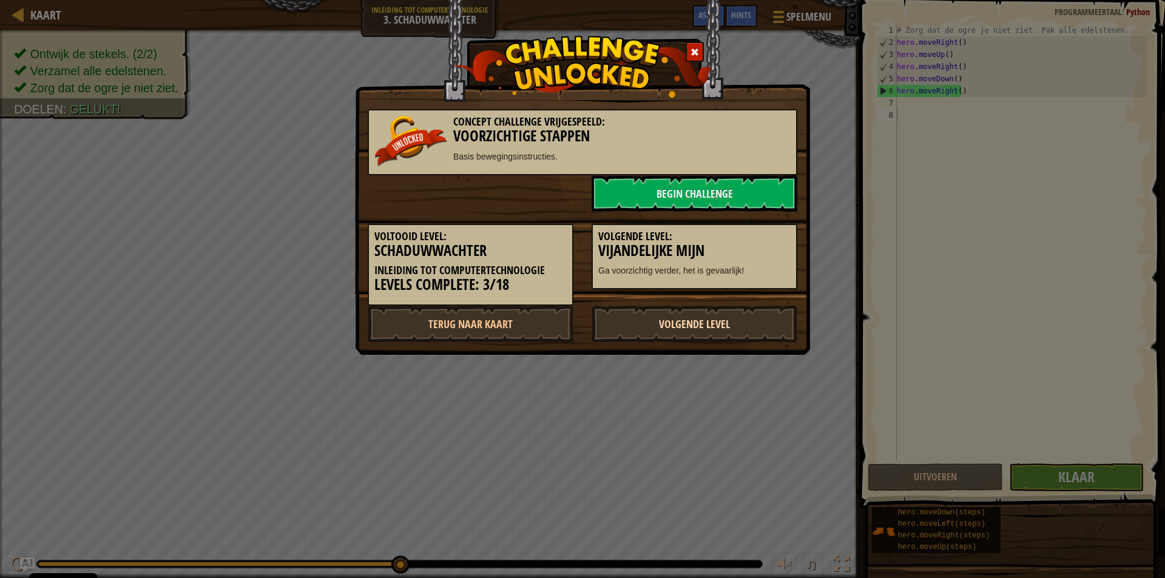
click at [681, 339] on link "Volgende Level" at bounding box center [695, 324] width 206 height 36
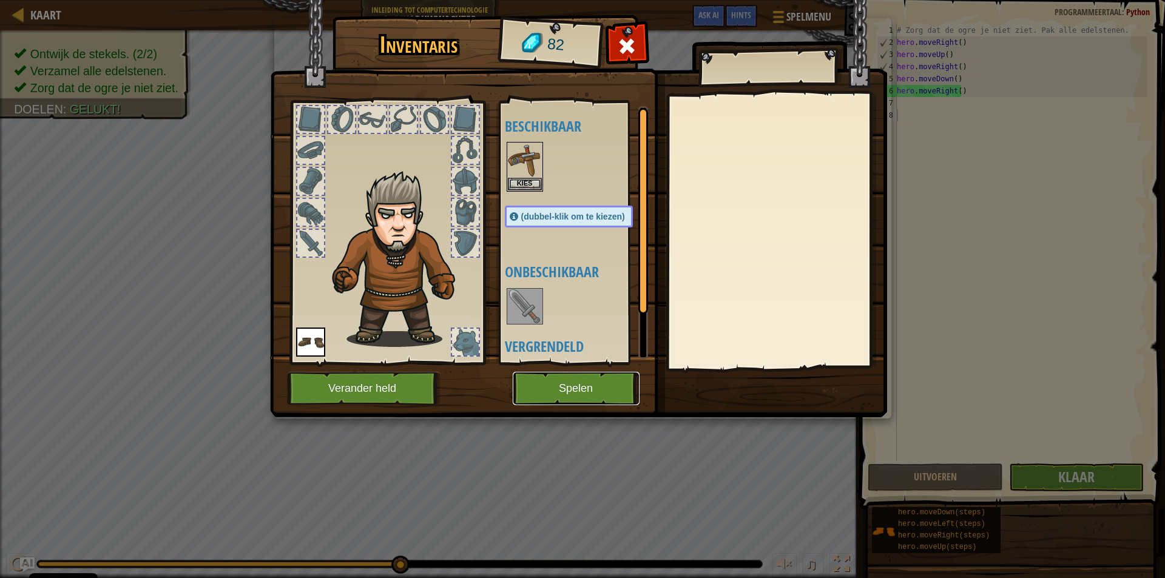
click at [601, 377] on button "Spelen" at bounding box center [576, 388] width 127 height 33
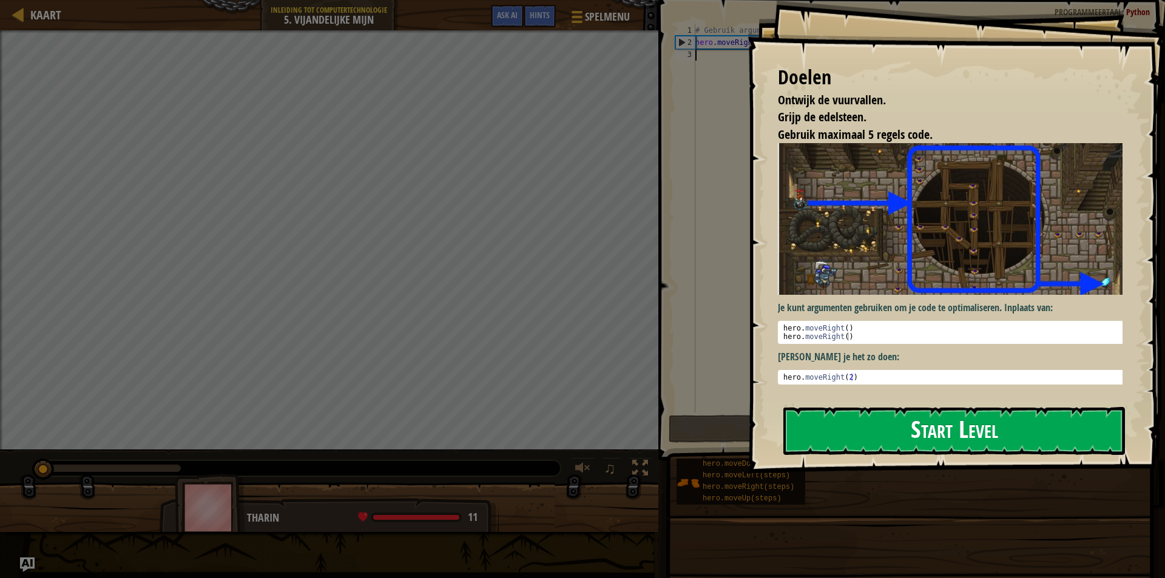
click at [939, 425] on button "Start Level" at bounding box center [954, 431] width 342 height 48
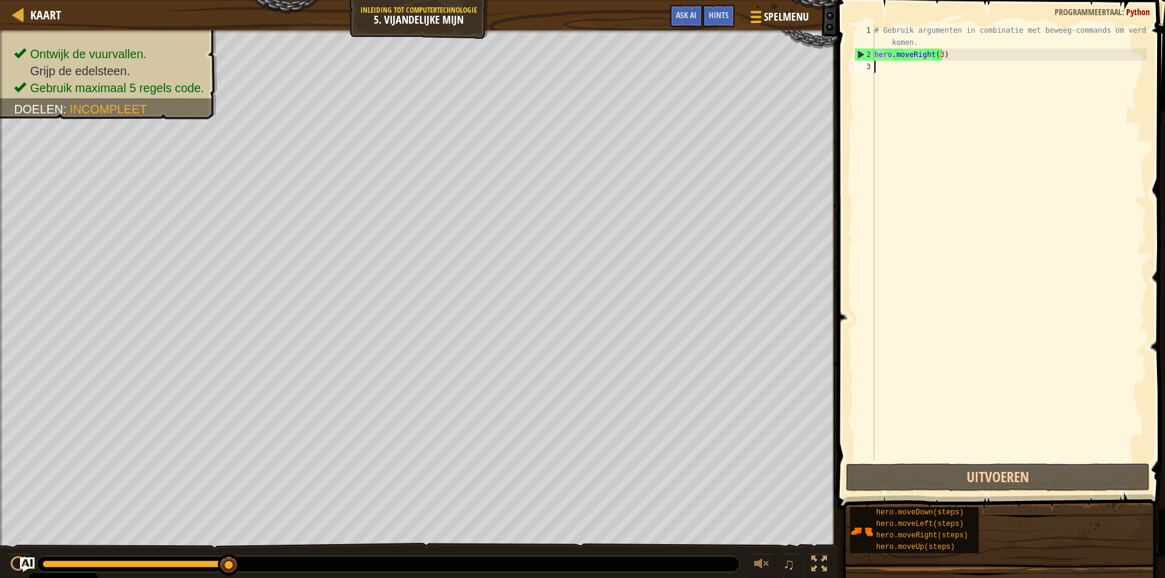
type textarea "h"
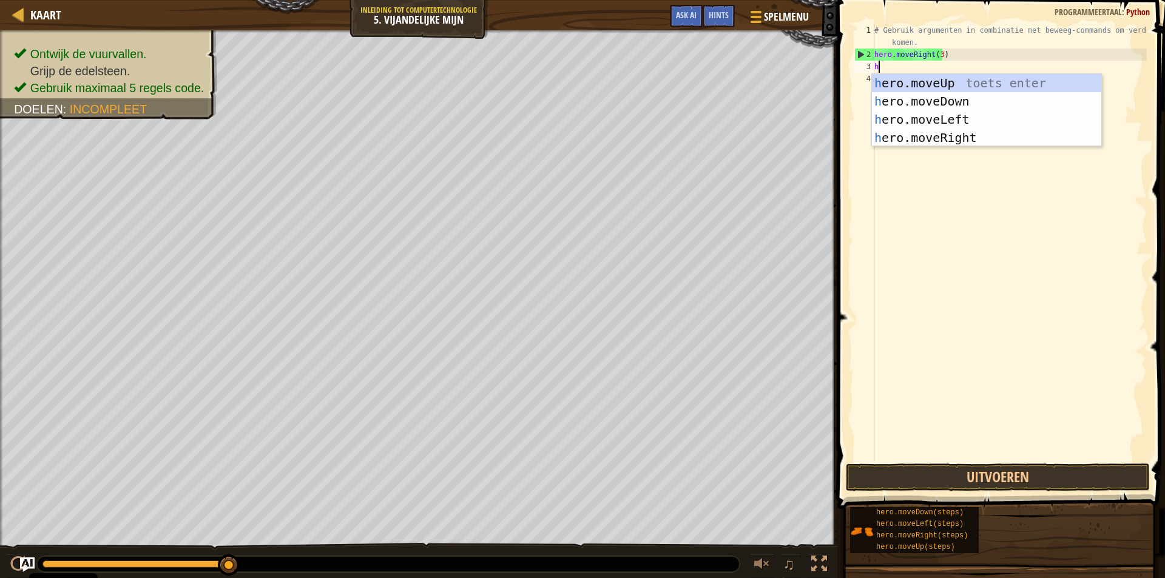
scroll to position [5, 0]
click at [938, 79] on div "h ero.moveUp toets enter h ero.moveDown toets enter h ero.moveLeft toets enter …" at bounding box center [986, 128] width 229 height 109
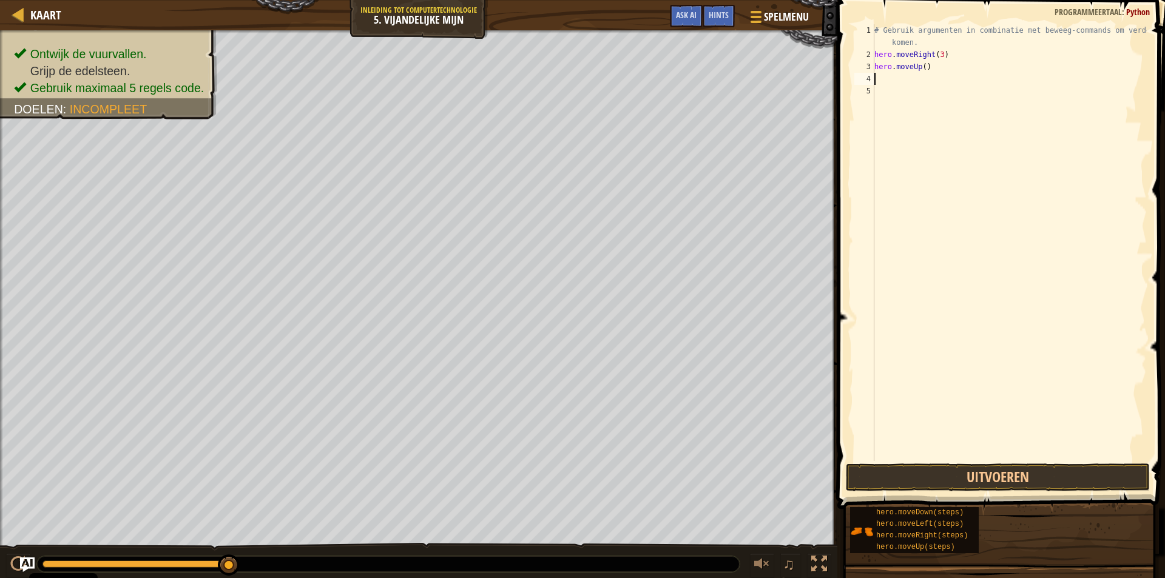
click at [941, 92] on div "# Gebruik argumenten in combinatie met beweeg-commands om verder te komen. hero…" at bounding box center [1009, 260] width 275 height 473
click at [921, 81] on div "# Gebruik argumenten in combinatie met beweeg-commands om verder te komen. hero…" at bounding box center [1009, 260] width 275 height 473
type textarea "h"
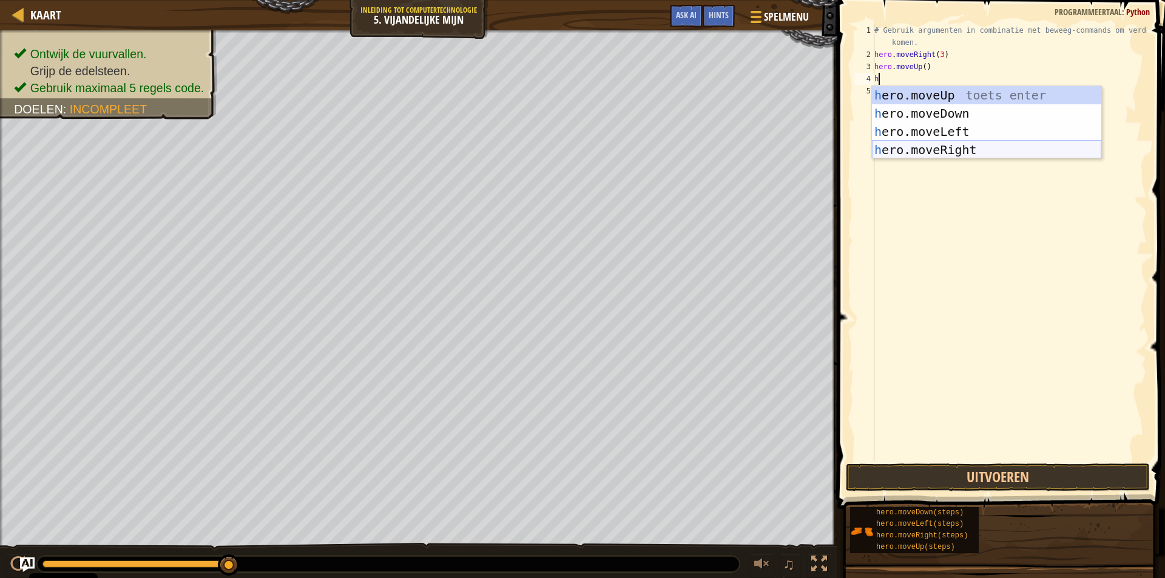
click at [939, 155] on div "h ero.moveUp toets enter h ero.moveDown toets enter h ero.moveLeft toets enter …" at bounding box center [986, 140] width 229 height 109
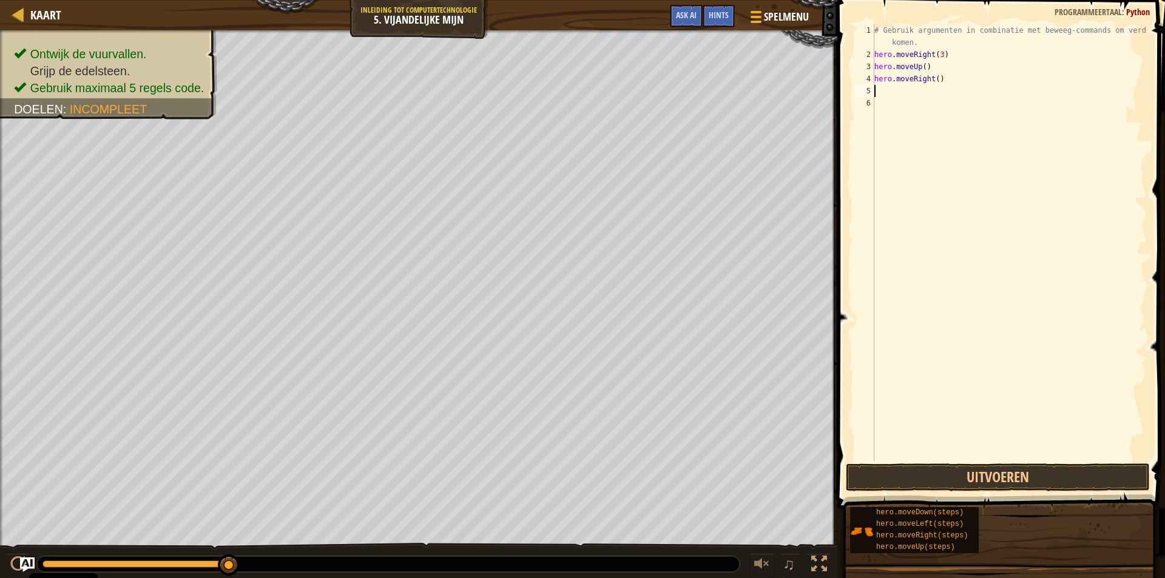
type textarea "h"
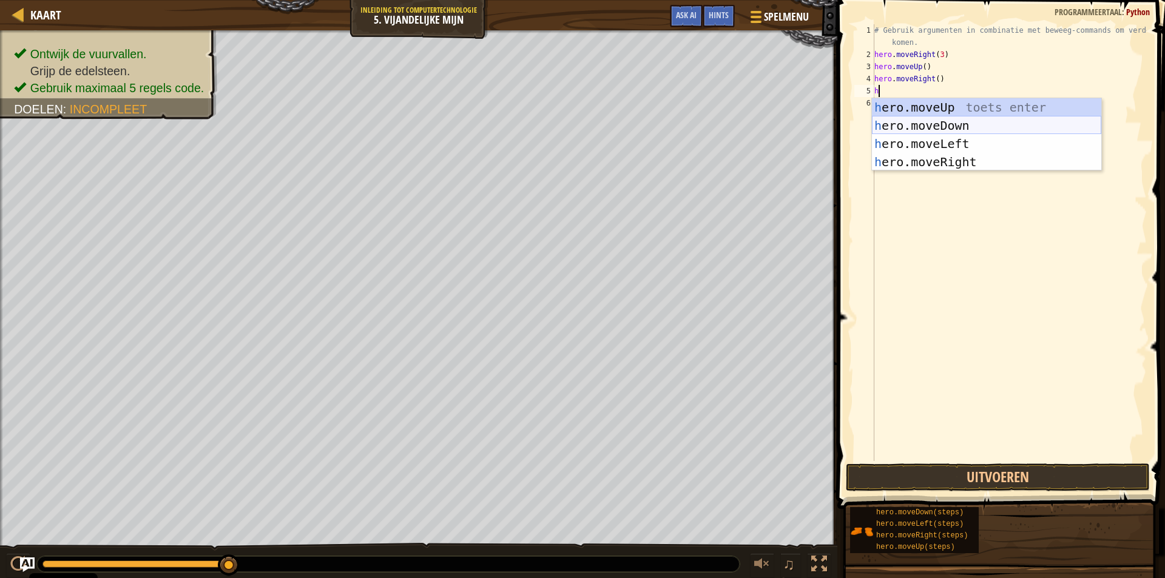
click at [930, 123] on div "h ero.moveUp toets enter h ero.moveDown toets enter h ero.moveLeft toets enter …" at bounding box center [986, 152] width 229 height 109
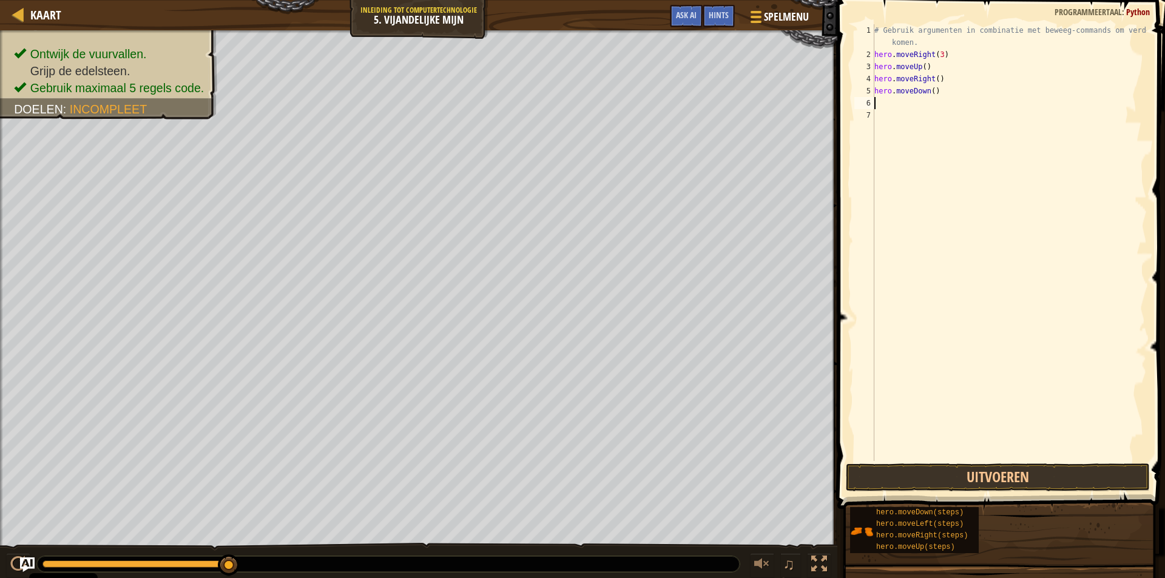
type textarea "h"
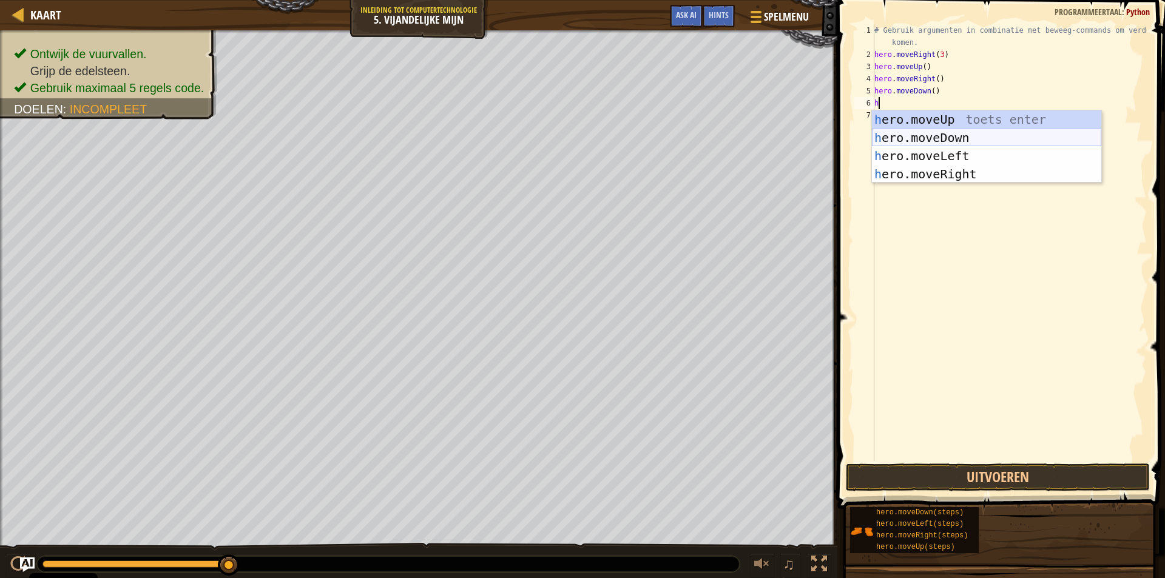
click at [930, 137] on div "h ero.moveUp toets enter h ero.moveDown toets enter h ero.moveLeft toets enter …" at bounding box center [986, 164] width 229 height 109
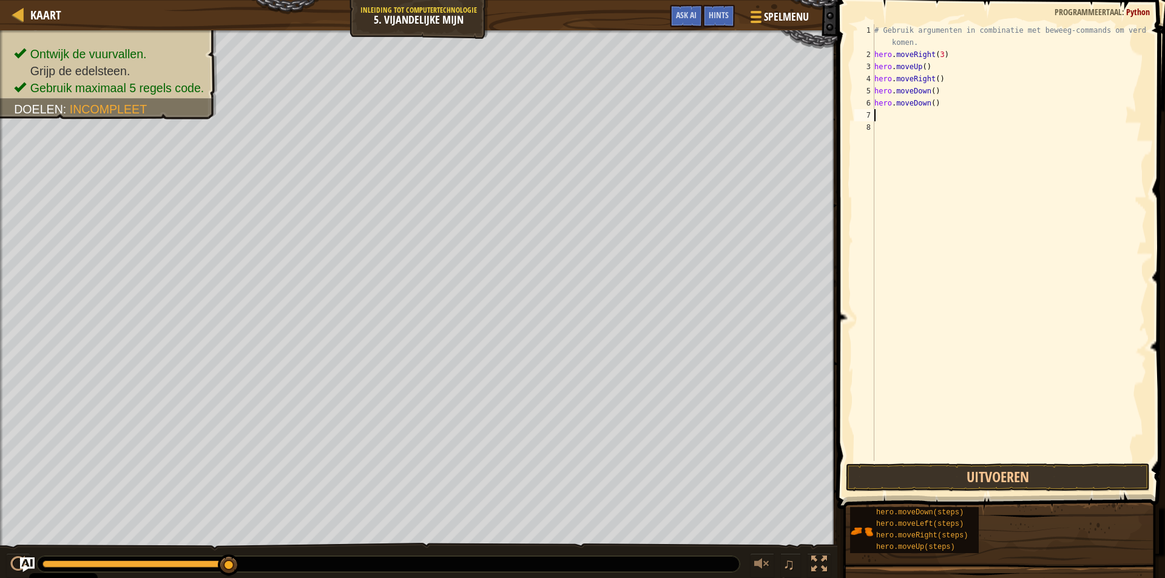
type textarea "h"
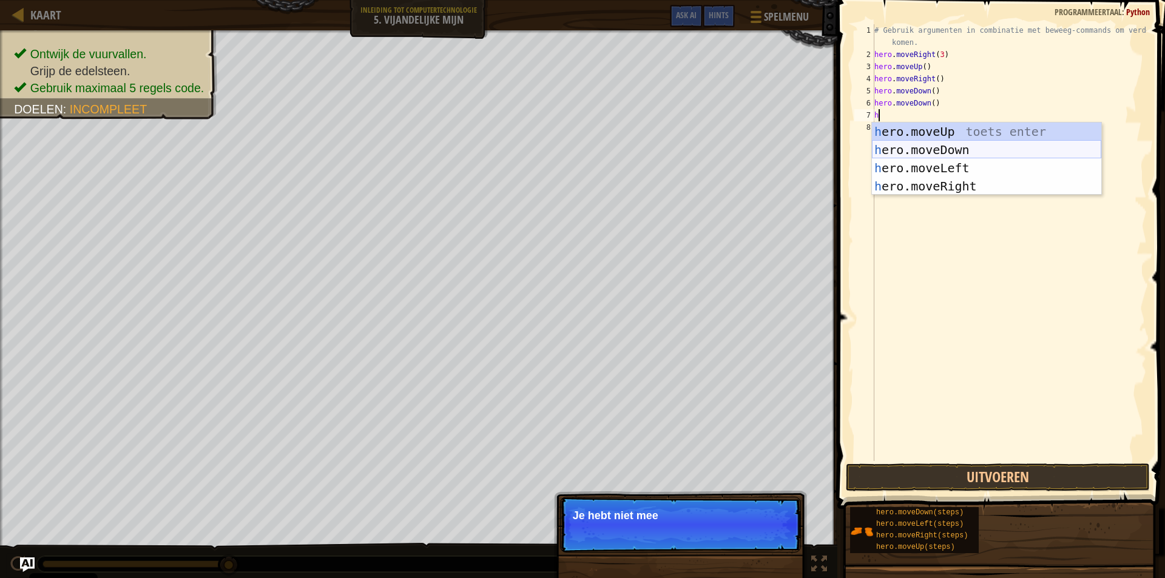
click at [930, 142] on div "h ero.moveUp toets enter h ero.moveDown toets enter h ero.moveLeft toets enter …" at bounding box center [986, 177] width 229 height 109
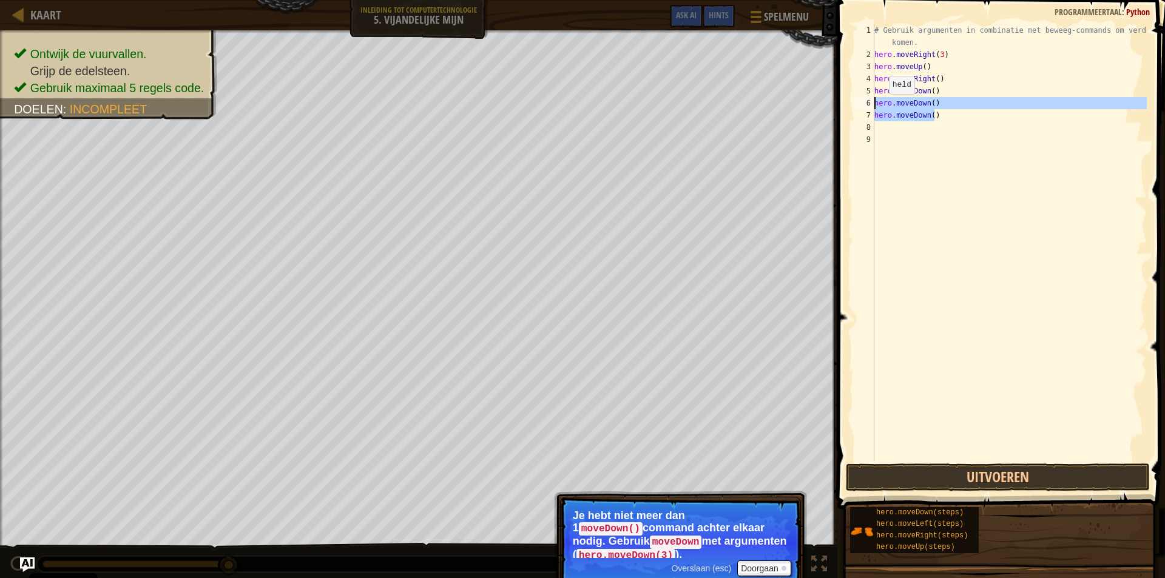
drag, startPoint x: 962, startPoint y: 119, endPoint x: 868, endPoint y: 107, distance: 94.2
click at [868, 107] on div "1 2 3 4 5 6 7 8 9 # Gebruik argumenten in combinatie met beweeg-commands om ver…" at bounding box center [999, 242] width 295 height 437
type textarea "hero.moveDown() hero.moveDown()"
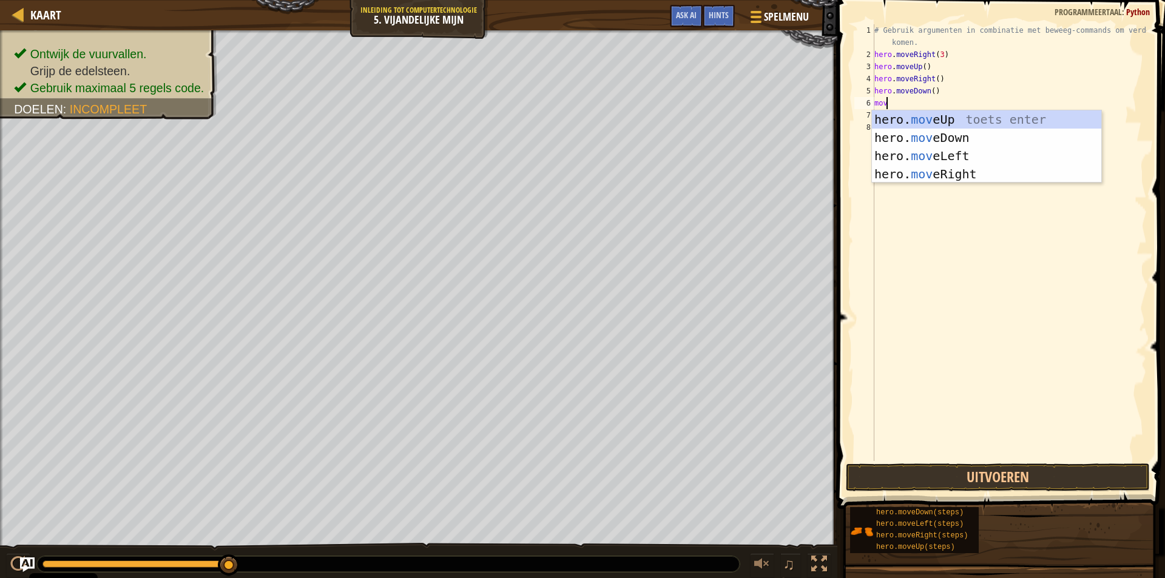
type textarea "move"
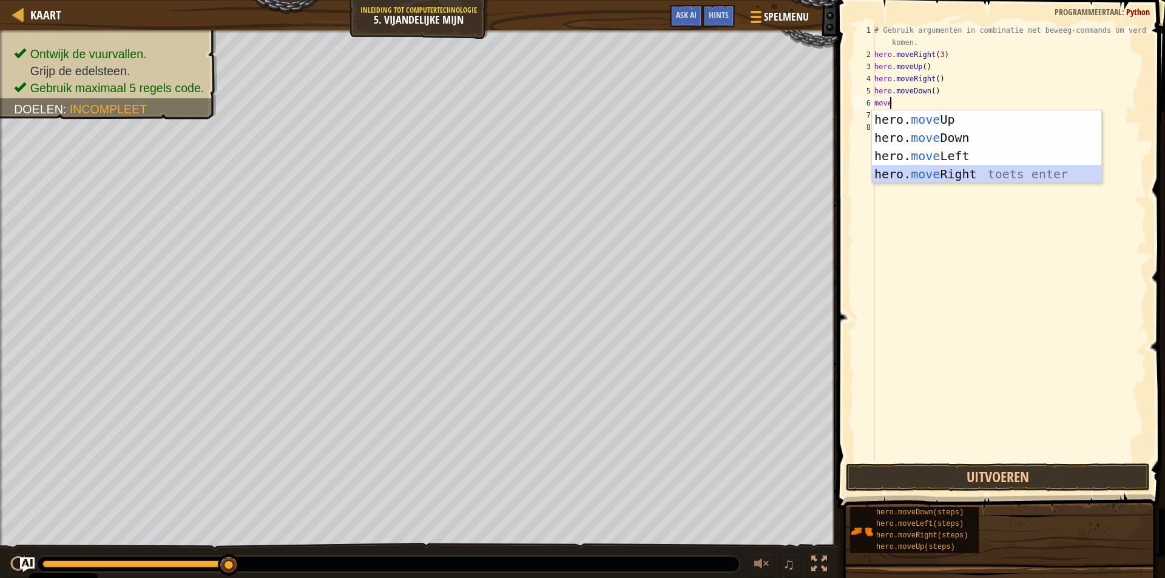
click at [964, 172] on div "hero. move Up toets enter hero. move Down toets enter hero. move Left toets ent…" at bounding box center [986, 164] width 229 height 109
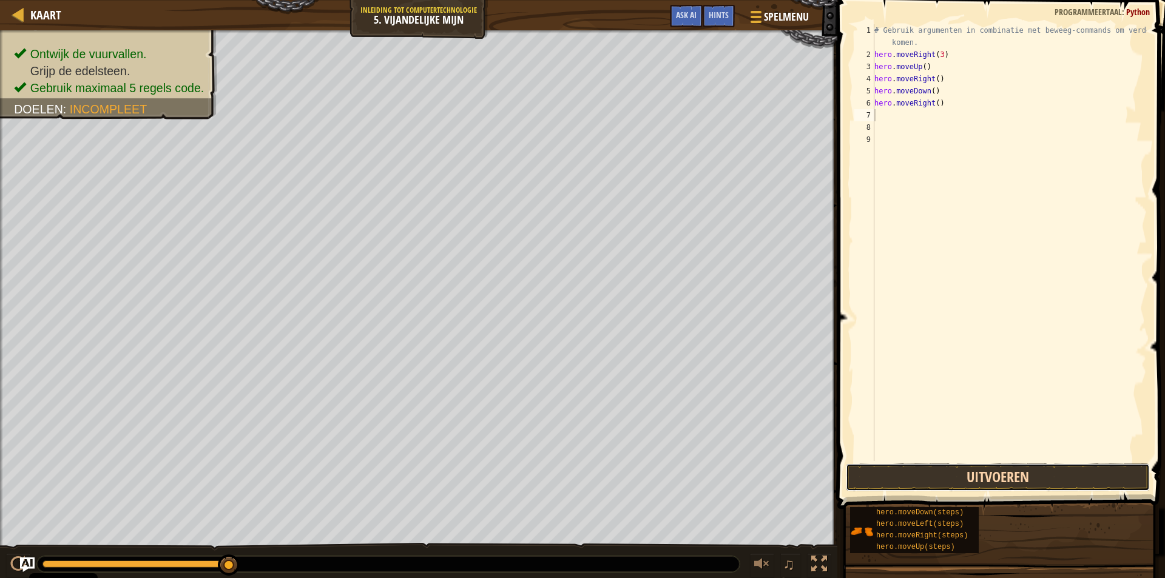
click at [994, 472] on button "Uitvoeren" at bounding box center [998, 478] width 304 height 28
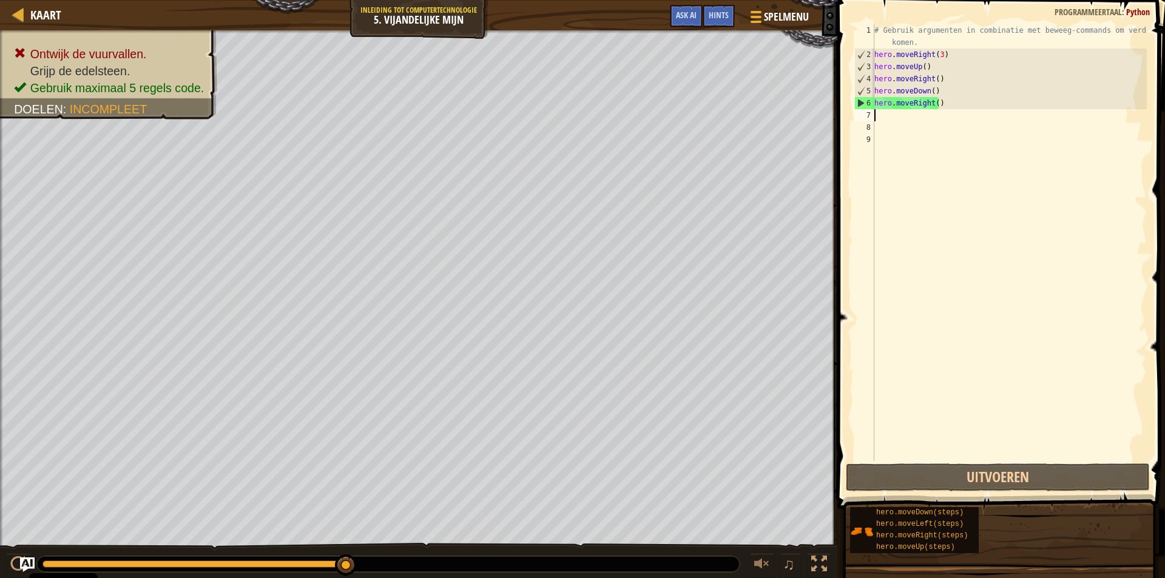
click at [955, 112] on div "# Gebruik argumenten in combinatie met beweeg-commands om verder te komen. hero…" at bounding box center [1009, 260] width 275 height 473
drag, startPoint x: 947, startPoint y: 104, endPoint x: 875, endPoint y: 115, distance: 72.5
click at [875, 115] on div "# Gebruik argumenten in combinatie met beweeg-commands om verder te komen. hero…" at bounding box center [1009, 260] width 275 height 473
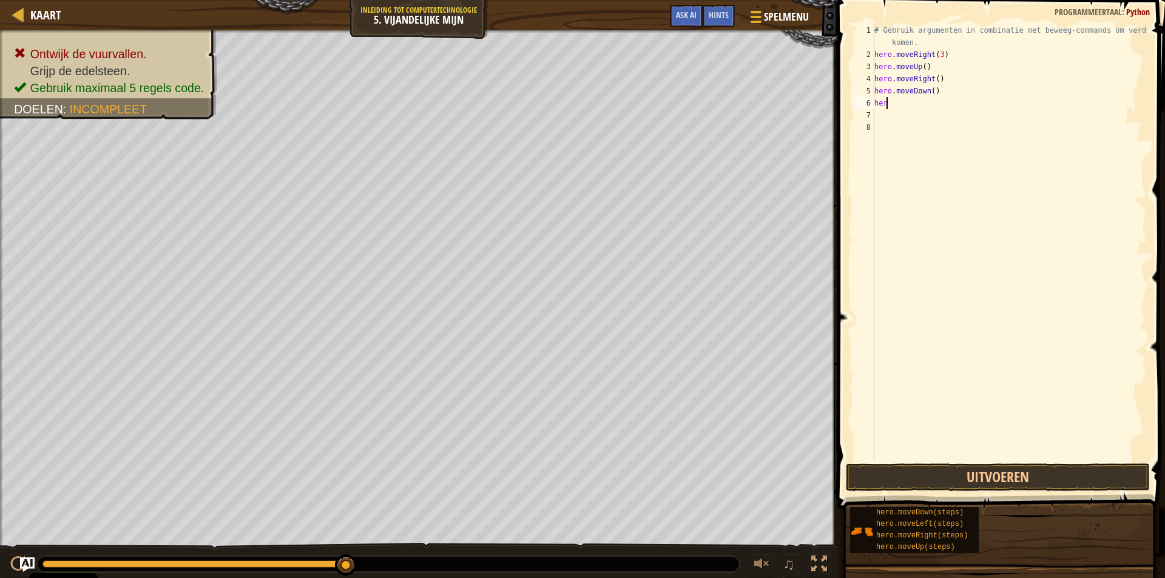
type textarea "hero"
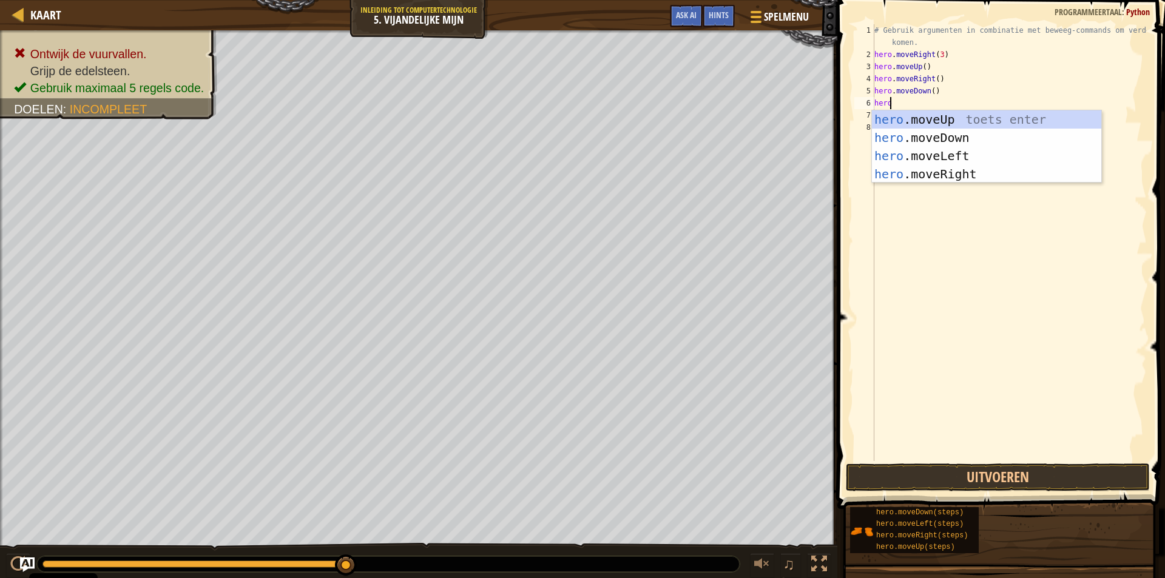
scroll to position [5, 1]
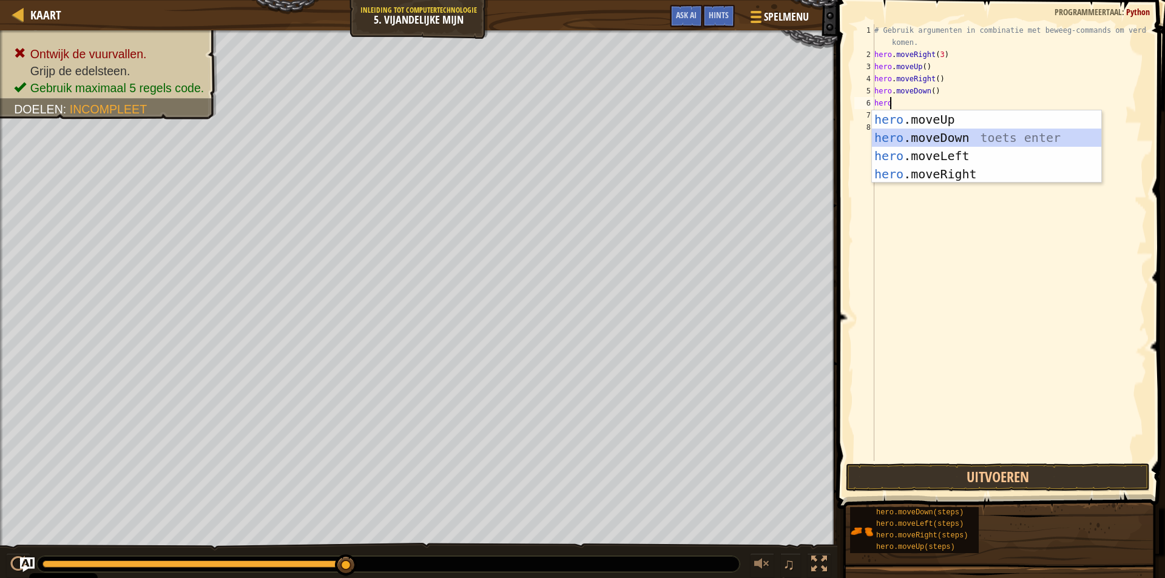
click at [952, 131] on div "hero .moveUp toets enter hero .moveDown toets enter hero .moveLeft toets enter …" at bounding box center [986, 164] width 229 height 109
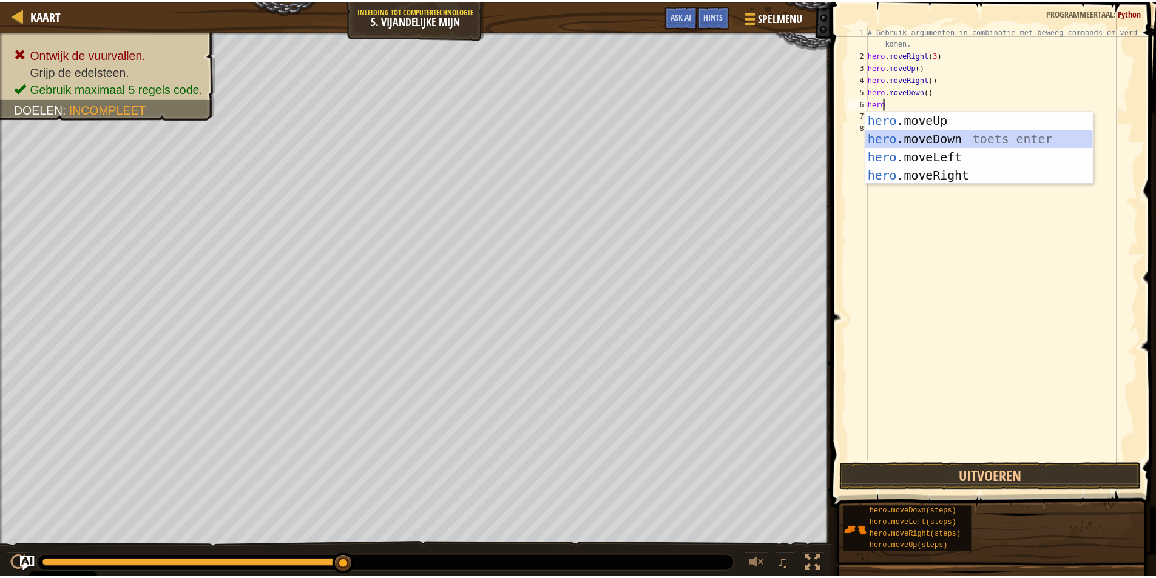
scroll to position [5, 0]
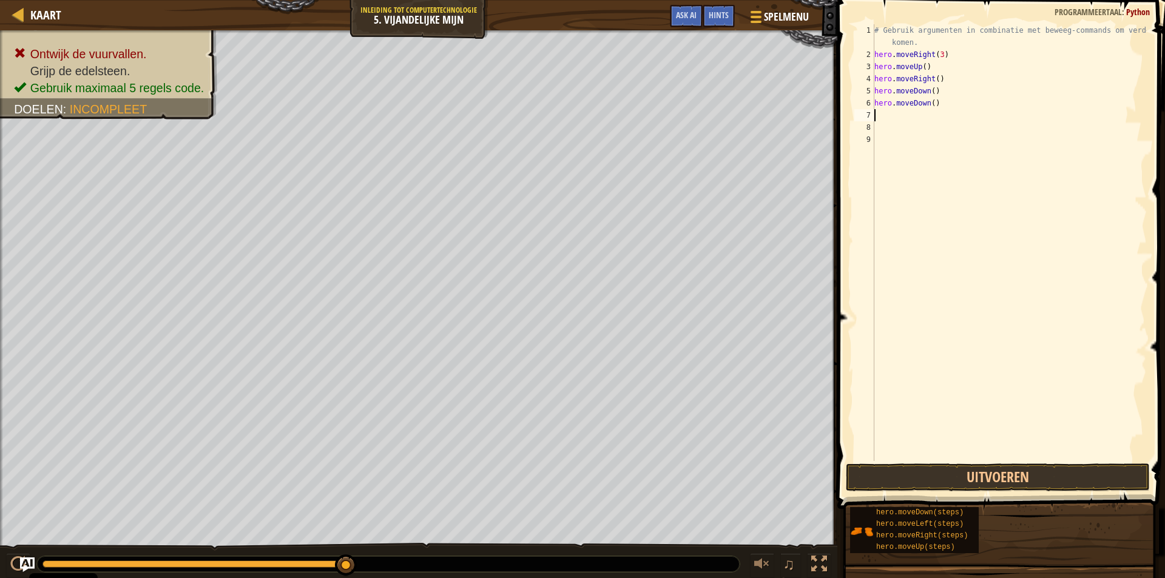
type textarea "h"
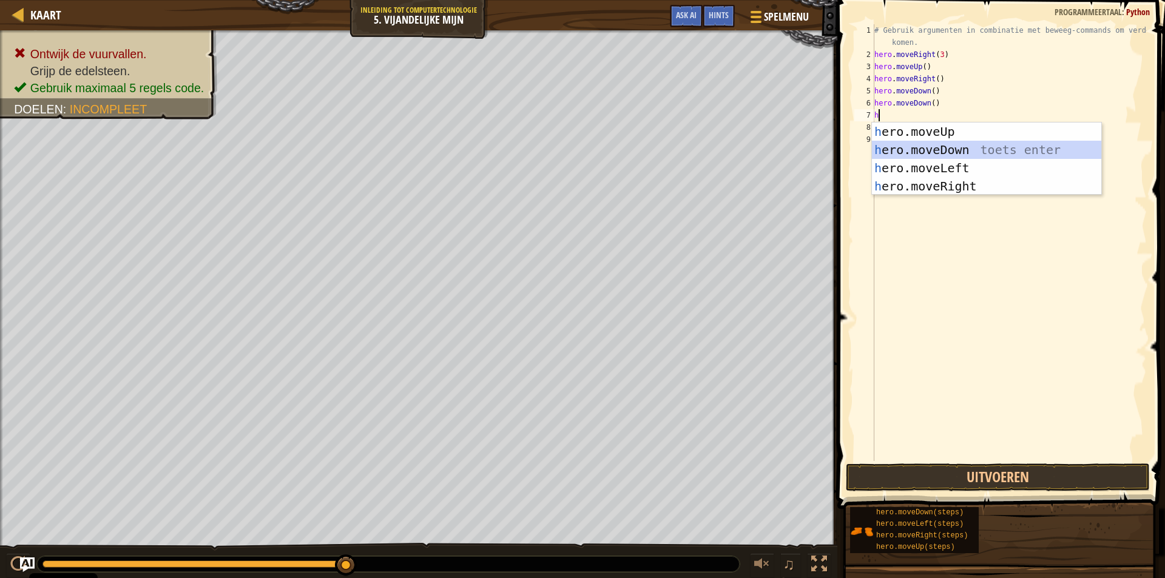
click at [958, 157] on div "h ero.moveUp toets enter h ero.moveDown toets enter h ero.moveLeft toets enter …" at bounding box center [986, 177] width 229 height 109
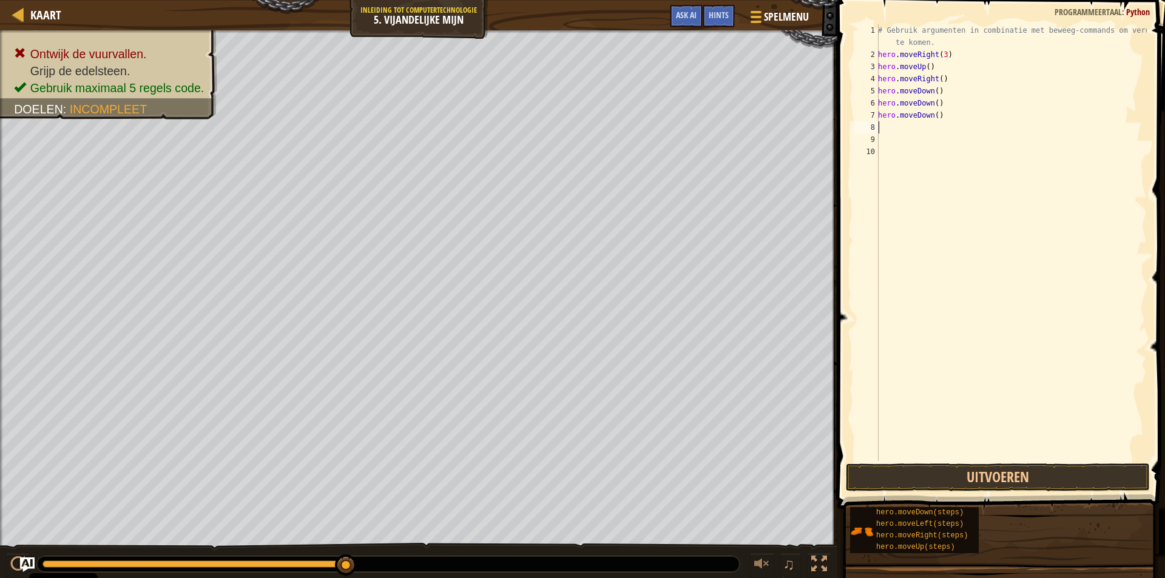
type textarea "h"
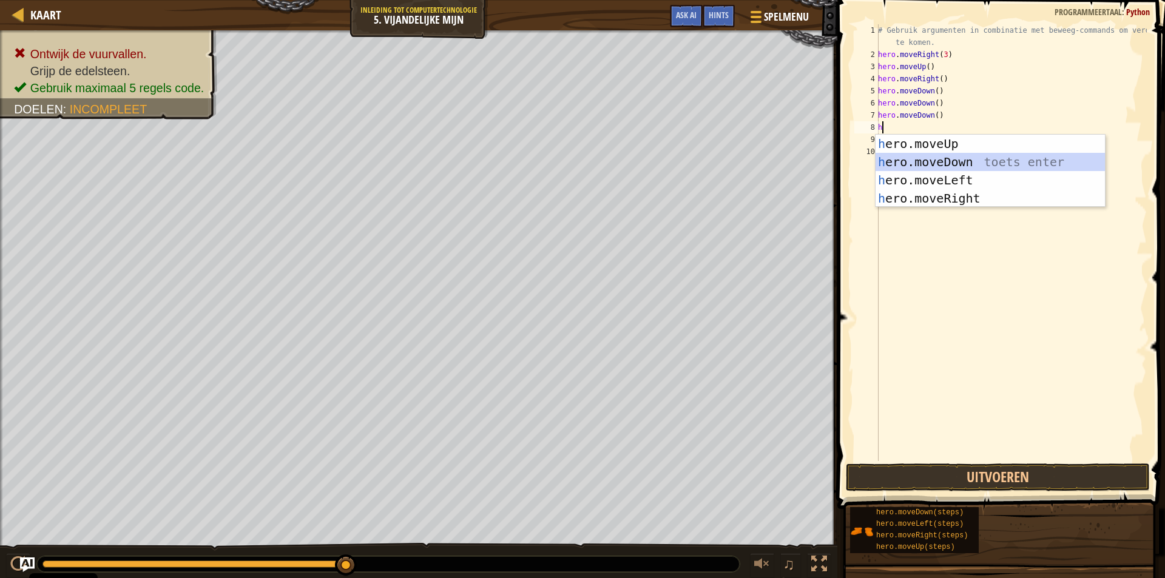
click at [957, 157] on div "h ero.moveUp toets enter h ero.moveDown toets enter h ero.moveLeft toets enter …" at bounding box center [990, 189] width 229 height 109
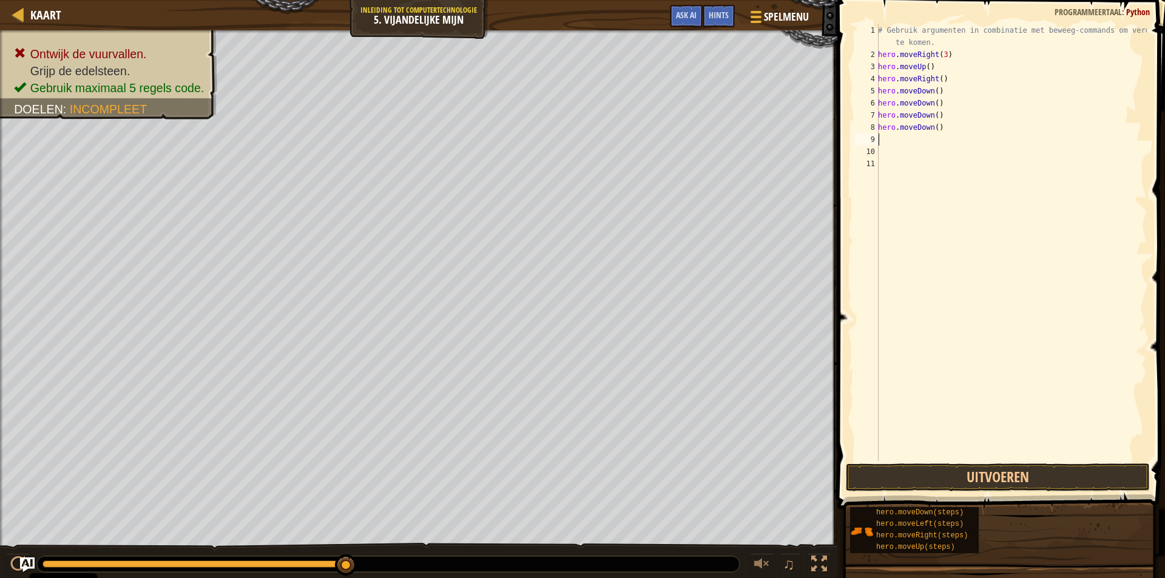
type textarea "h"
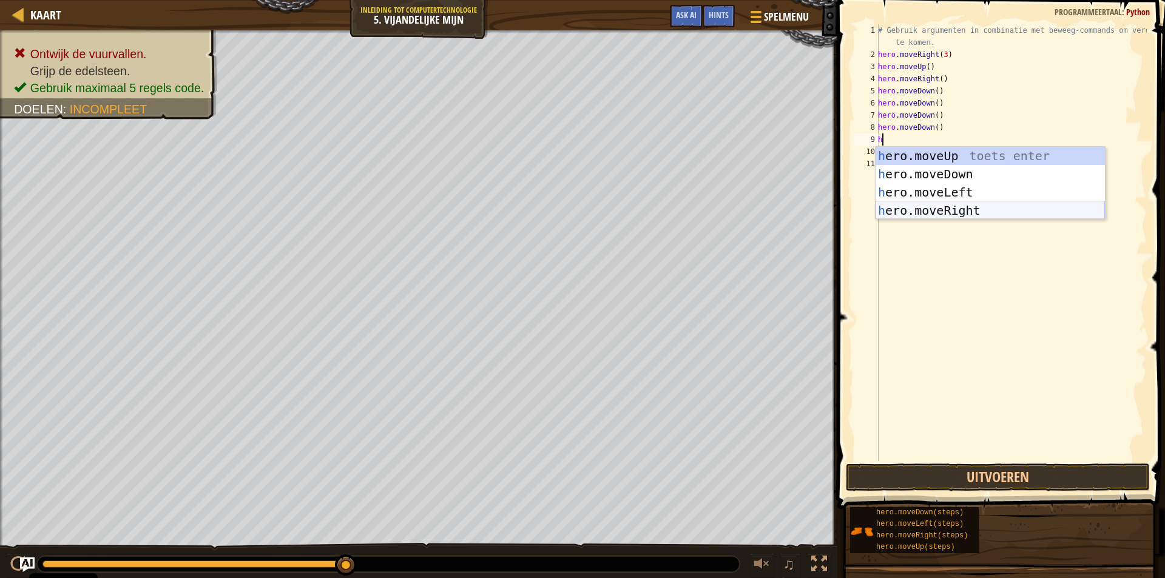
click at [950, 203] on div "h ero.moveUp toets enter h ero.moveDown toets enter h ero.moveLeft toets enter …" at bounding box center [990, 201] width 229 height 109
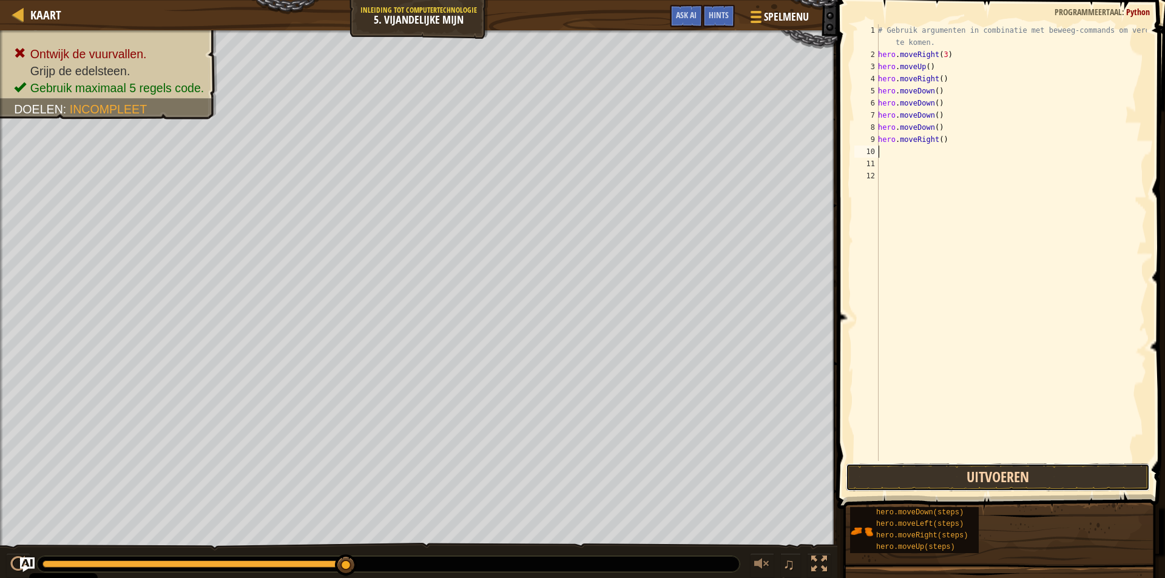
click at [986, 467] on button "Uitvoeren" at bounding box center [998, 478] width 304 height 28
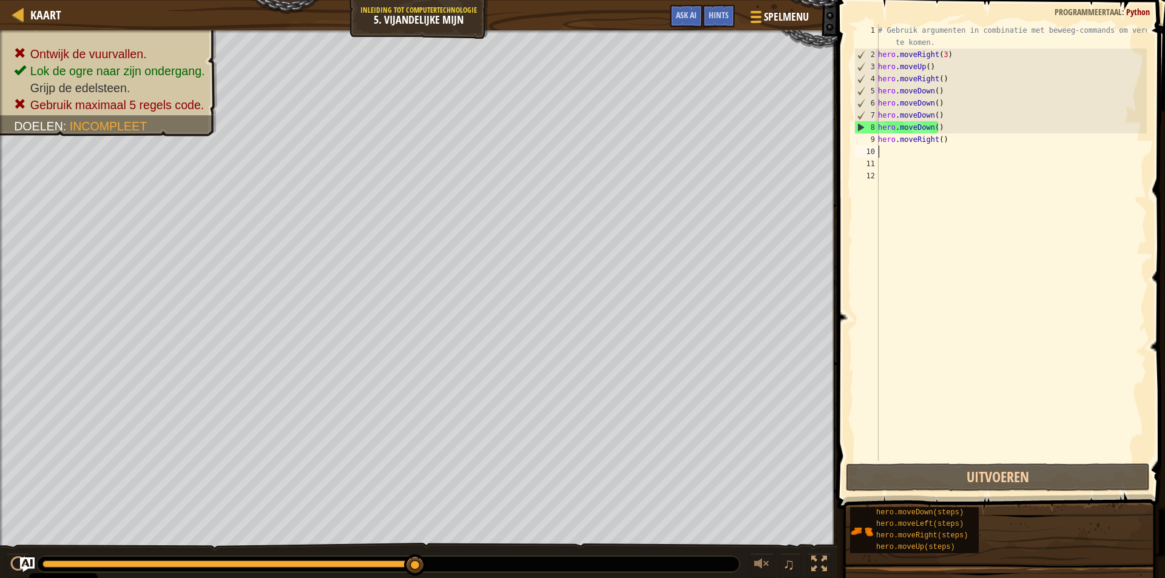
click at [973, 147] on div "# Gebruik argumenten in combinatie met beweeg-commands om verder te komen. hero…" at bounding box center [1011, 260] width 271 height 473
drag, startPoint x: 958, startPoint y: 129, endPoint x: 878, endPoint y: 125, distance: 80.2
click at [878, 125] on div "1 2 3 4 5 6 7 8 9 10 11 12 # Gebruik argumenten in combinatie met beweeg-comman…" at bounding box center [999, 242] width 295 height 437
type textarea "hero.moveDown()"
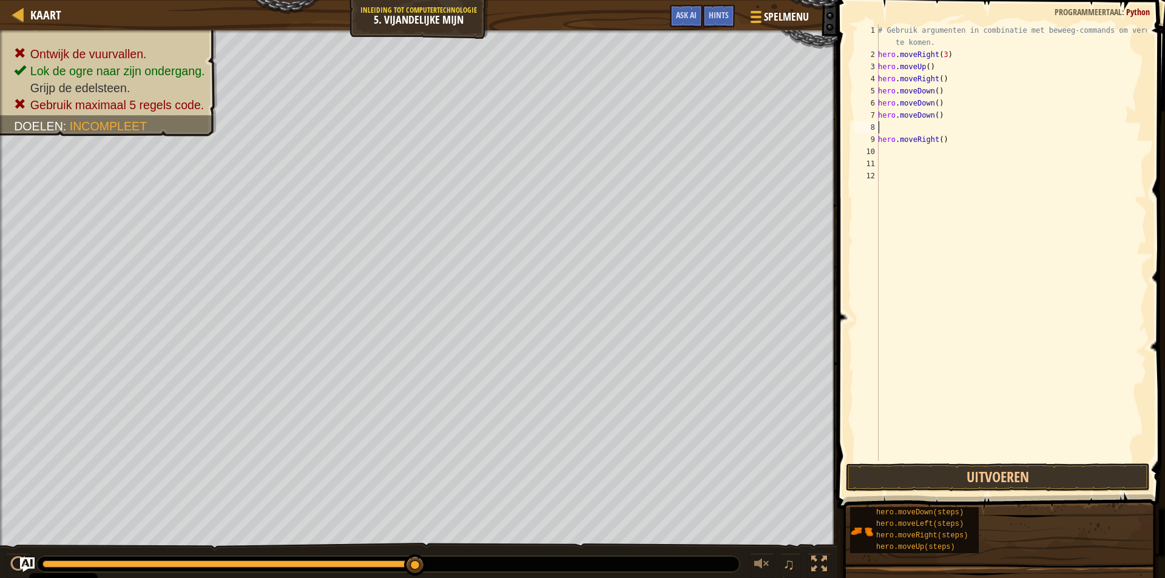
click at [970, 187] on div "# Gebruik argumenten in combinatie met beweeg-commands om verder te komen. hero…" at bounding box center [1011, 260] width 271 height 473
click at [901, 155] on div "# Gebruik argumenten in combinatie met beweeg-commands om verder te komen. hero…" at bounding box center [1011, 260] width 271 height 473
click at [957, 481] on button "Uitvoeren" at bounding box center [998, 478] width 304 height 28
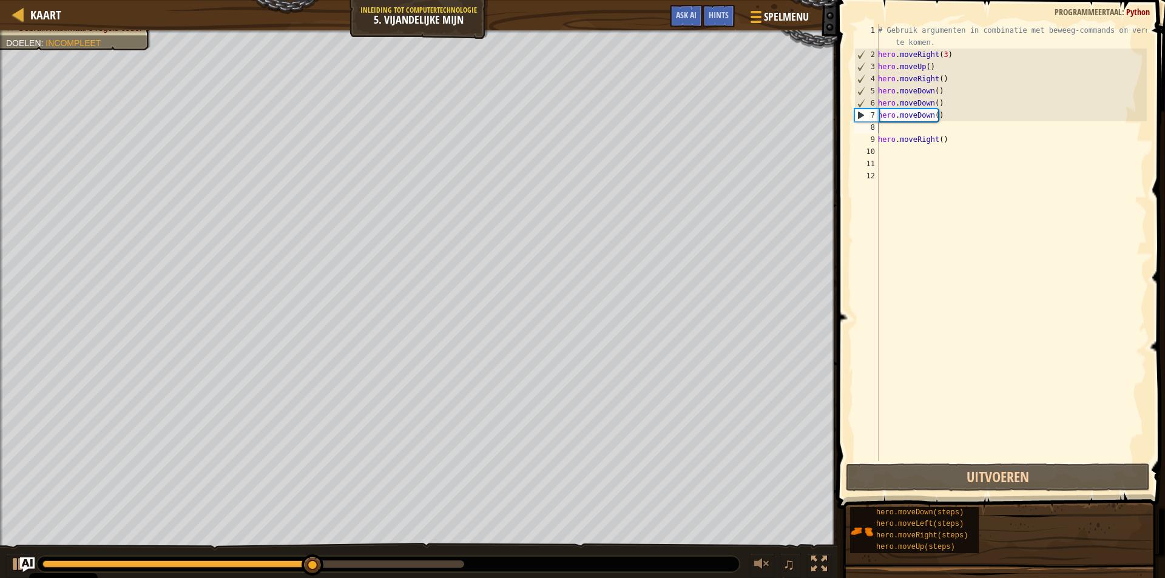
click at [887, 129] on div "# Gebruik argumenten in combinatie met beweeg-commands om verder te komen. hero…" at bounding box center [1011, 260] width 271 height 473
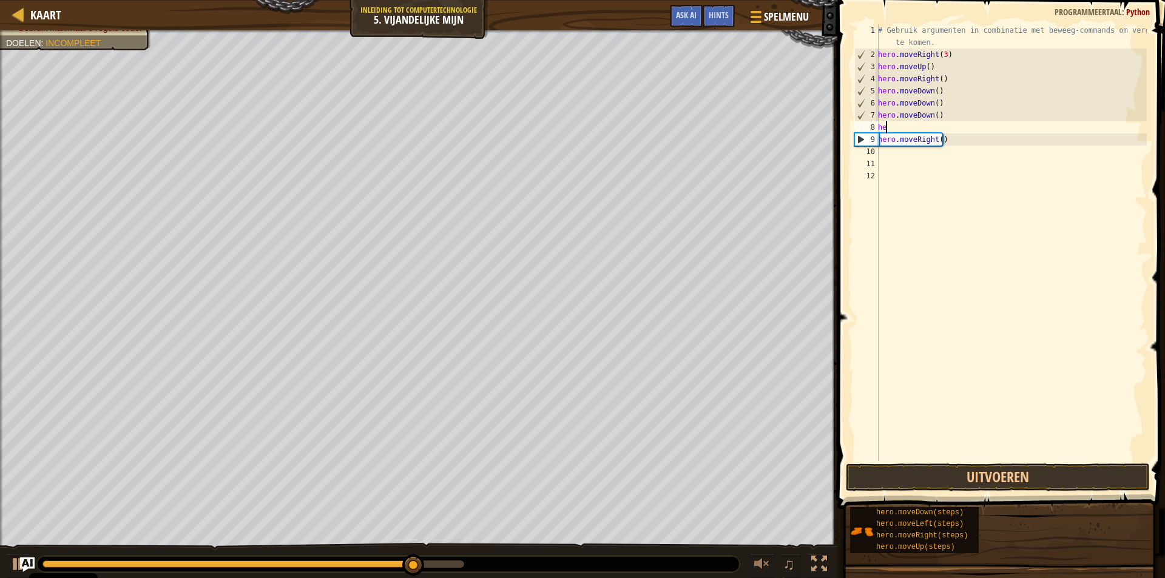
type textarea "her"
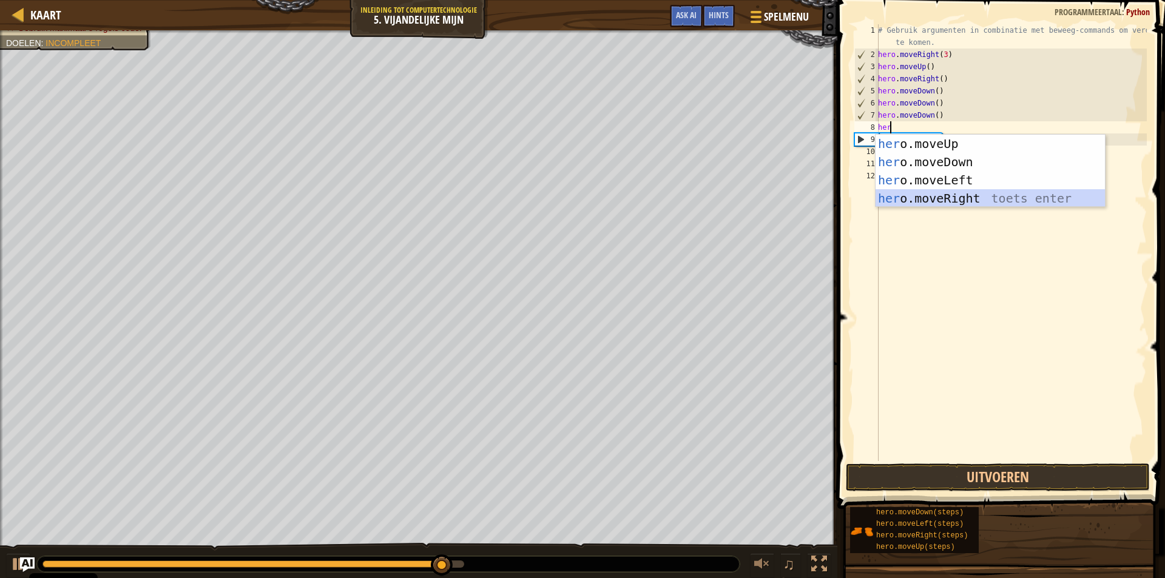
click at [918, 193] on div "her o.moveUp toets enter her o.moveDown toets enter her o.moveLeft toets enter …" at bounding box center [990, 189] width 229 height 109
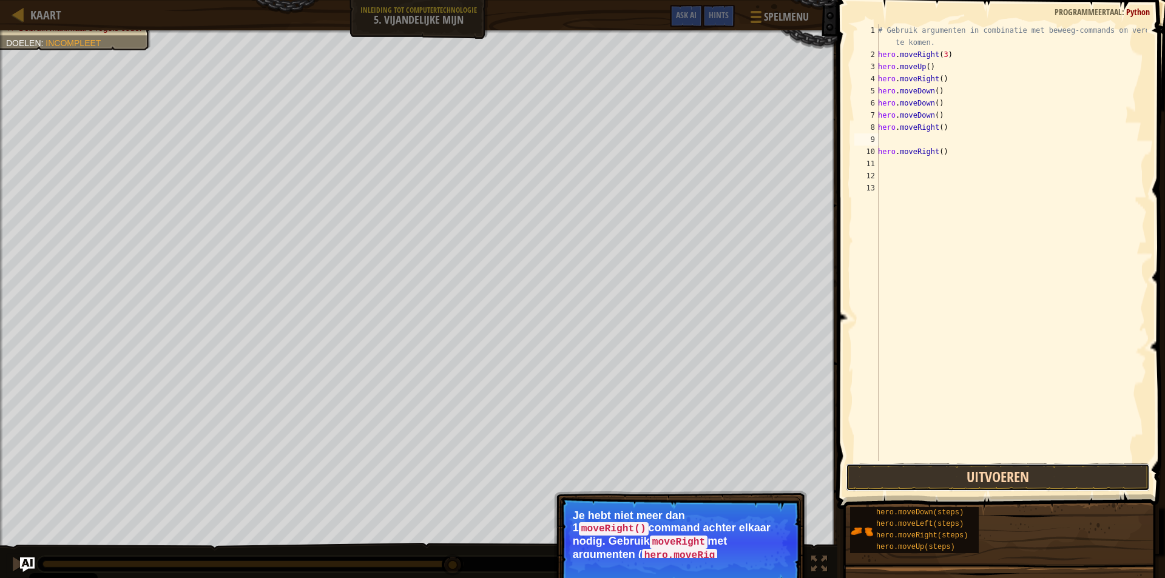
click at [960, 466] on button "Uitvoeren" at bounding box center [998, 478] width 304 height 28
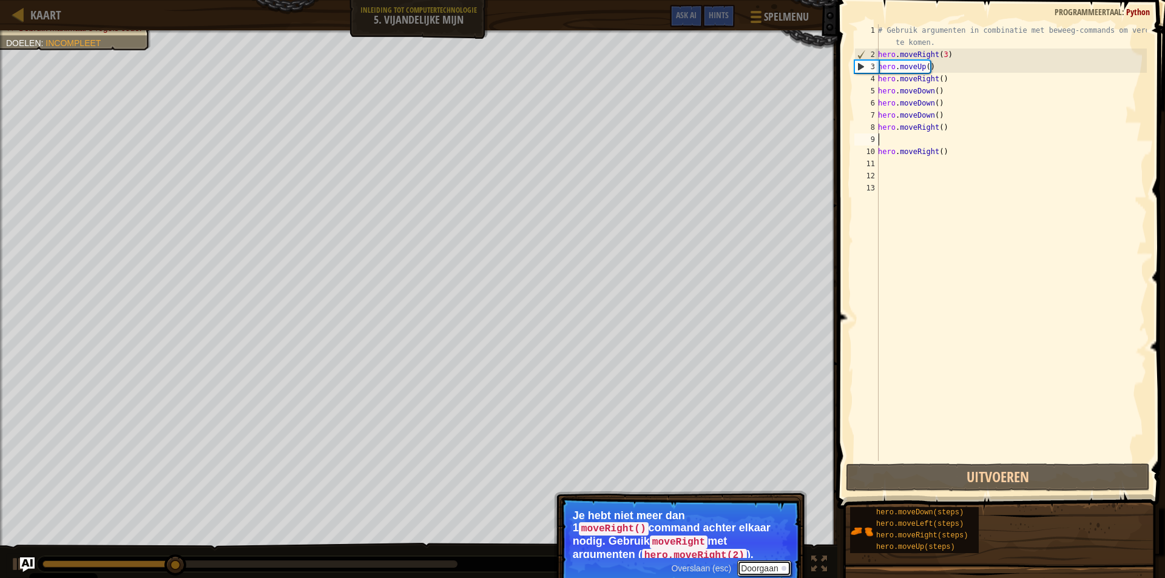
click at [764, 570] on button "Doorgaan" at bounding box center [764, 569] width 54 height 16
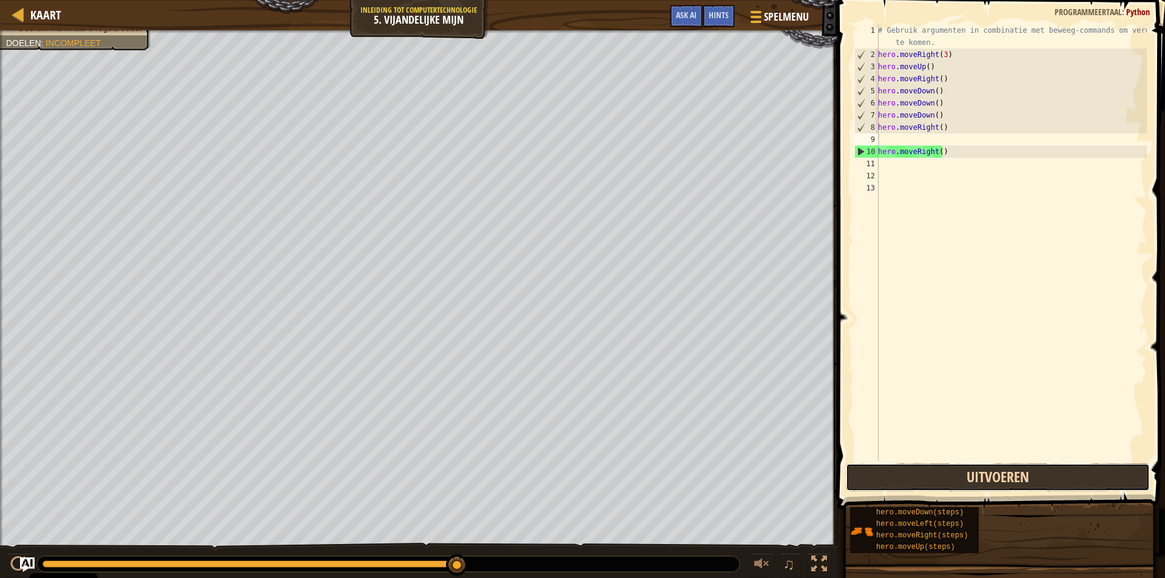
click at [1016, 472] on button "Uitvoeren" at bounding box center [998, 478] width 304 height 28
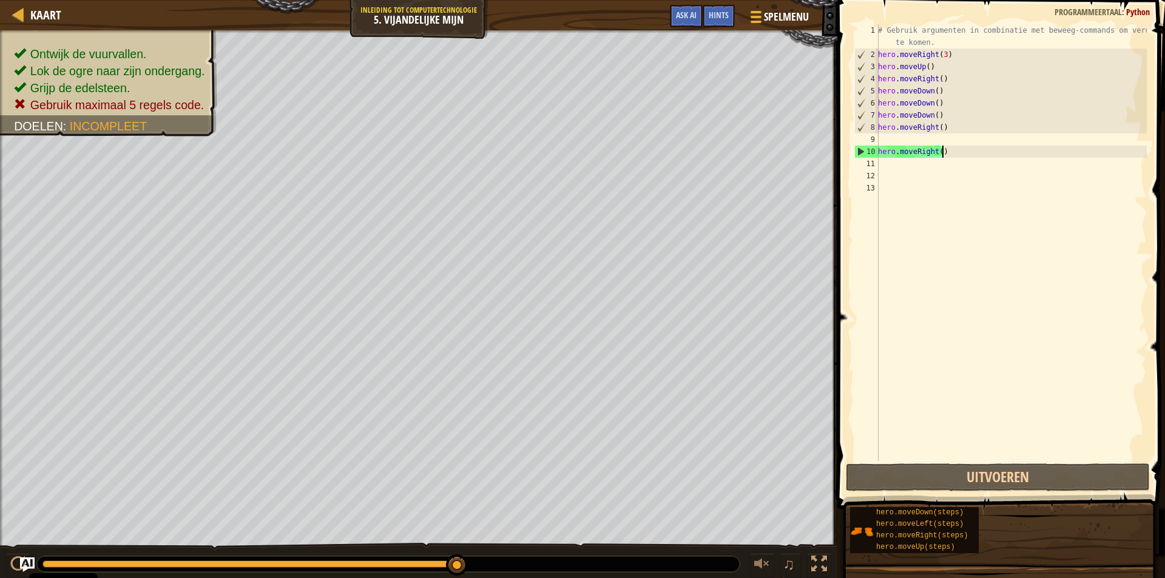
click at [979, 153] on div "# Gebruik argumenten in combinatie met beweeg-commands om verder te komen. hero…" at bounding box center [1011, 260] width 271 height 473
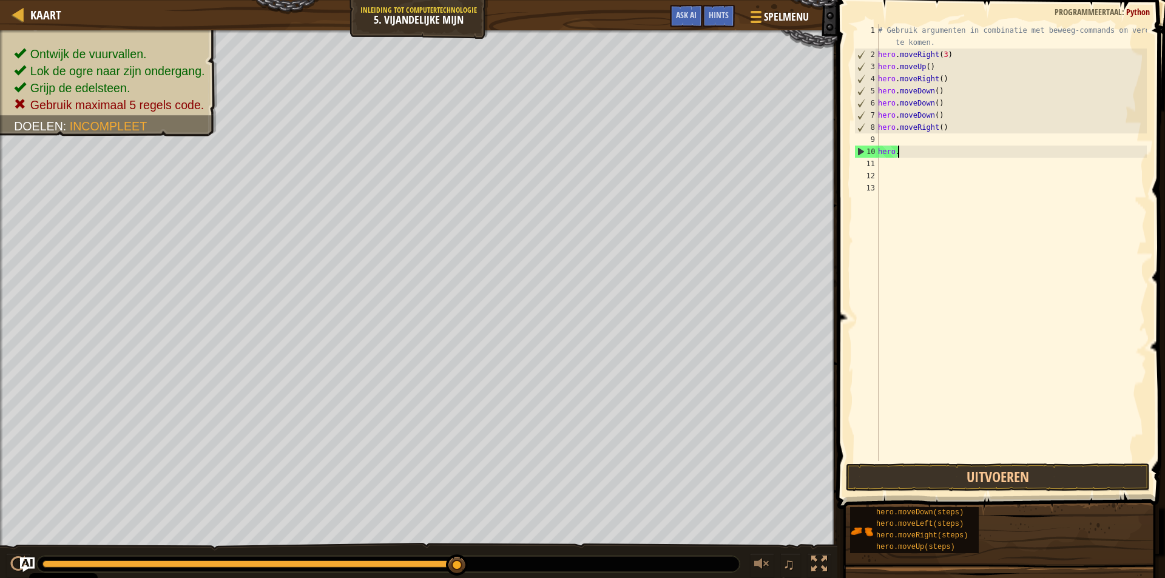
type textarea "h"
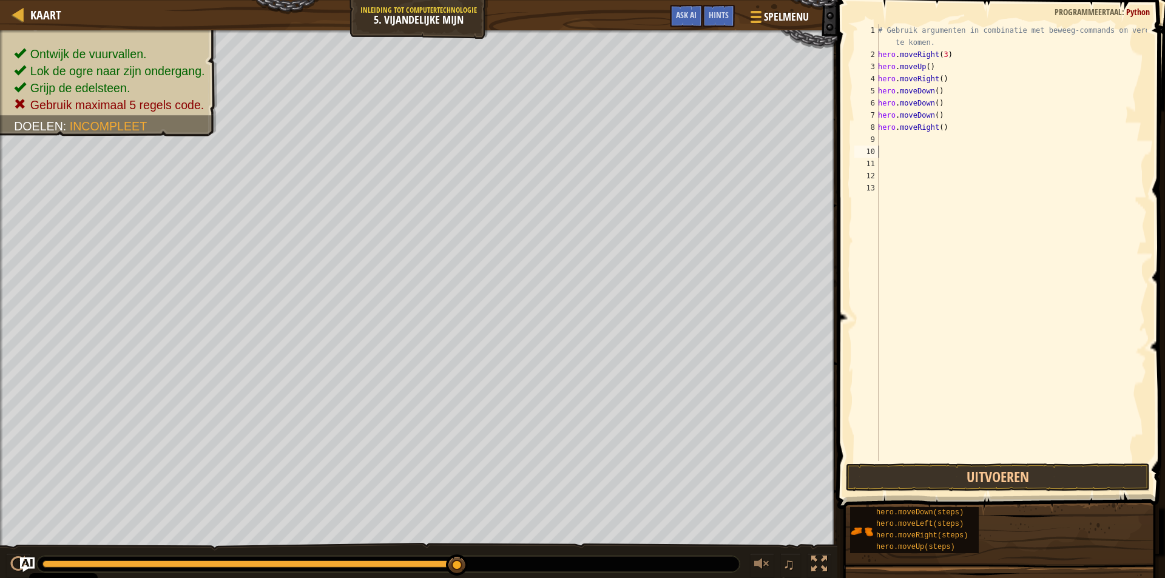
click at [901, 139] on div "# Gebruik argumenten in combinatie met beweeg-commands om verder te komen. hero…" at bounding box center [1011, 260] width 271 height 473
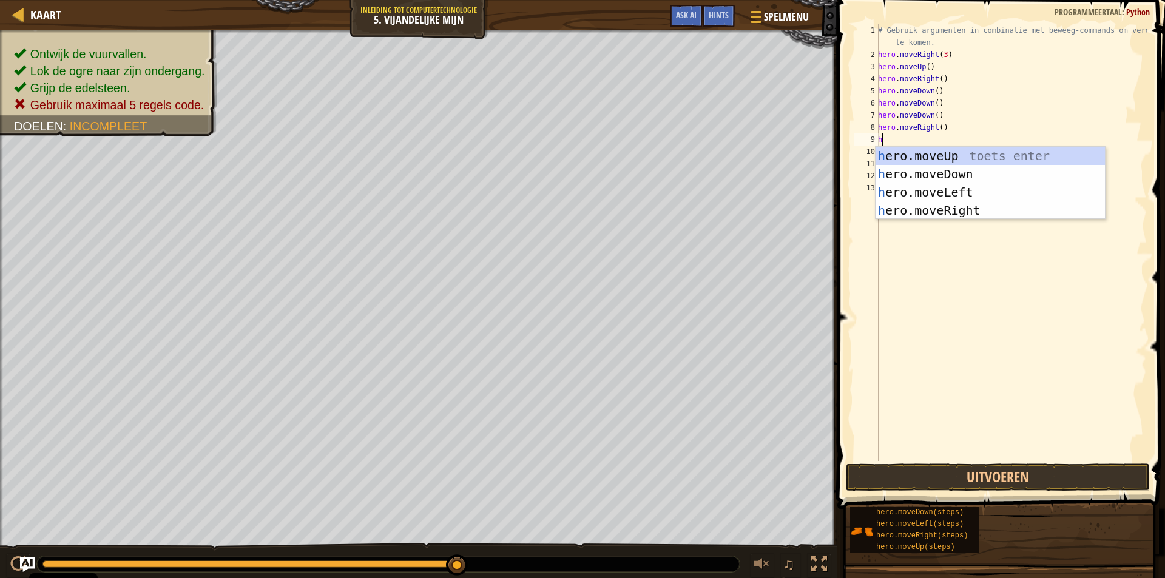
type textarea "he"
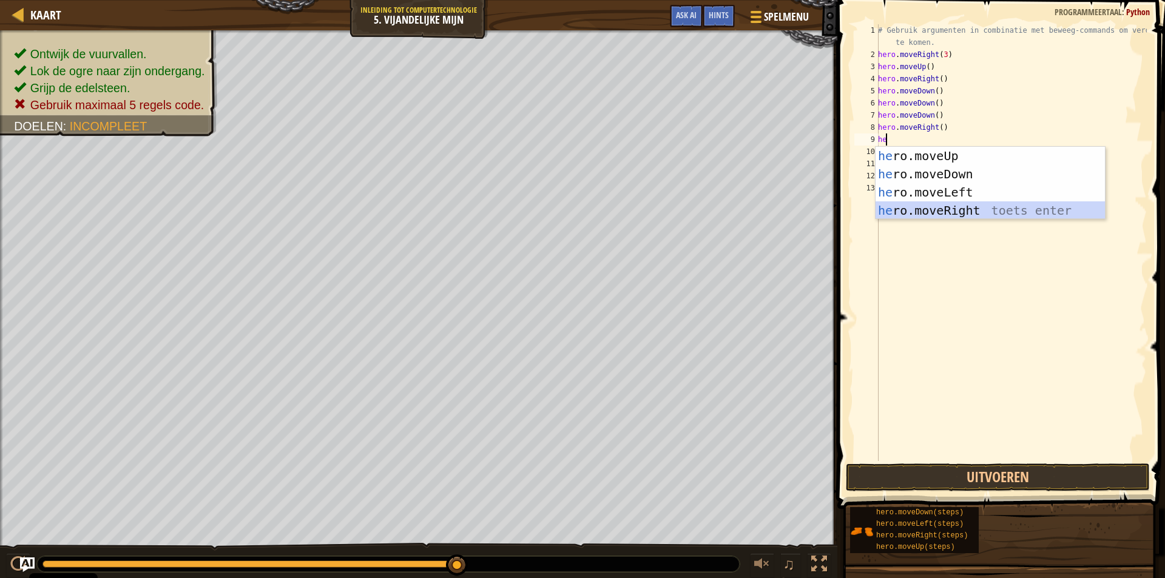
click at [1011, 214] on div "he ro.moveUp toets enter he ro.moveDown toets enter he ro.moveLeft toets enter …" at bounding box center [990, 201] width 229 height 109
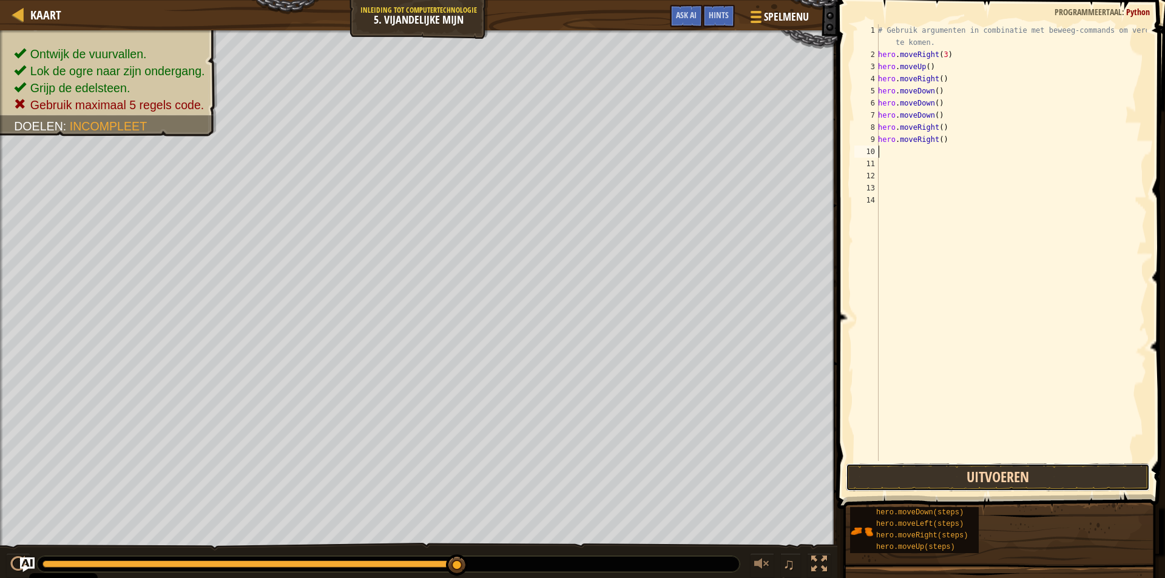
click at [993, 487] on button "Uitvoeren" at bounding box center [998, 478] width 304 height 28
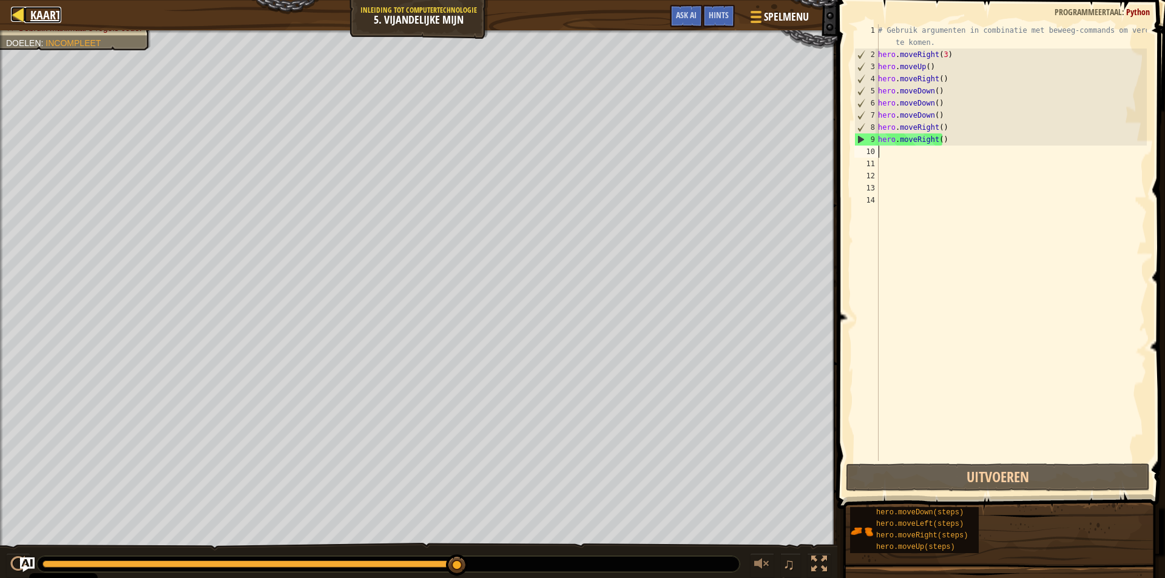
click at [41, 22] on span "Kaart" at bounding box center [45, 15] width 31 height 16
select select "nl-[GEOGRAPHIC_DATA]"
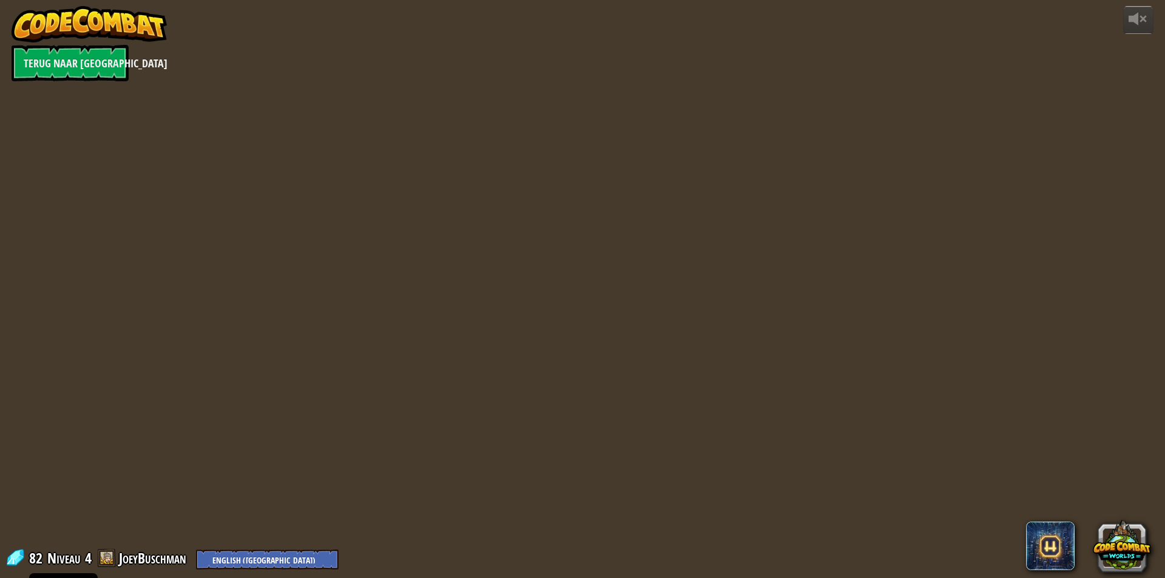
select select "nl-[GEOGRAPHIC_DATA]"
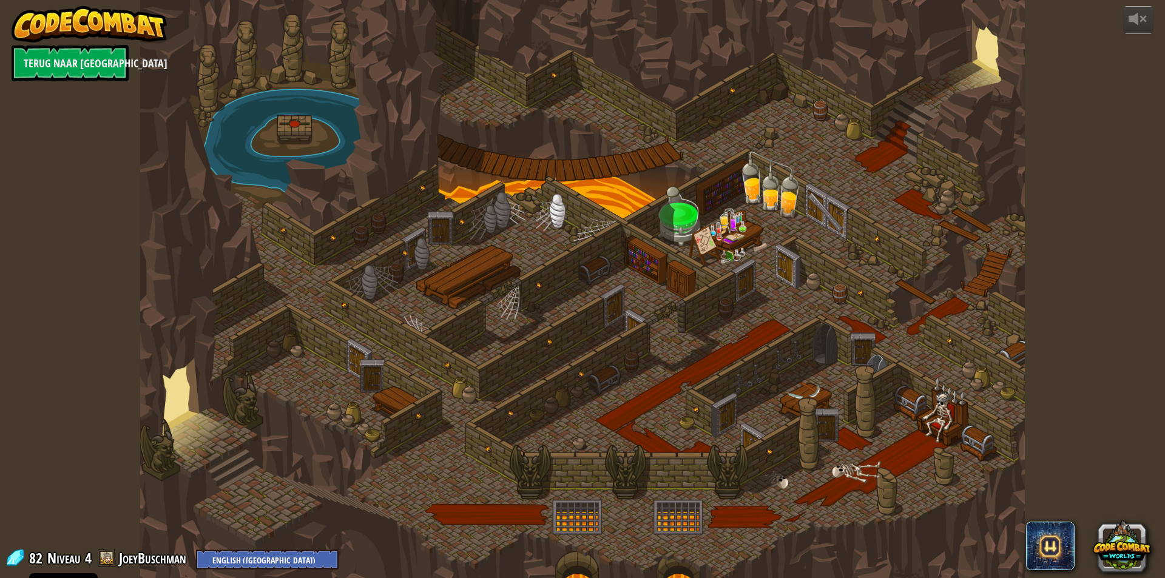
select select "nl-[GEOGRAPHIC_DATA]"
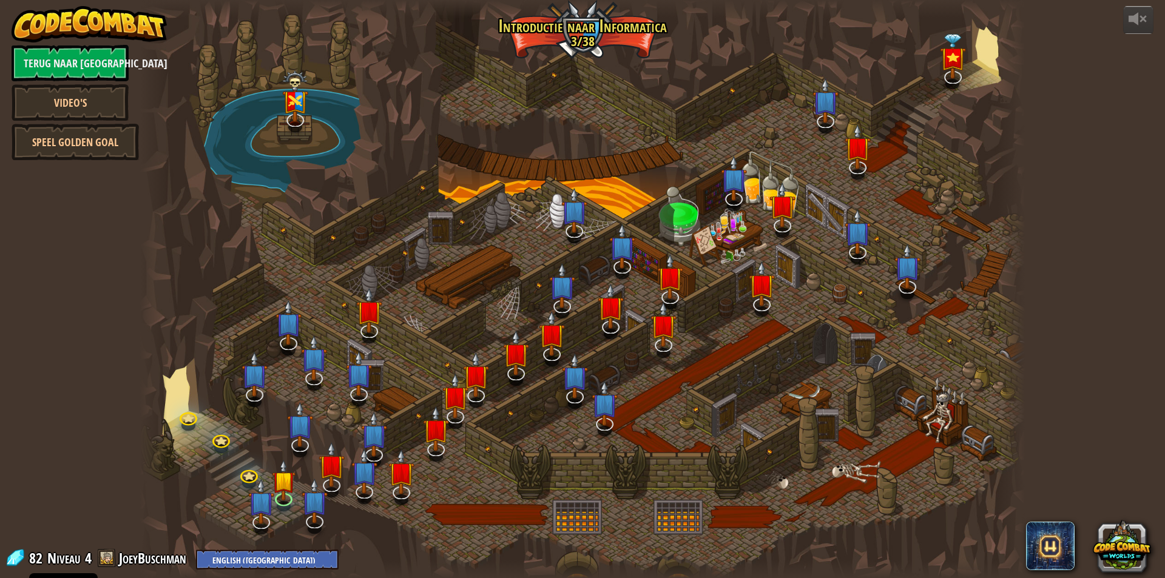
select select "nl-[GEOGRAPHIC_DATA]"
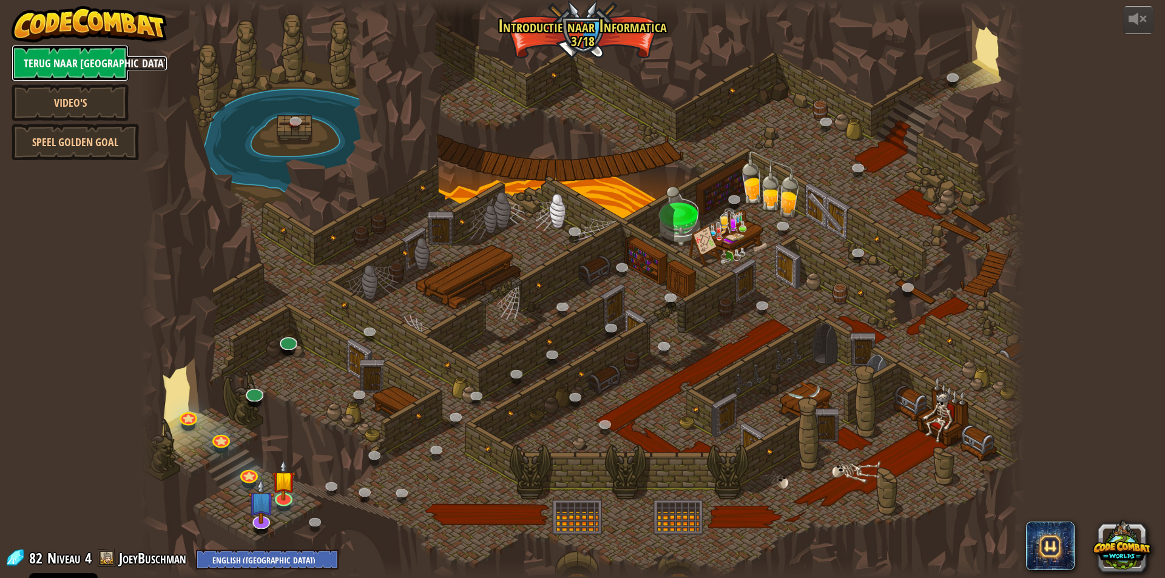
click at [73, 59] on link "Terug naar [GEOGRAPHIC_DATA]" at bounding box center [70, 63] width 117 height 36
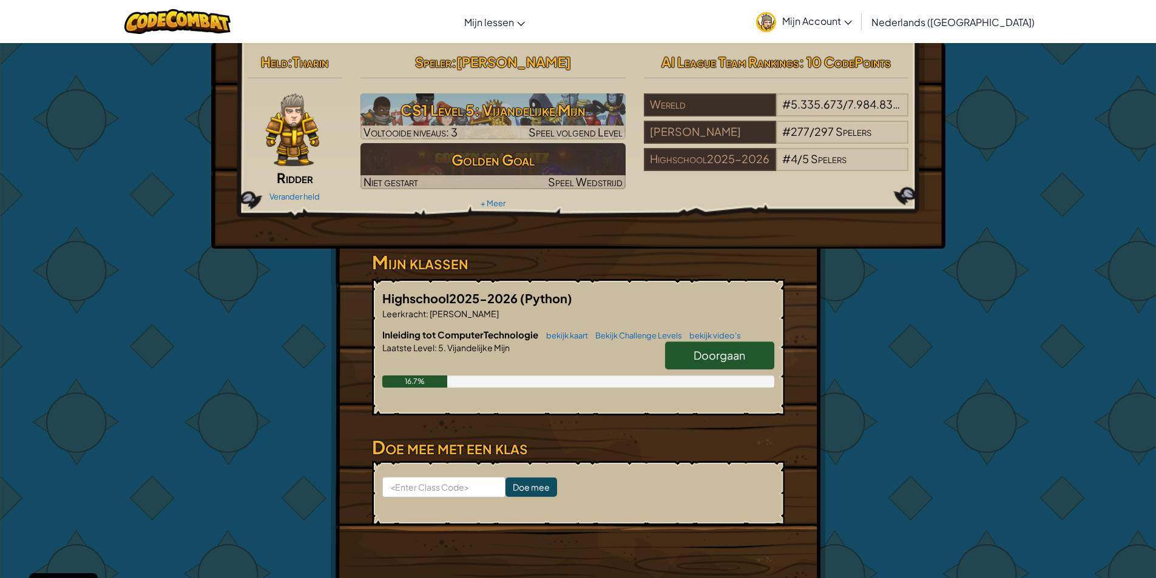
scroll to position [52, 0]
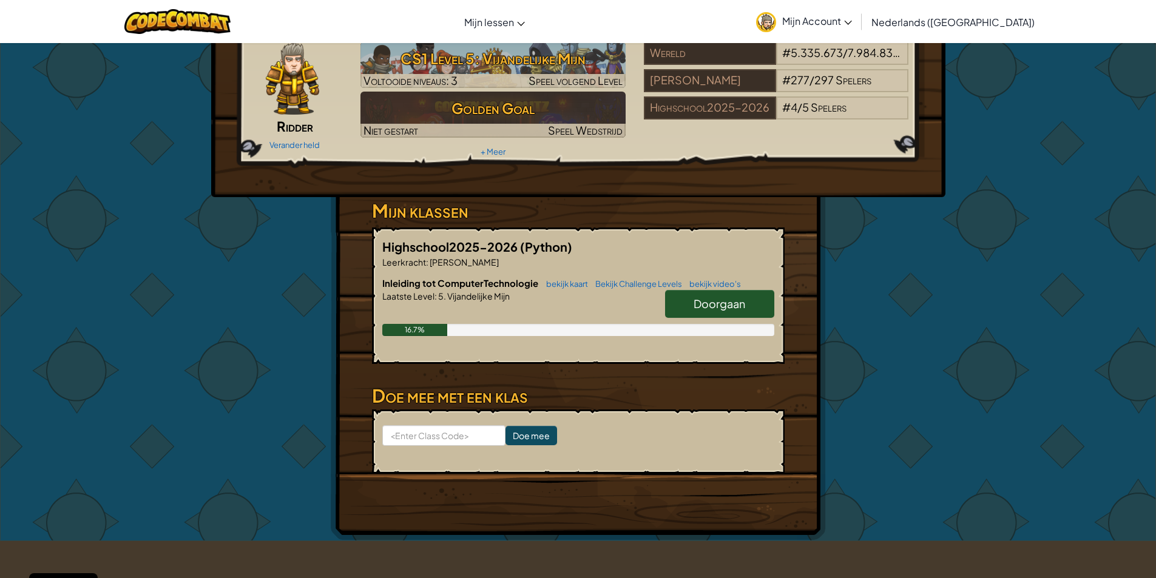
drag, startPoint x: 1155, startPoint y: 178, endPoint x: 1155, endPoint y: 107, distance: 71.0
click at [1155, 107] on div "Held : [PERSON_NAME] [PERSON_NAME] held Speler : [PERSON_NAME] CS1 Level 5: Vij…" at bounding box center [578, 266] width 1156 height 550
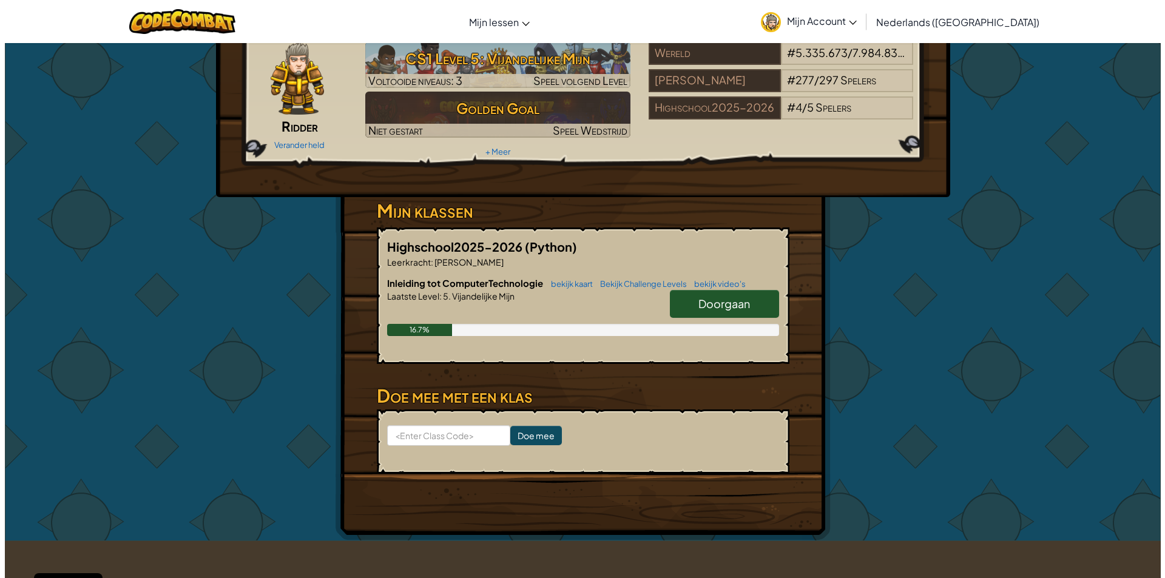
scroll to position [0, 0]
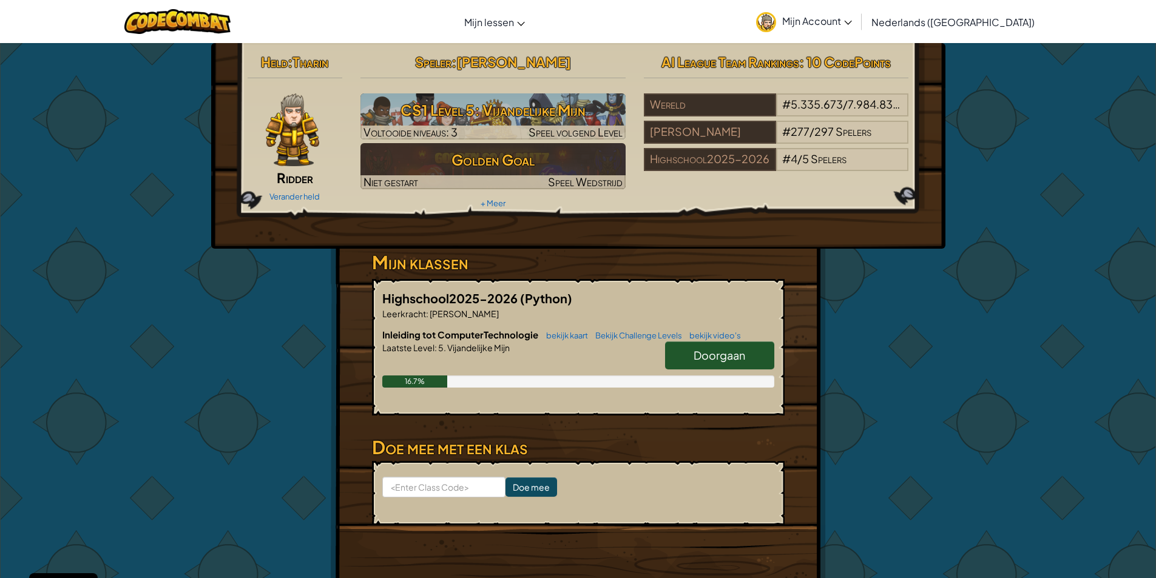
click at [741, 359] on span "Doorgaan" at bounding box center [720, 355] width 52 height 14
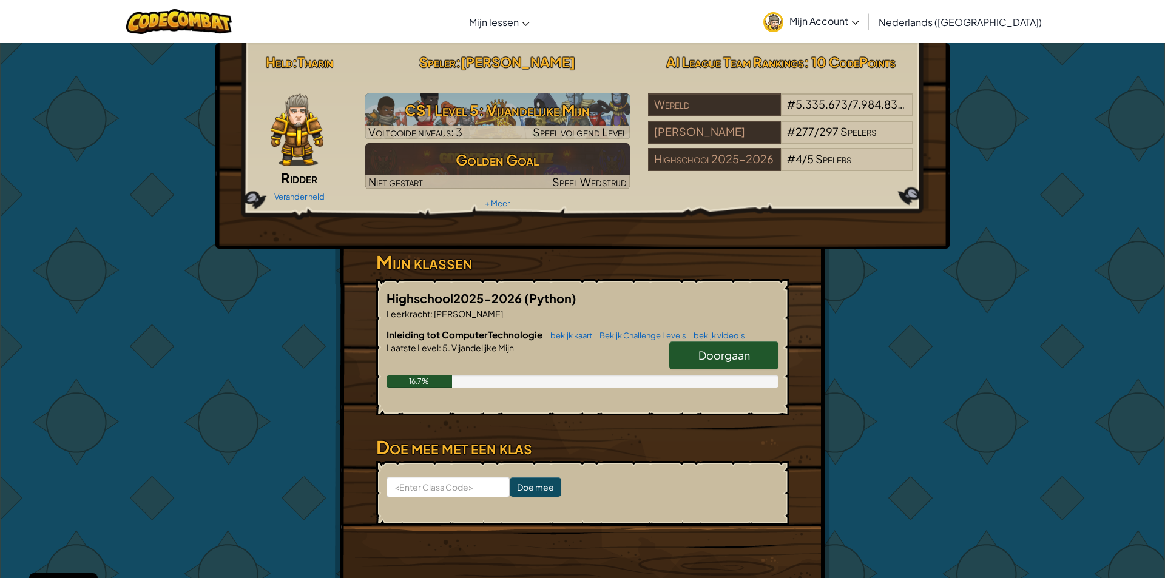
select select "nl-[GEOGRAPHIC_DATA]"
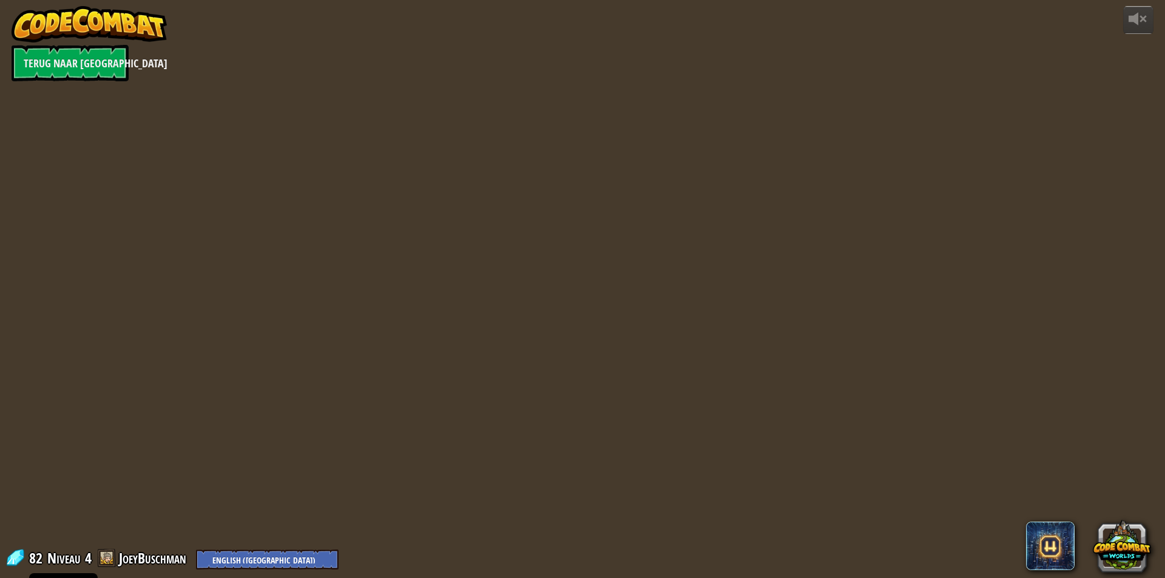
select select "nl-[GEOGRAPHIC_DATA]"
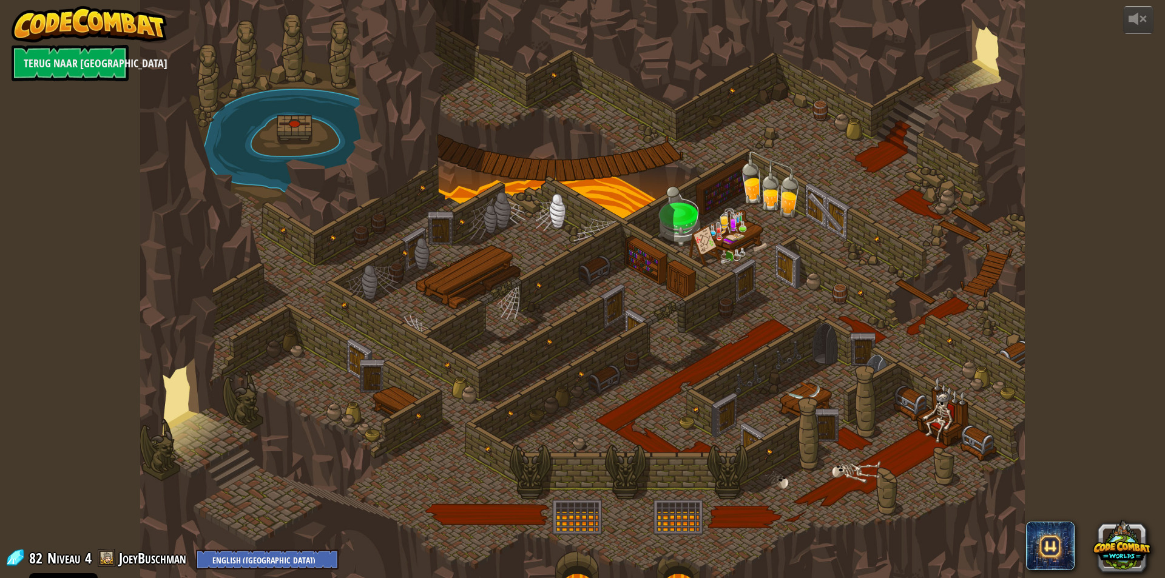
select select "nl-[GEOGRAPHIC_DATA]"
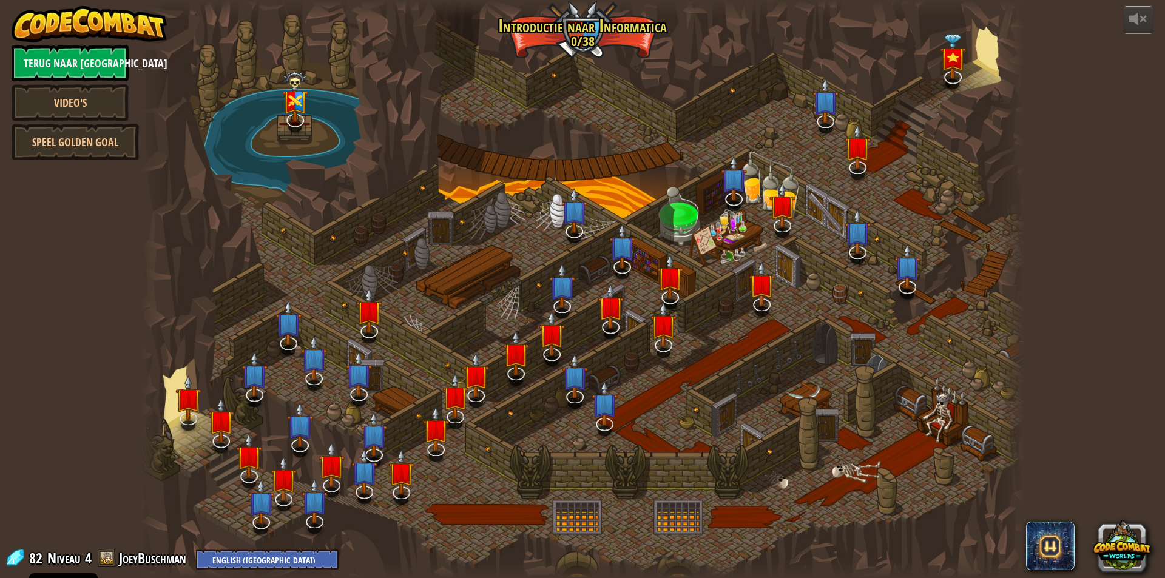
select select "nl-[GEOGRAPHIC_DATA]"
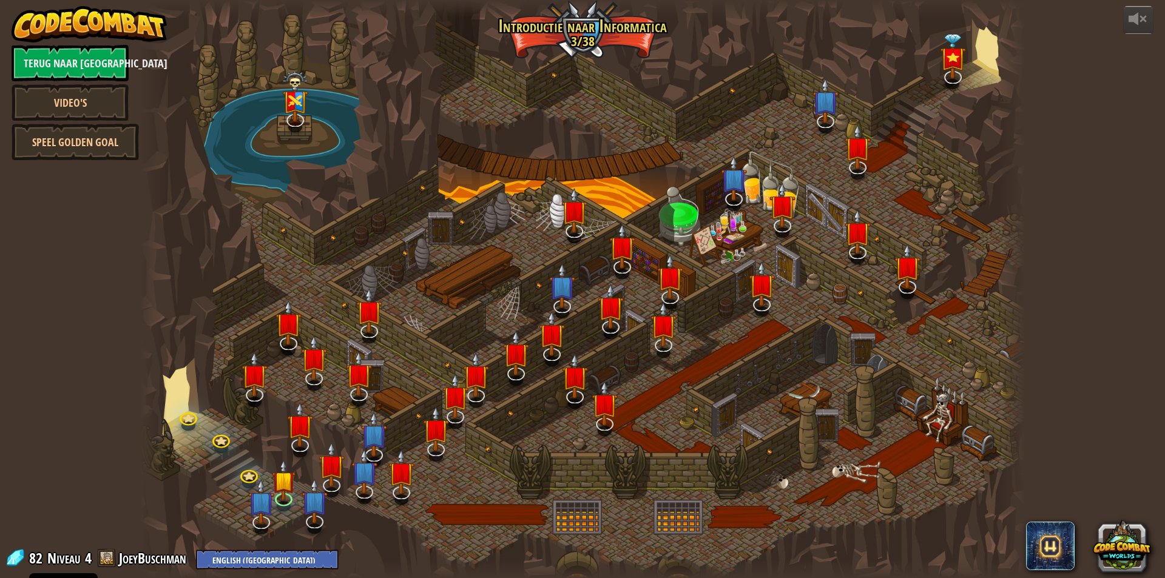
select select "nl-[GEOGRAPHIC_DATA]"
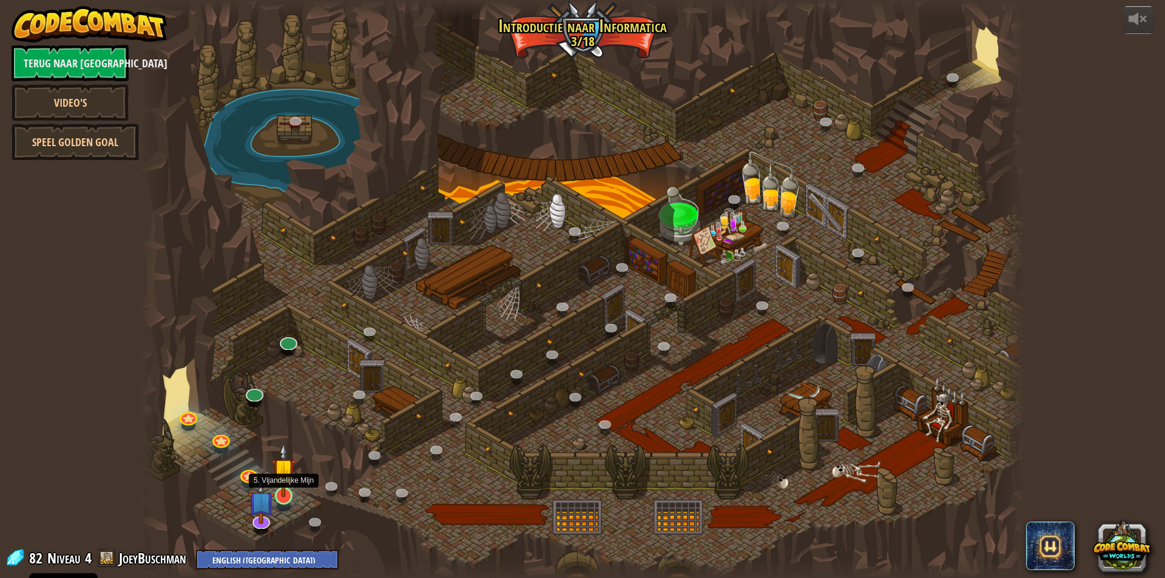
click at [291, 495] on img at bounding box center [284, 470] width 24 height 55
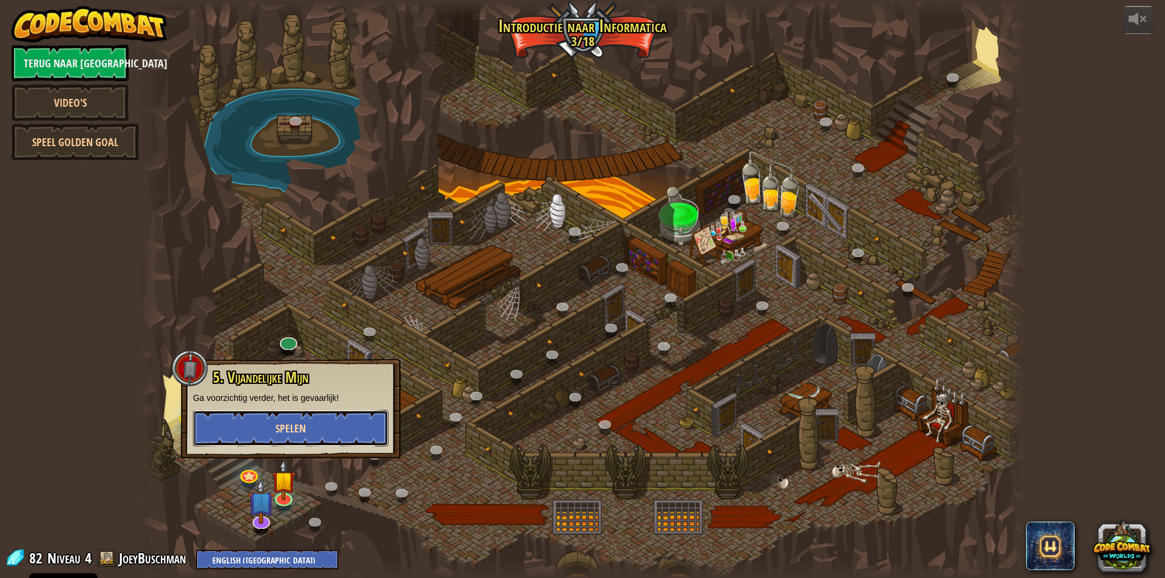
click at [286, 424] on span "Spelen" at bounding box center [291, 428] width 30 height 15
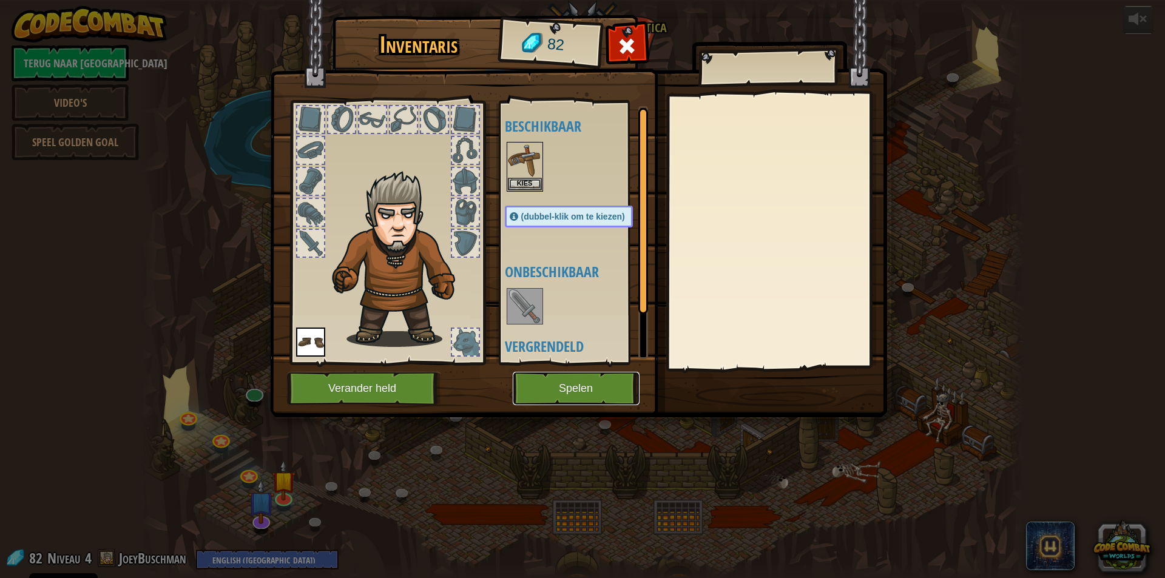
click at [539, 382] on button "Spelen" at bounding box center [576, 388] width 127 height 33
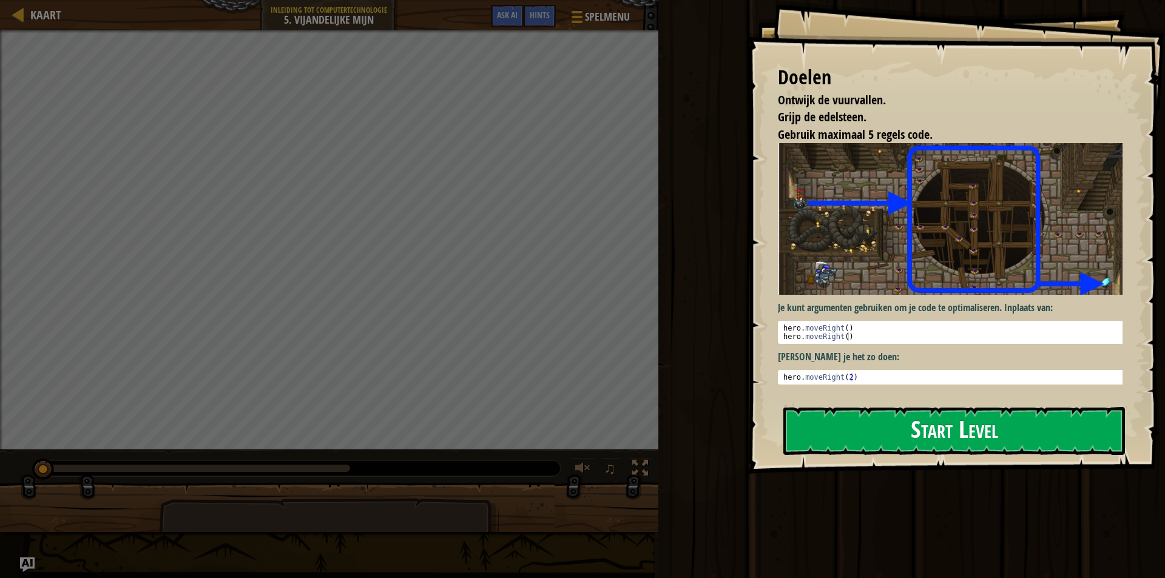
click at [970, 420] on button "Start Level" at bounding box center [954, 431] width 342 height 48
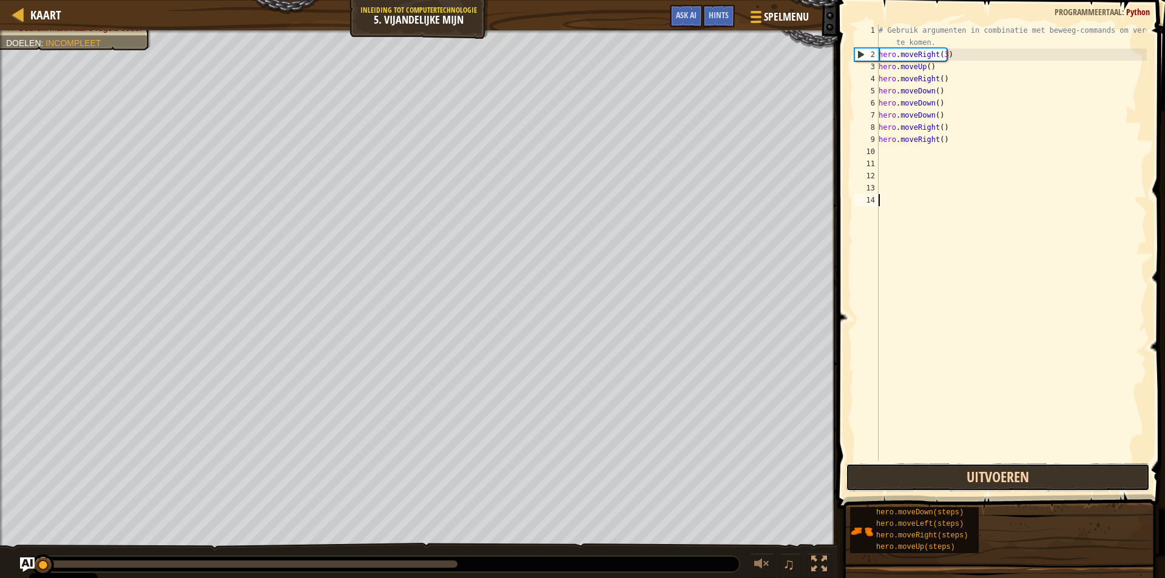
click at [995, 472] on button "Uitvoeren" at bounding box center [998, 478] width 304 height 28
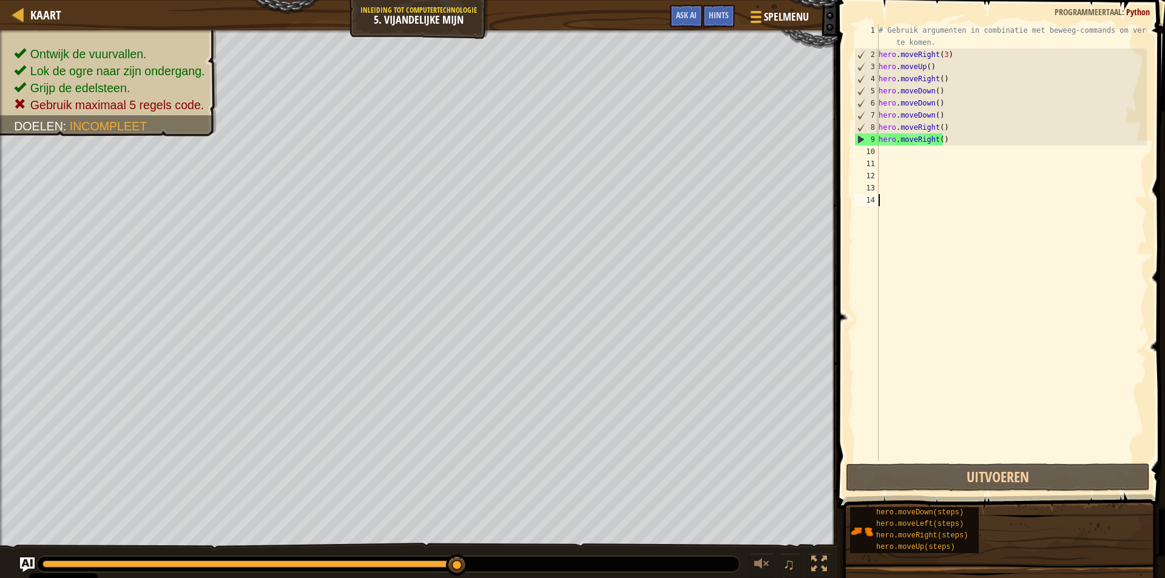
click at [898, 162] on div "# Gebruik argumenten in combinatie met beweeg-commands om verder te komen. hero…" at bounding box center [1011, 260] width 271 height 473
click at [902, 156] on div "# Gebruik argumenten in combinatie met beweeg-commands om verder te komen. hero…" at bounding box center [1011, 260] width 271 height 473
type textarea "g"
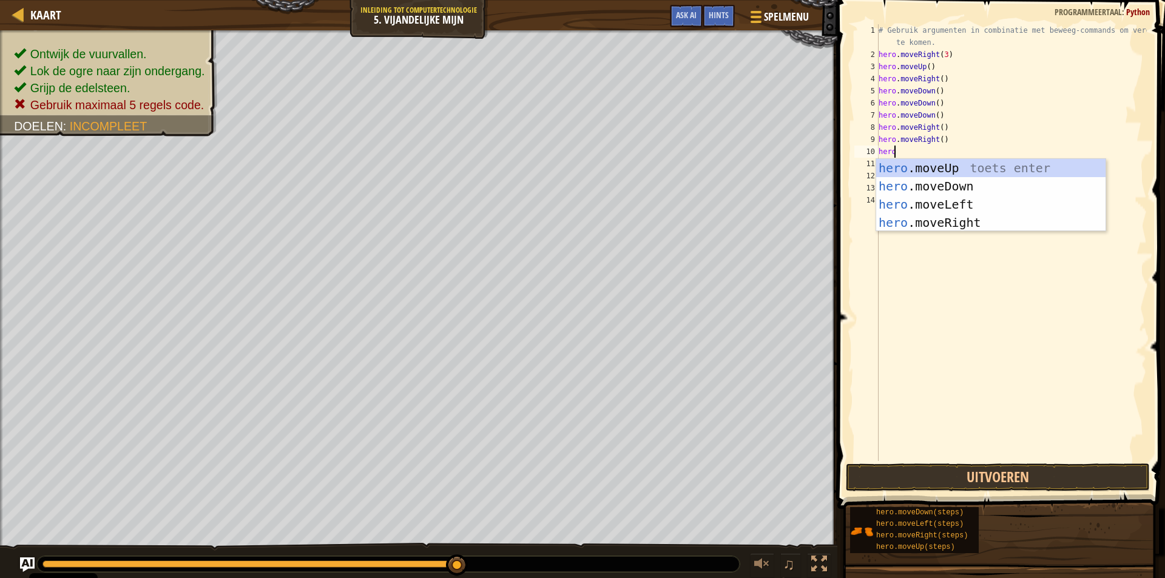
scroll to position [5, 1]
type textarea "h"
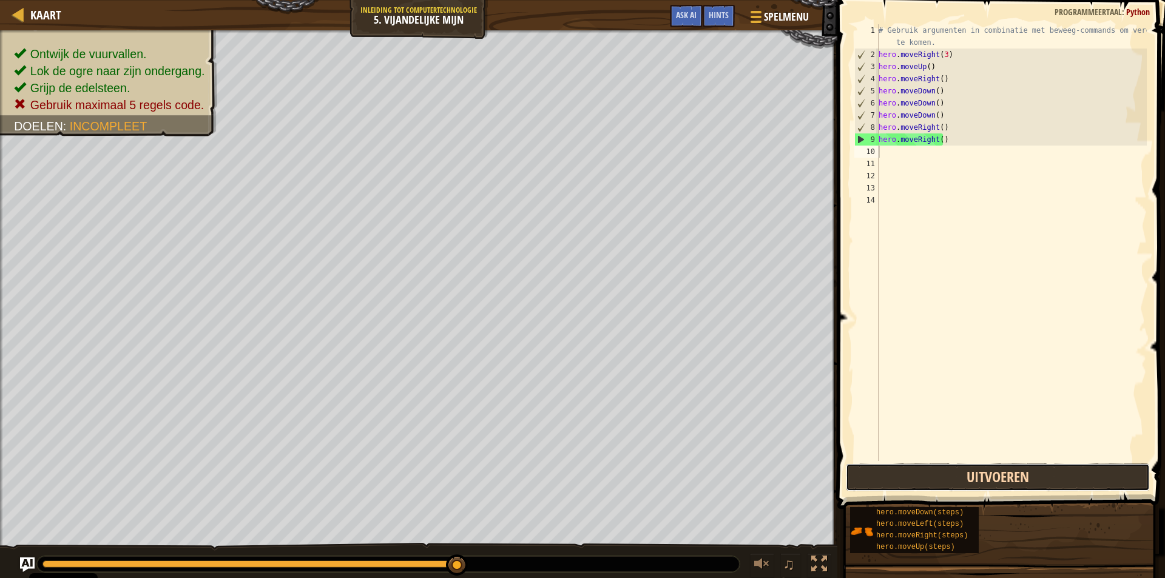
click at [993, 483] on button "Uitvoeren" at bounding box center [998, 478] width 304 height 28
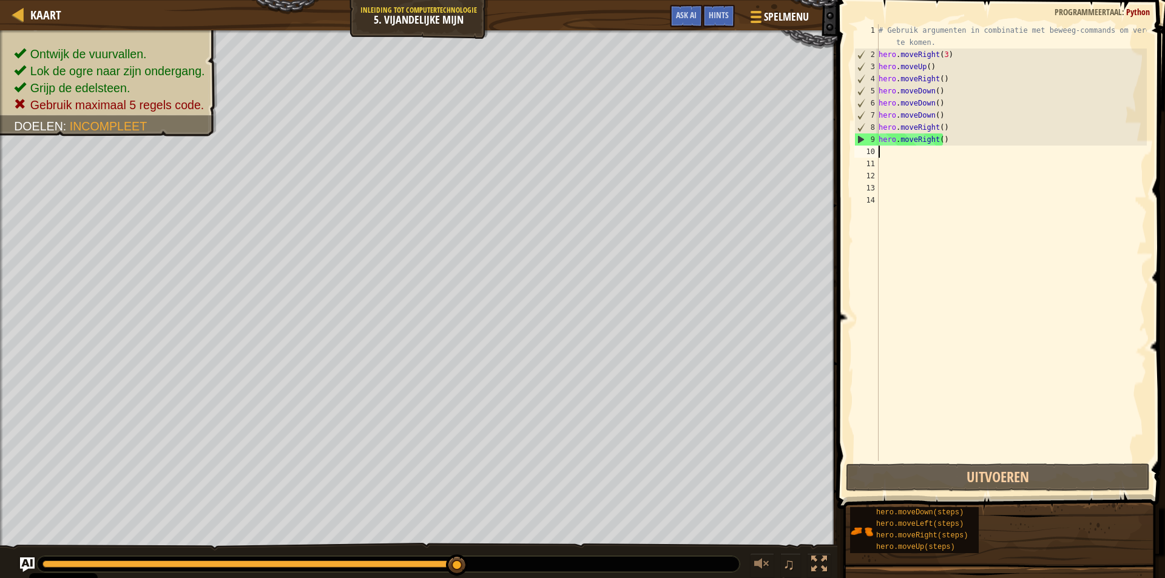
click at [972, 149] on div "# Gebruik argumenten in combinatie met beweeg-commands om verder te komen. hero…" at bounding box center [1011, 260] width 271 height 473
click at [958, 141] on div "# Gebruik argumenten in combinatie met beweeg-commands om verder te komen. hero…" at bounding box center [1011, 260] width 271 height 473
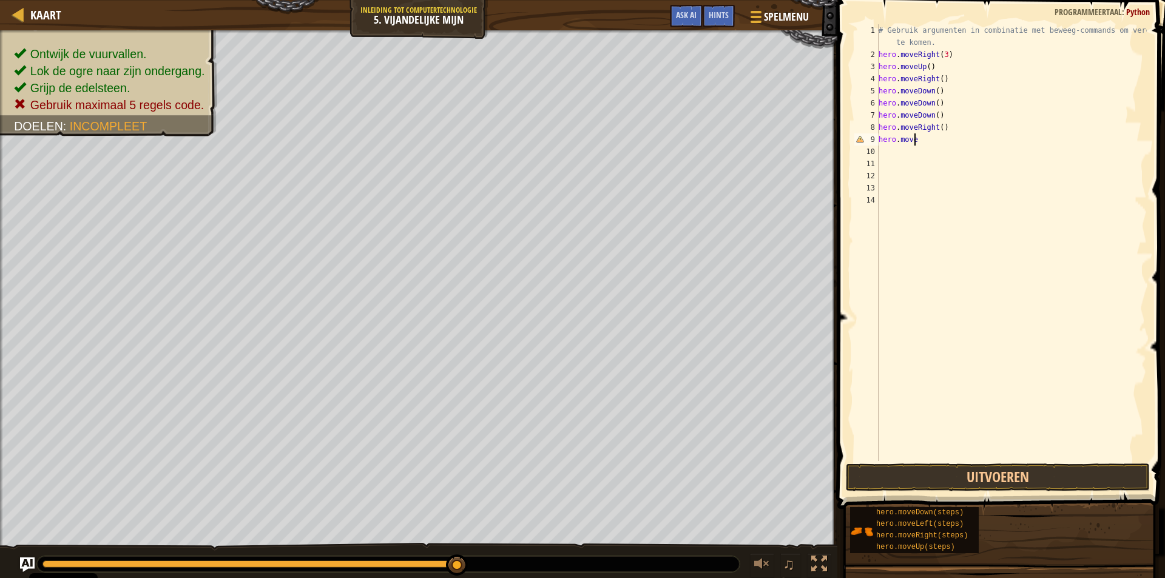
type textarea "hero.movel"
click at [1050, 158] on div "hero.moveL eft toets enter" at bounding box center [990, 174] width 229 height 55
type textarea "h"
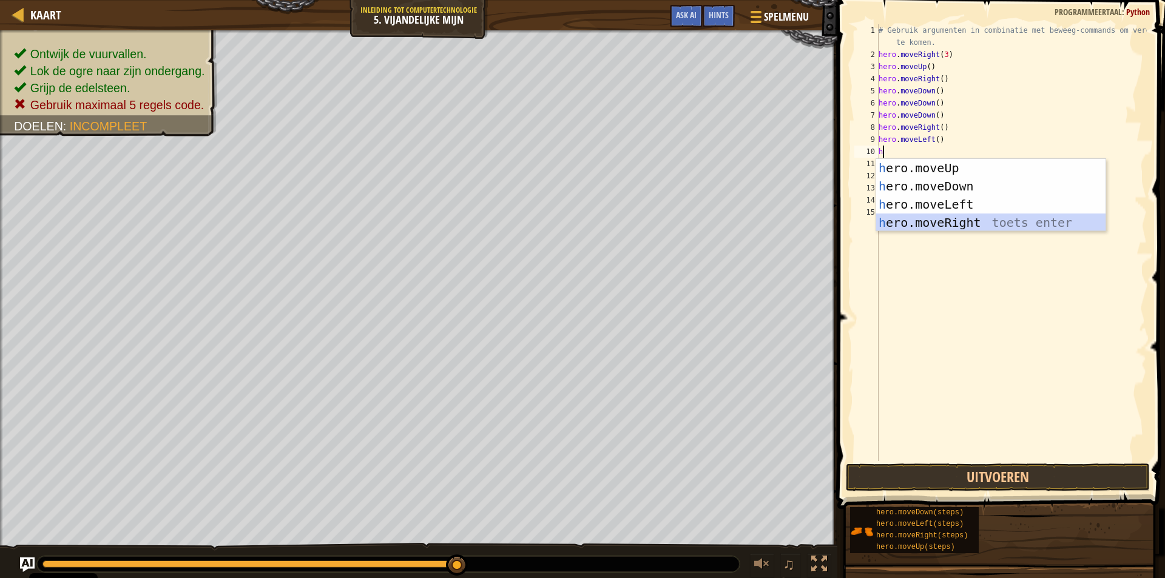
click at [938, 217] on div "h ero.moveUp toets enter h ero.moveDown toets enter h ero.moveLeft toets enter …" at bounding box center [990, 213] width 229 height 109
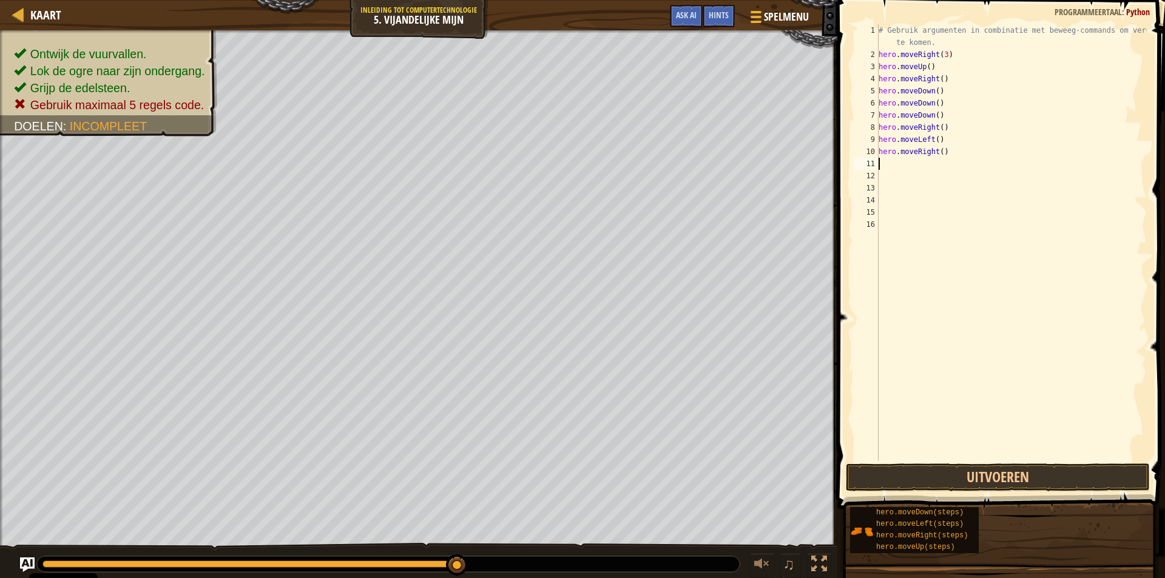
type textarea "h"
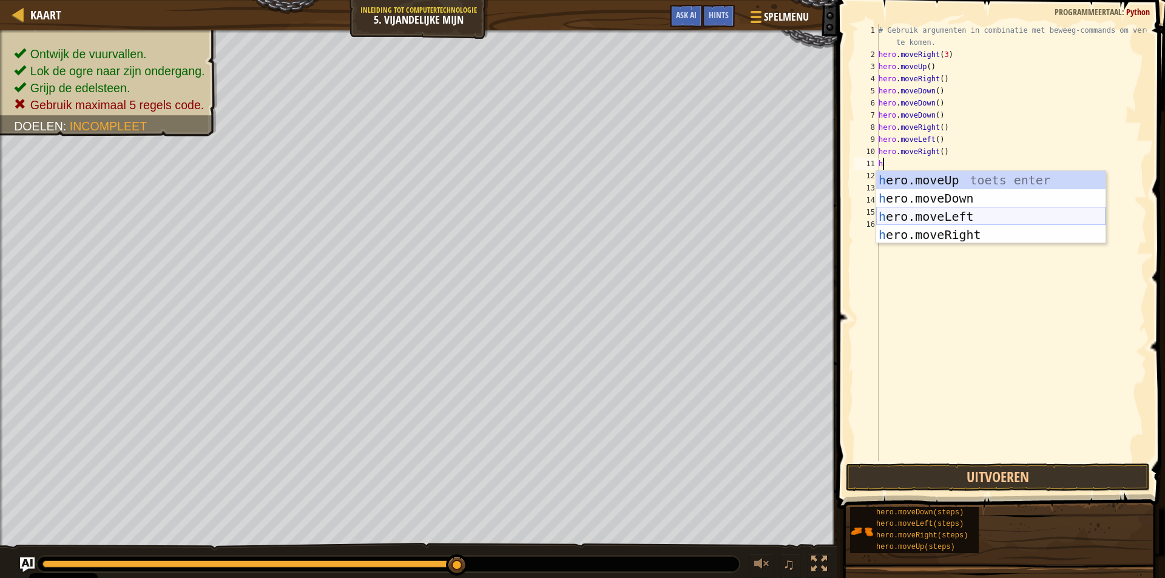
click at [927, 208] on div "h ero.moveUp toets enter h ero.moveDown toets enter h ero.moveLeft toets enter …" at bounding box center [990, 225] width 229 height 109
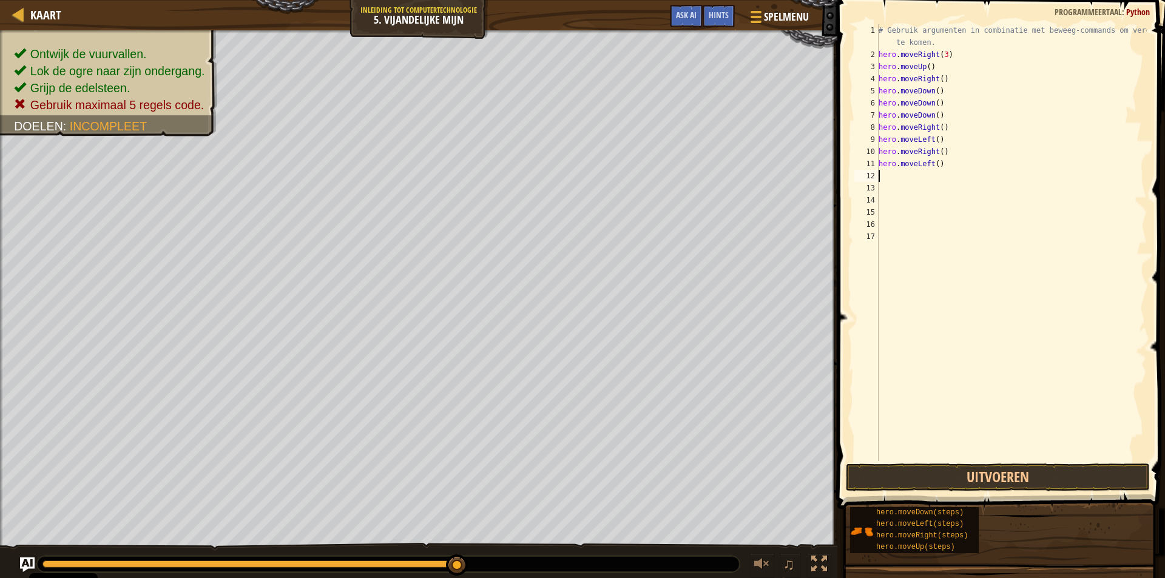
type textarea "h"
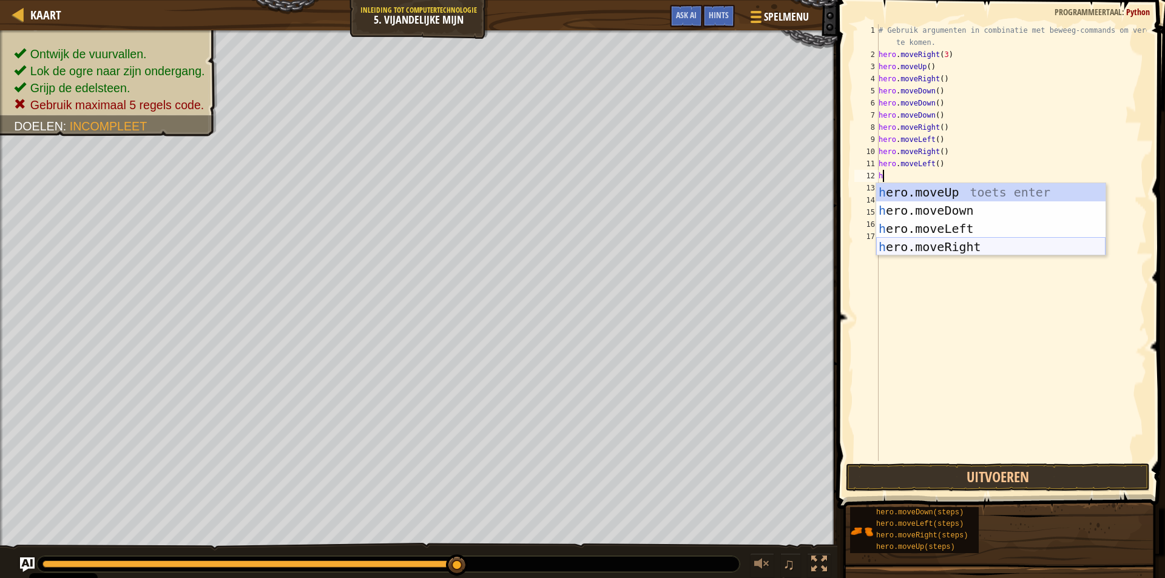
click at [939, 240] on div "h ero.moveUp toets enter h ero.moveDown toets enter h ero.moveLeft toets enter …" at bounding box center [990, 237] width 229 height 109
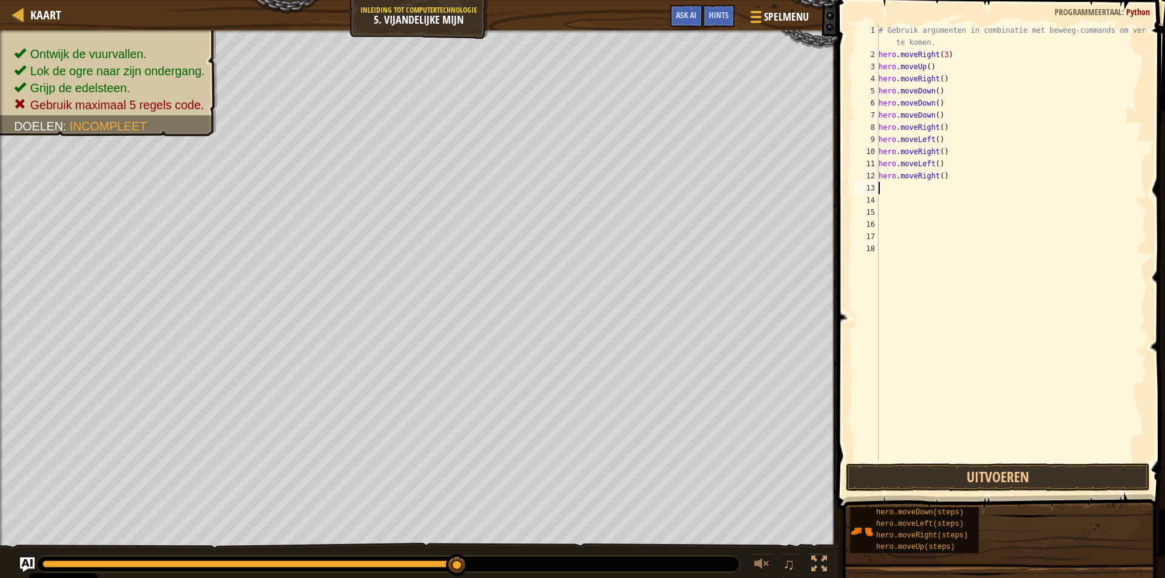
type textarea "h"
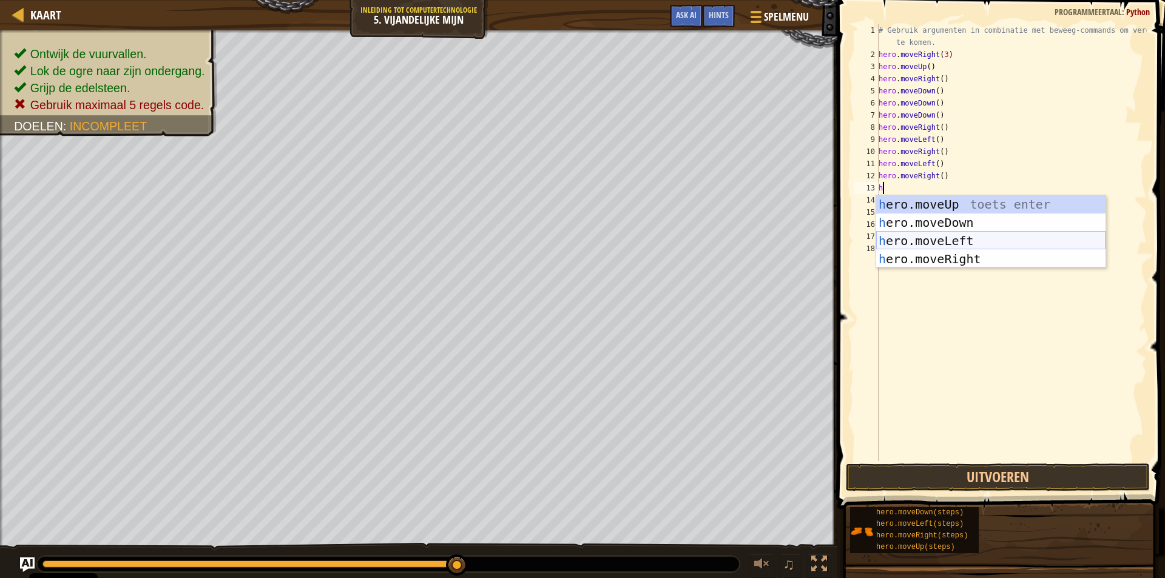
click at [938, 237] on div "h ero.moveUp toets enter h ero.moveDown toets enter h ero.moveLeft toets enter …" at bounding box center [990, 249] width 229 height 109
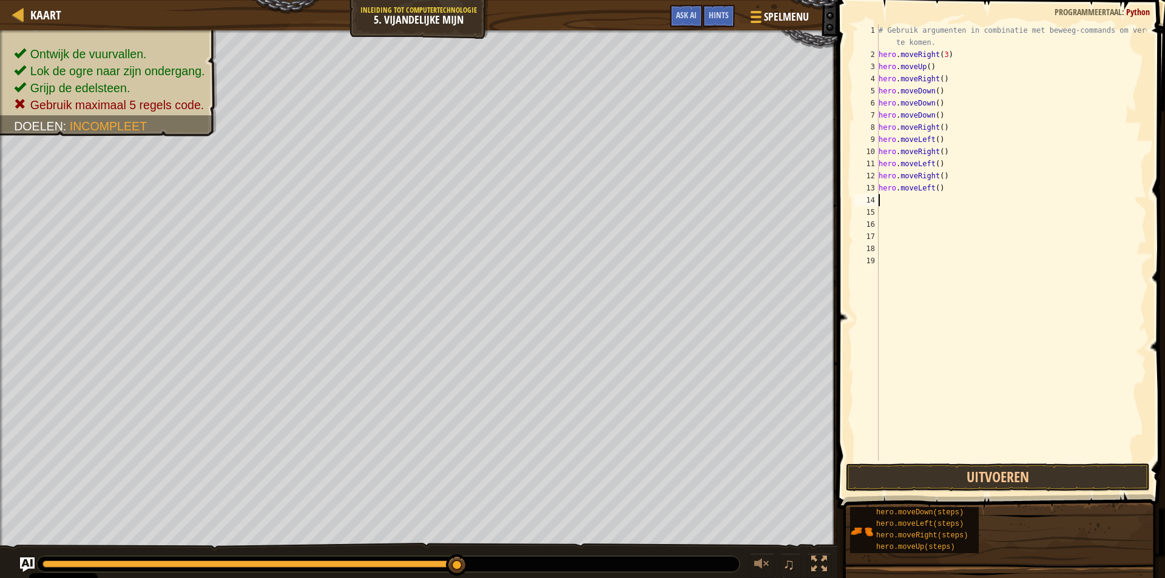
type textarea "h"
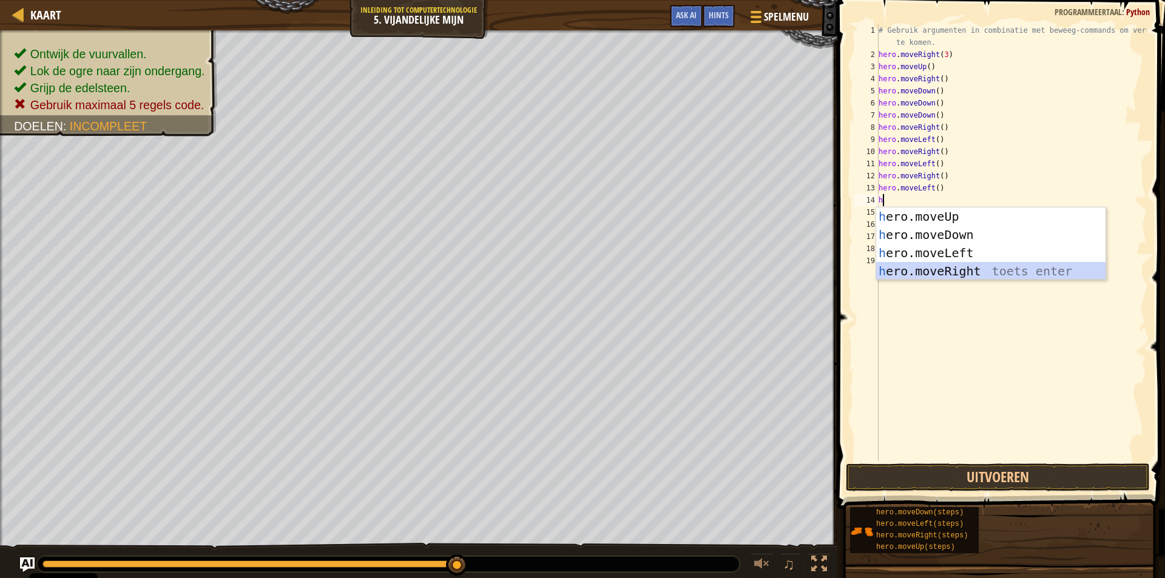
click at [940, 268] on div "h ero.moveUp toets enter h ero.moveDown toets enter h ero.moveLeft toets enter …" at bounding box center [990, 262] width 229 height 109
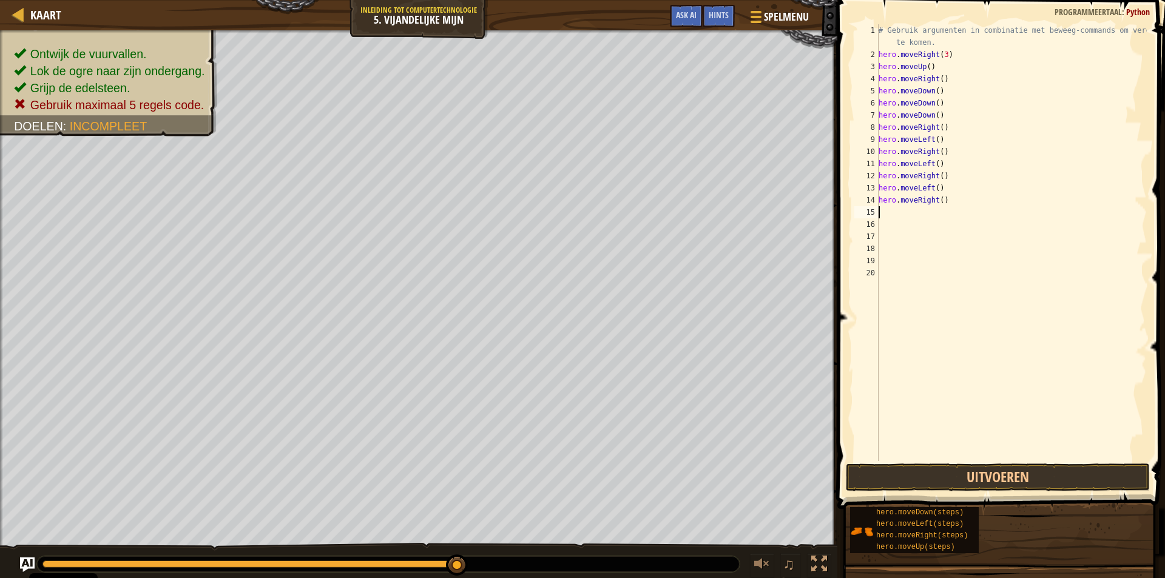
type textarea "h"
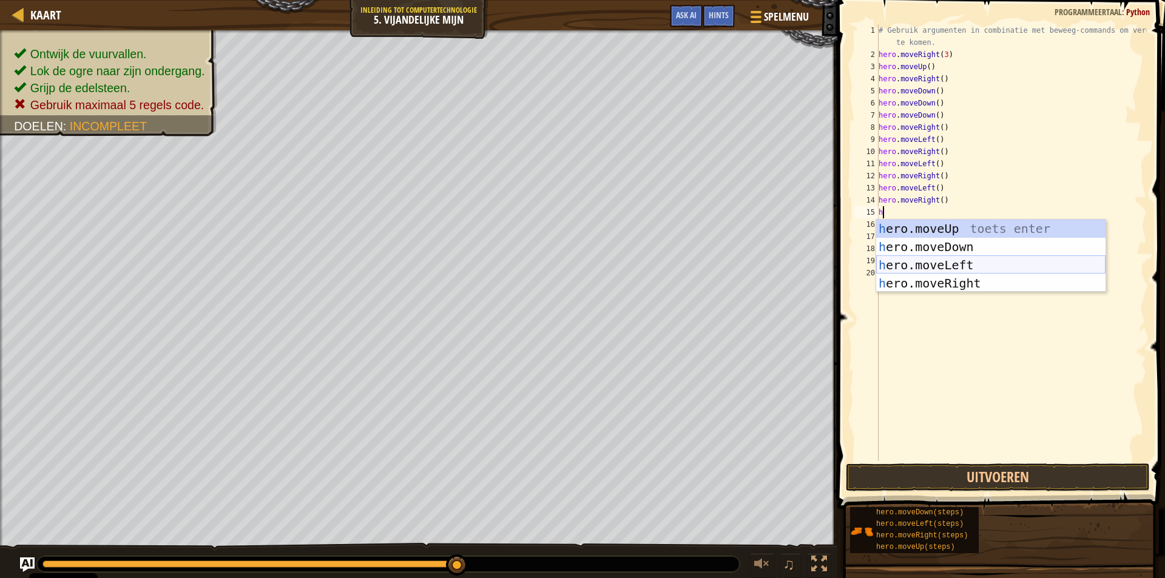
click at [939, 262] on div "h ero.moveUp toets enter h ero.moveDown toets enter h ero.moveLeft toets enter …" at bounding box center [990, 274] width 229 height 109
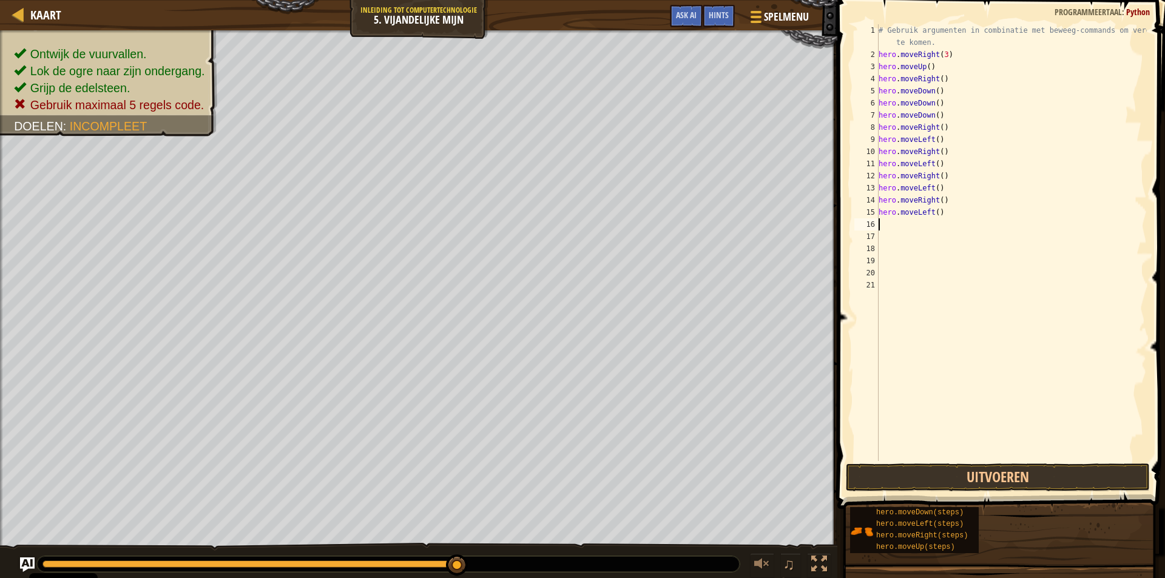
type textarea "h"
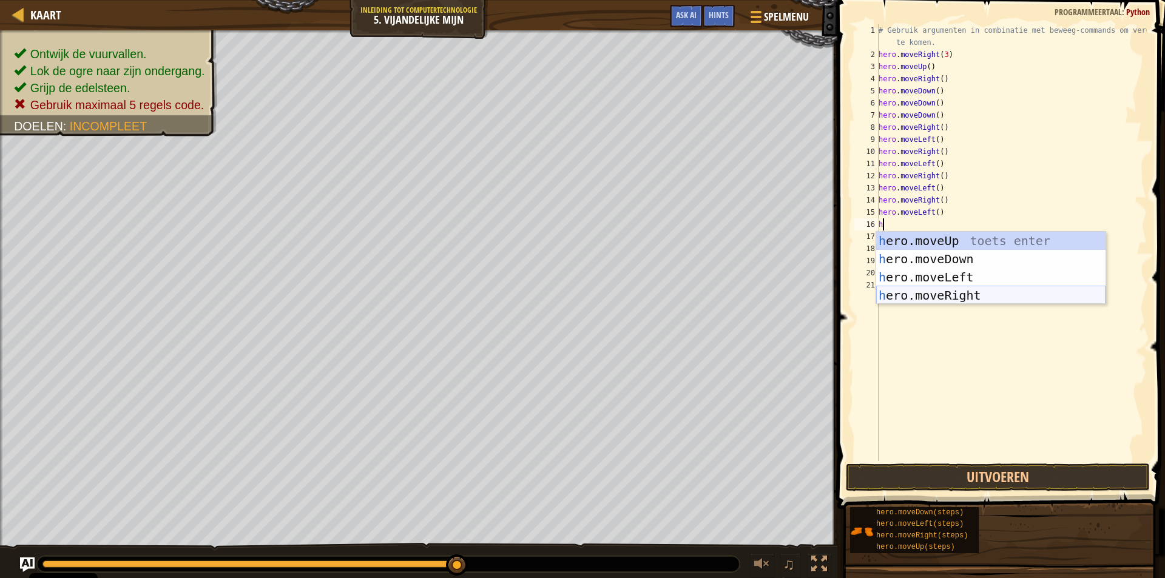
click at [941, 288] on div "h ero.moveUp toets enter h ero.moveDown toets enter h ero.moveLeft toets enter …" at bounding box center [990, 286] width 229 height 109
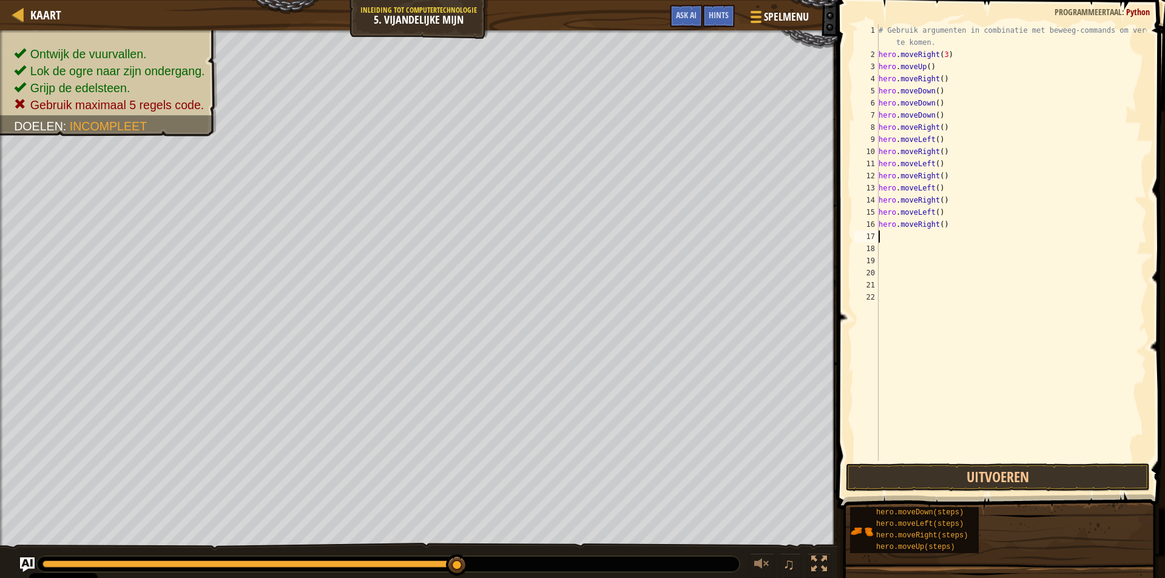
type textarea "h"
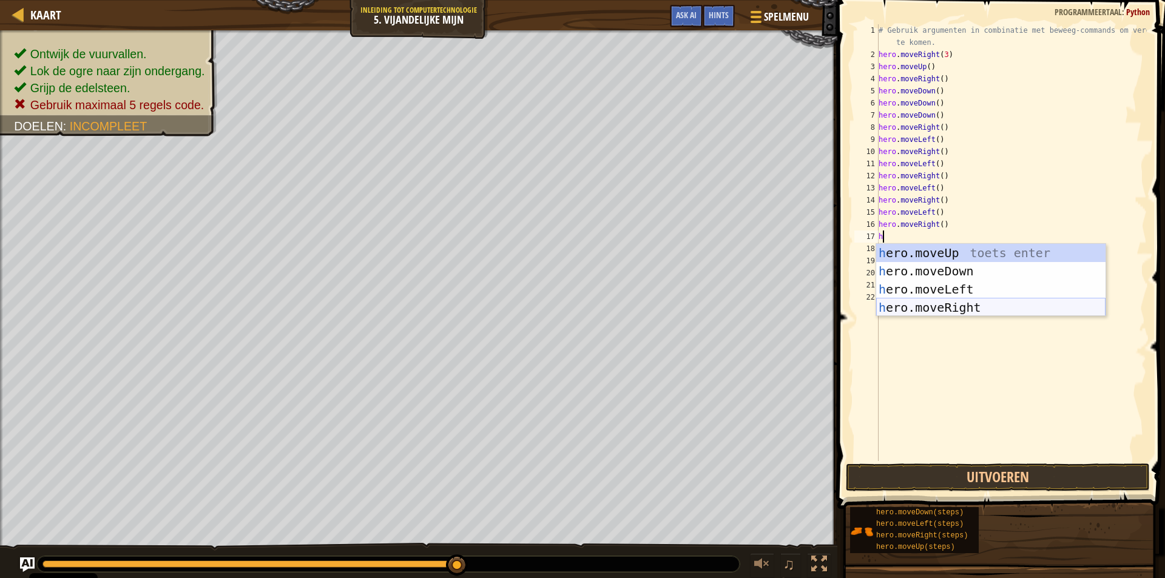
drag, startPoint x: 945, startPoint y: 304, endPoint x: 967, endPoint y: 275, distance: 36.4
click at [947, 302] on div "h ero.moveUp toets enter h ero.moveDown toets enter h ero.moveLeft toets enter …" at bounding box center [990, 298] width 229 height 109
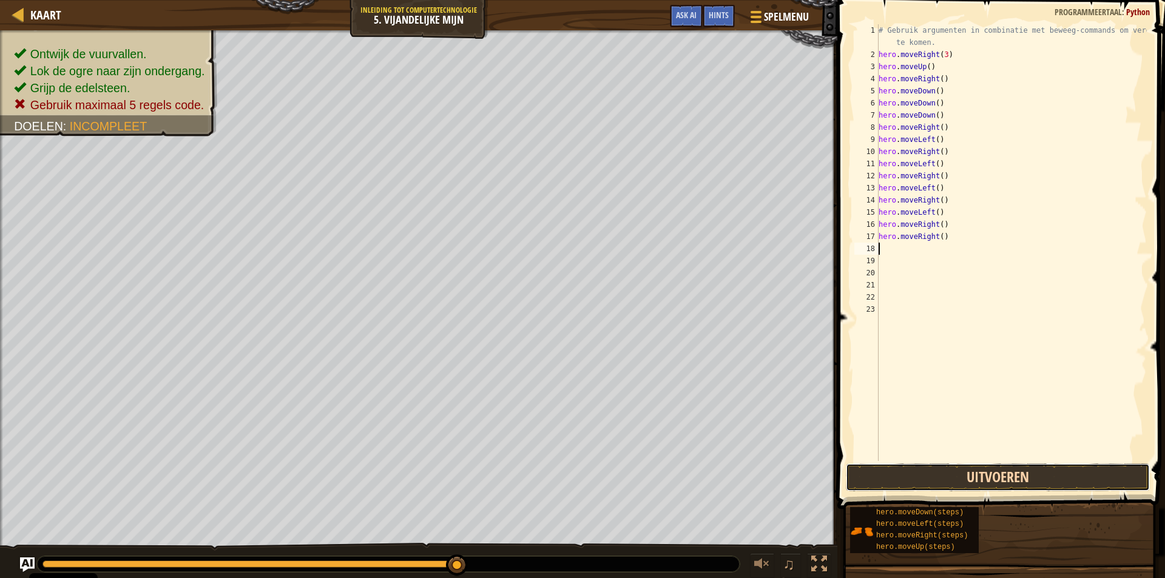
click at [913, 485] on button "Uitvoeren" at bounding box center [998, 478] width 304 height 28
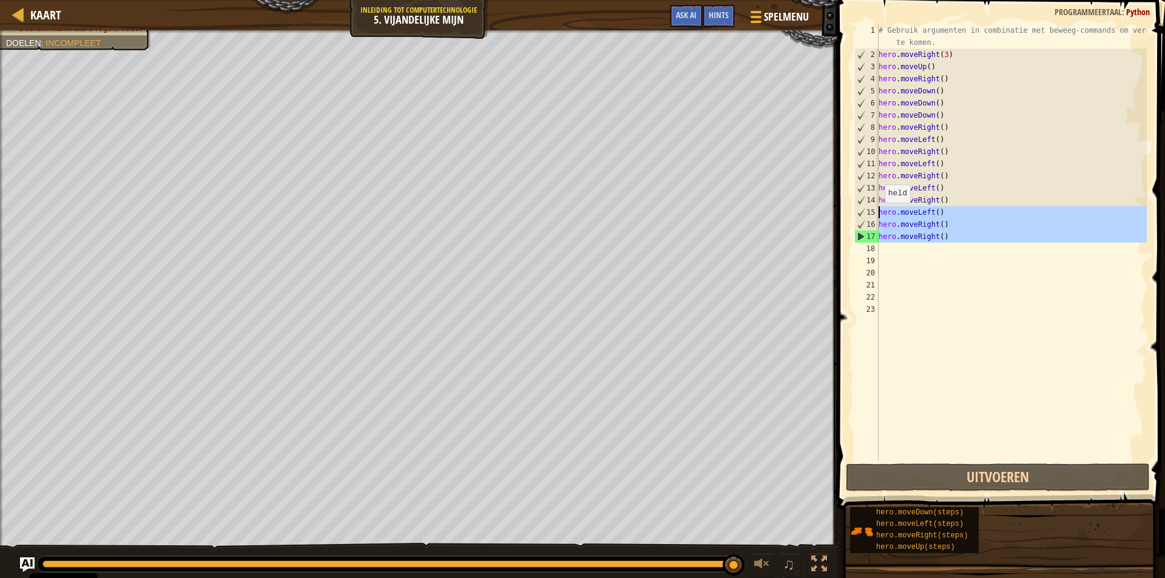
drag, startPoint x: 957, startPoint y: 249, endPoint x: 878, endPoint y: 213, distance: 87.2
click at [878, 213] on div "1 2 3 4 5 6 7 8 9 10 11 12 13 14 15 16 17 18 19 20 21 22 23 # Gebruik argumente…" at bounding box center [999, 242] width 295 height 437
type textarea "hero.moveLeft() hero.moveRight()"
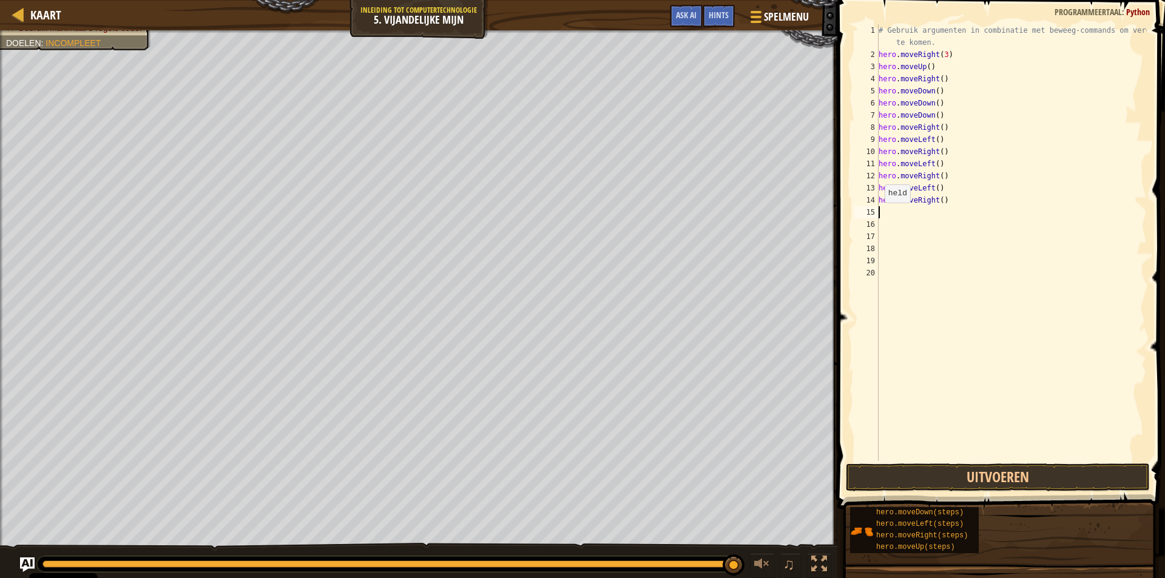
type textarea "h"
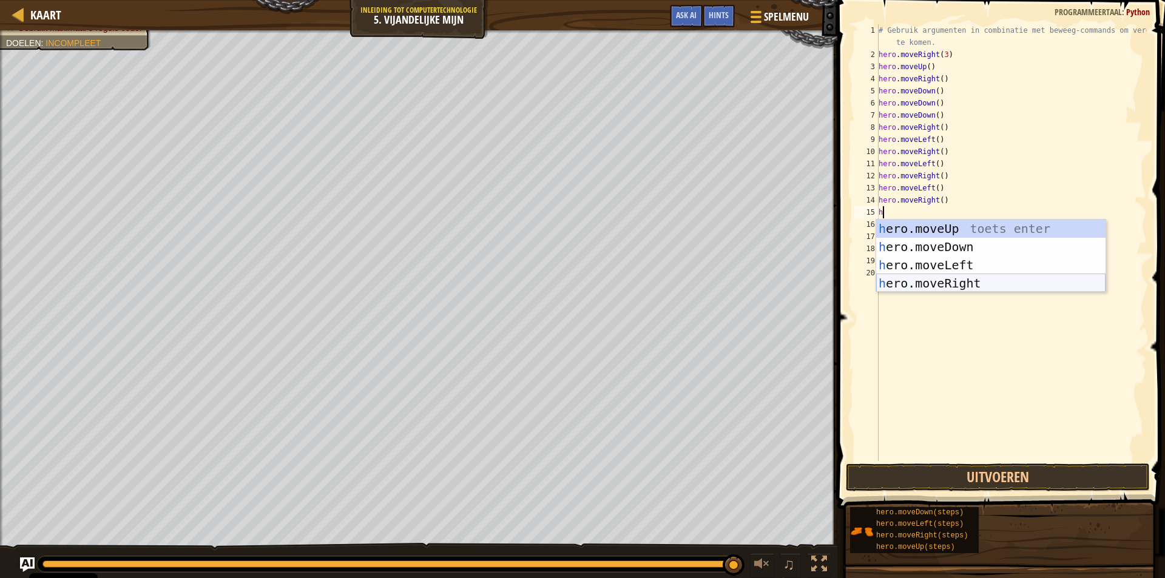
click at [947, 288] on div "h ero.moveUp toets enter h ero.moveDown toets enter h ero.moveLeft toets enter …" at bounding box center [990, 274] width 229 height 109
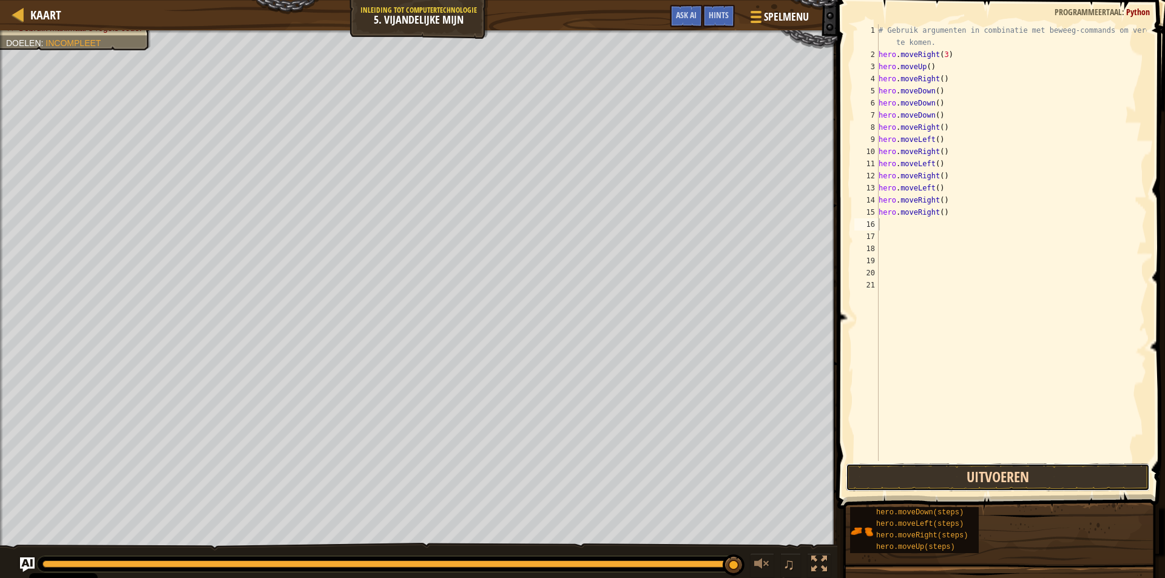
click at [971, 468] on button "Uitvoeren" at bounding box center [998, 478] width 304 height 28
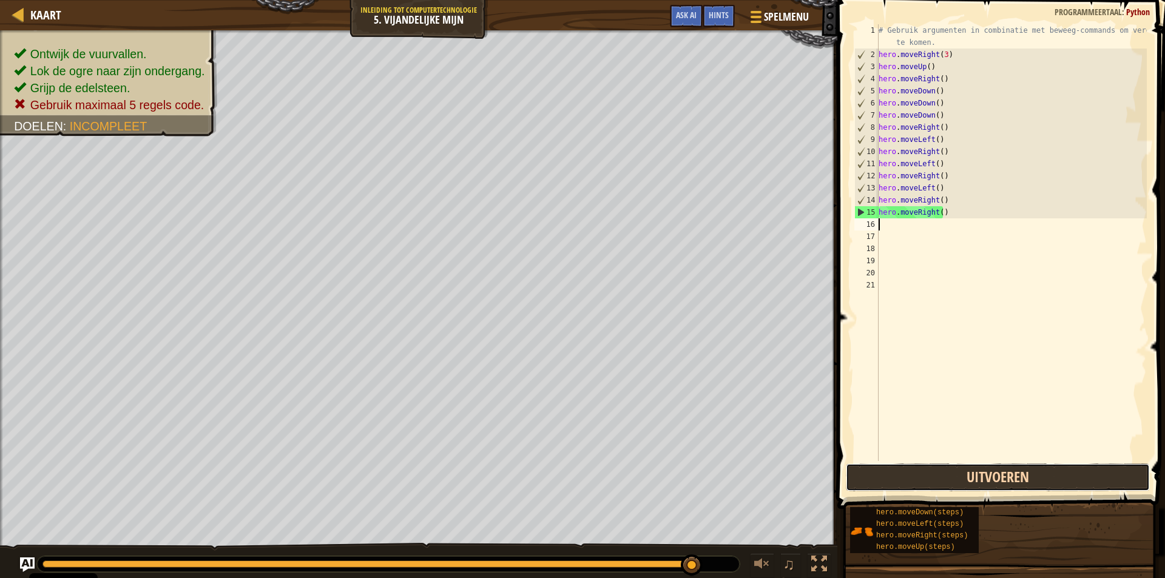
click at [1019, 490] on button "Uitvoeren" at bounding box center [998, 478] width 304 height 28
click at [1004, 470] on button "Uitvoeren" at bounding box center [998, 478] width 304 height 28
click at [970, 474] on button "Uitvoeren" at bounding box center [998, 478] width 304 height 28
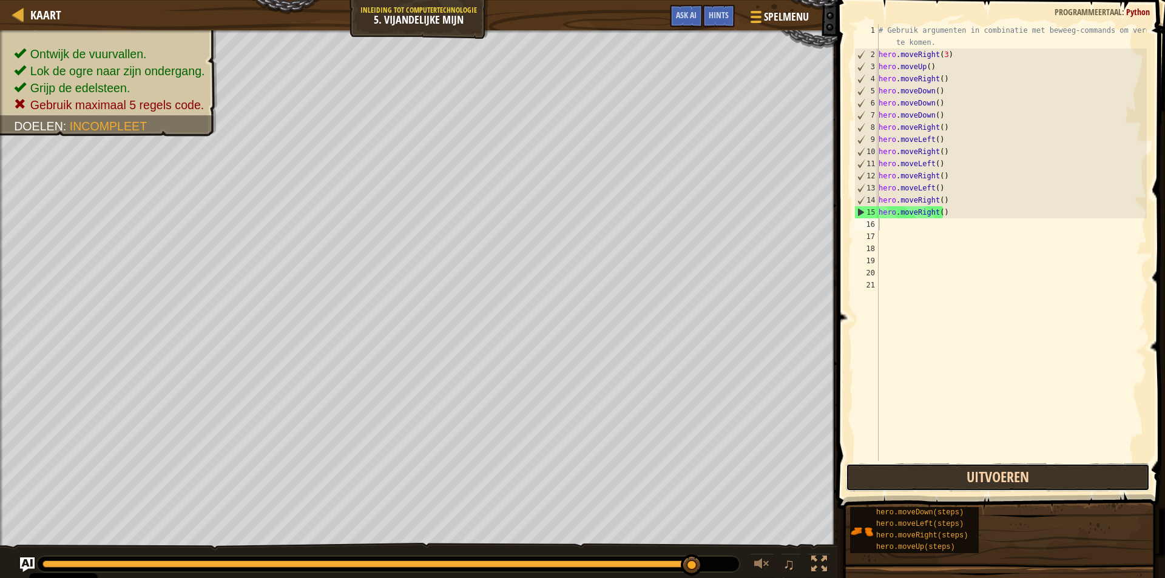
click at [970, 474] on button "Uitvoeren" at bounding box center [998, 478] width 304 height 28
click at [1015, 479] on button "Uitvoeren" at bounding box center [998, 478] width 304 height 28
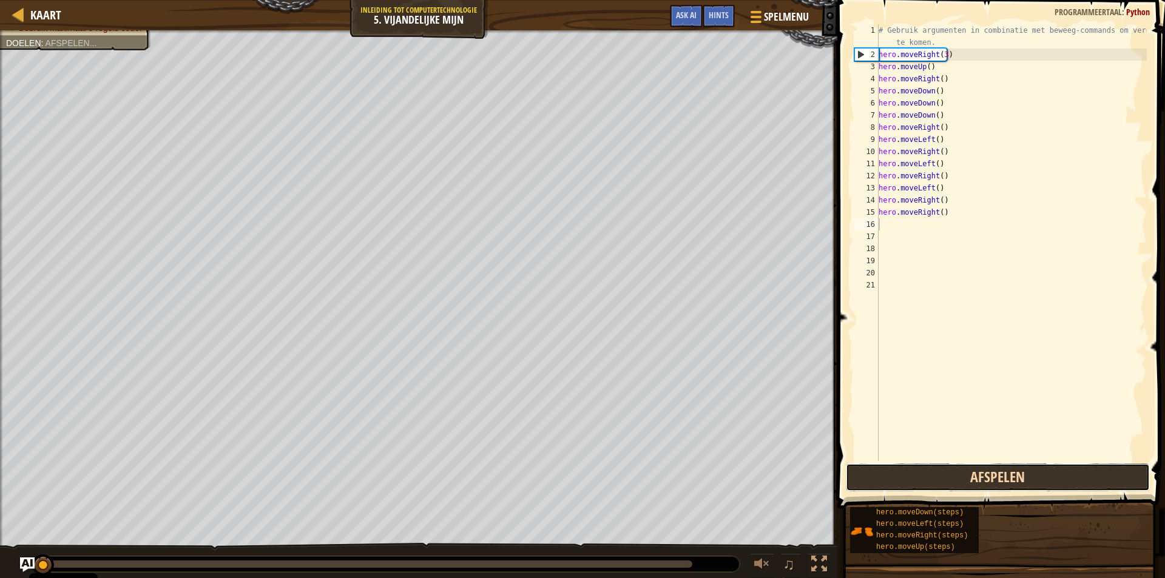
click at [1015, 479] on button "Afspelen" at bounding box center [998, 478] width 304 height 28
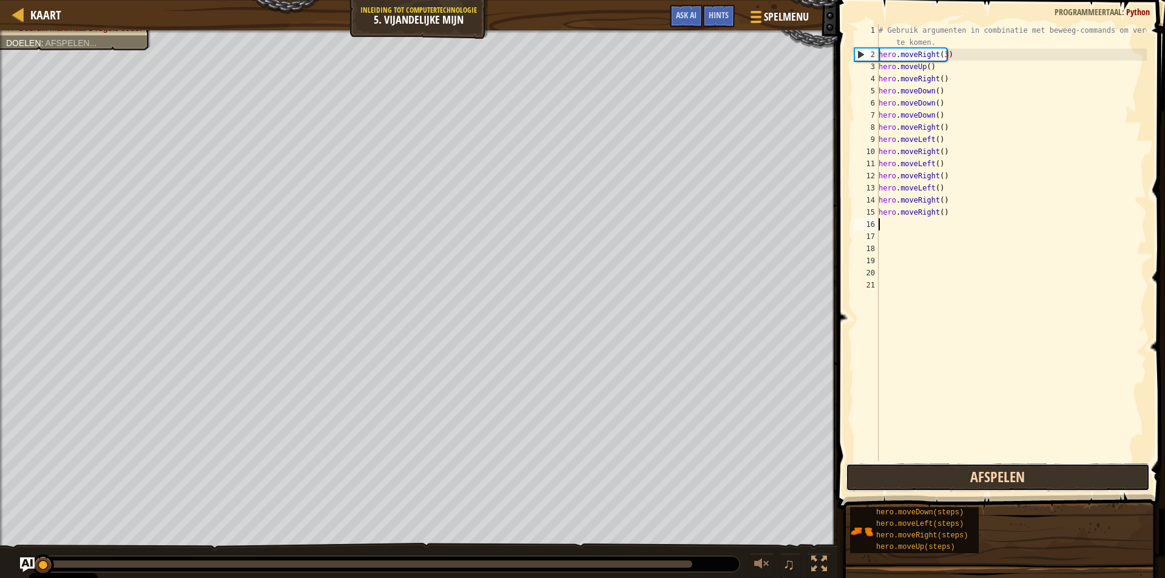
click at [1015, 479] on button "Afspelen" at bounding box center [998, 478] width 304 height 28
click at [1015, 479] on button "Uitvoeren" at bounding box center [998, 478] width 304 height 28
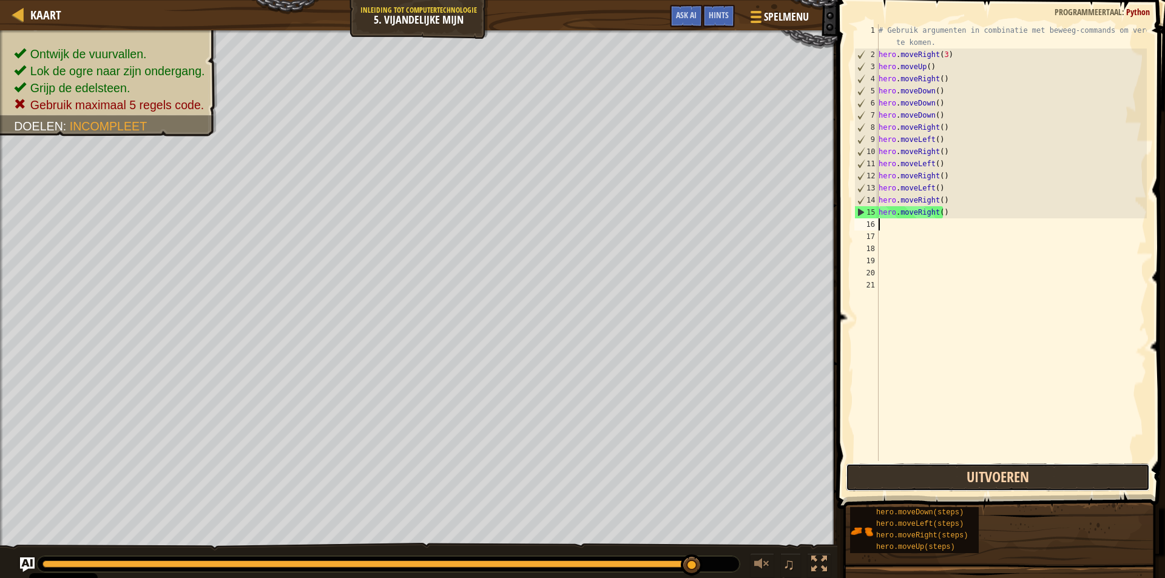
click at [1015, 479] on button "Uitvoeren" at bounding box center [998, 478] width 304 height 28
